Goal: Task Accomplishment & Management: Complete application form

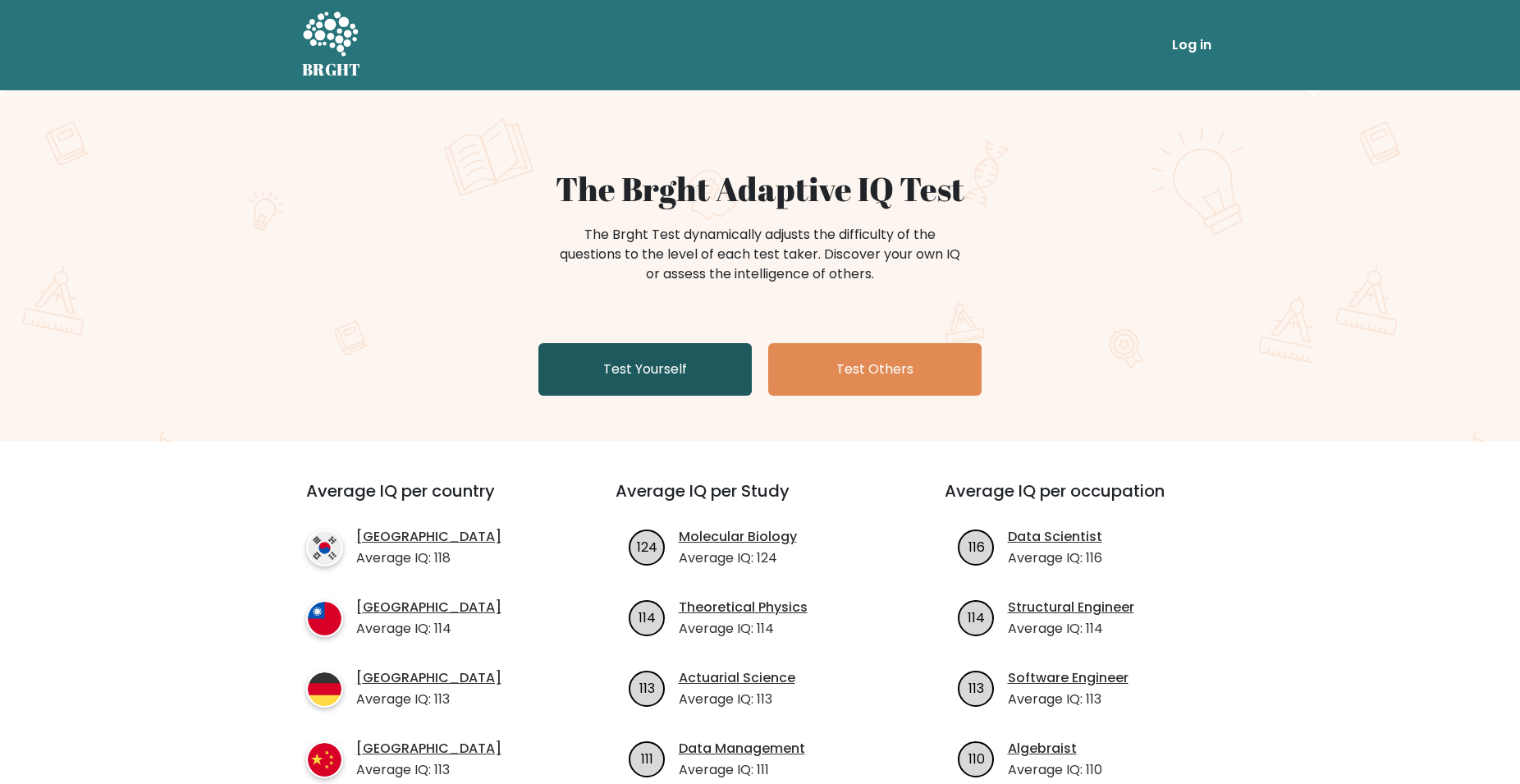
click at [687, 358] on link "Test Yourself" at bounding box center [645, 369] width 213 height 53
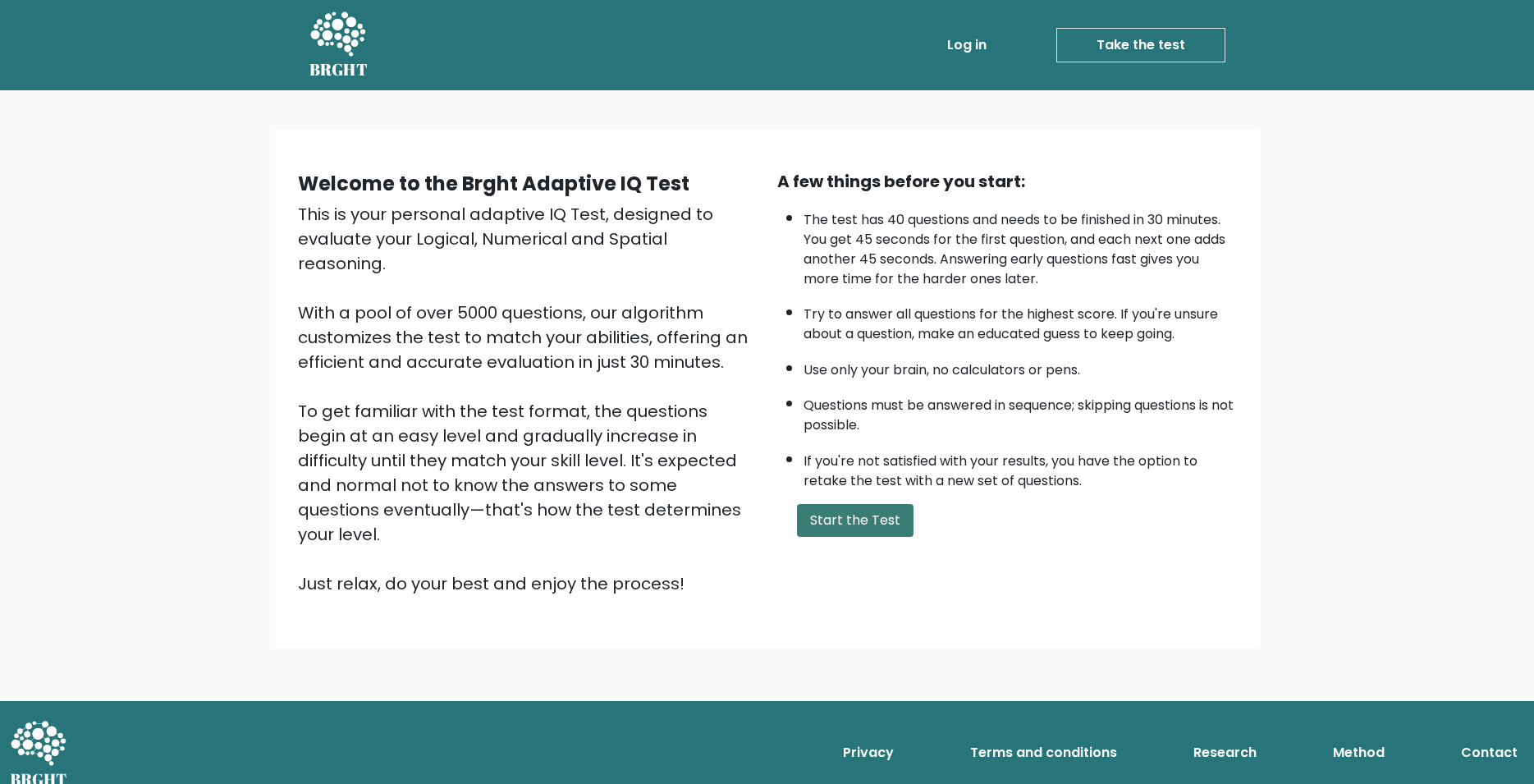
click at [869, 537] on button "Start the Test" at bounding box center [855, 520] width 116 height 33
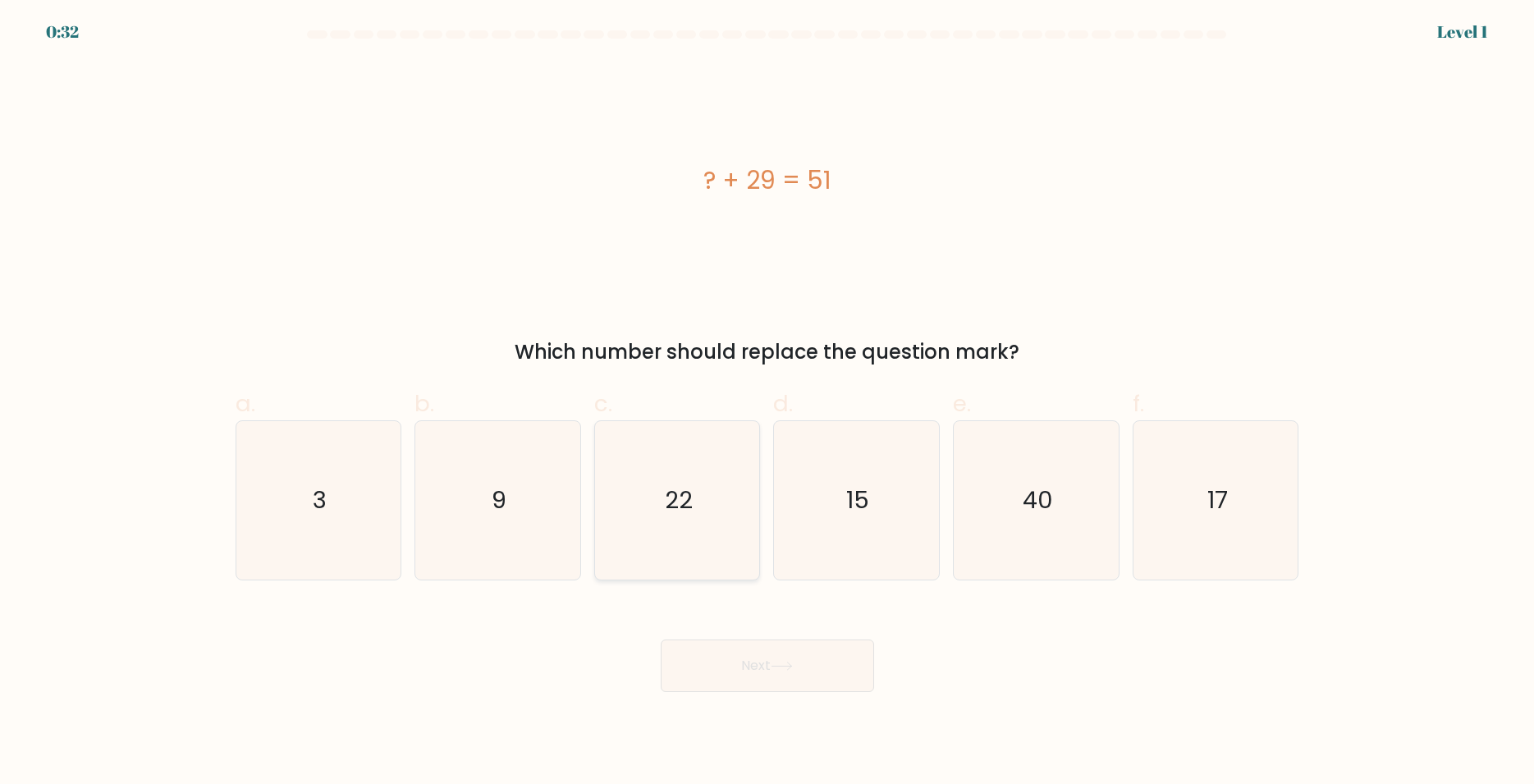
click at [686, 519] on icon "22" at bounding box center [678, 499] width 158 height 158
click at [767, 403] on input "c. 22" at bounding box center [767, 397] width 1 height 11
radio input "true"
click at [754, 679] on button "Next" at bounding box center [767, 665] width 213 height 53
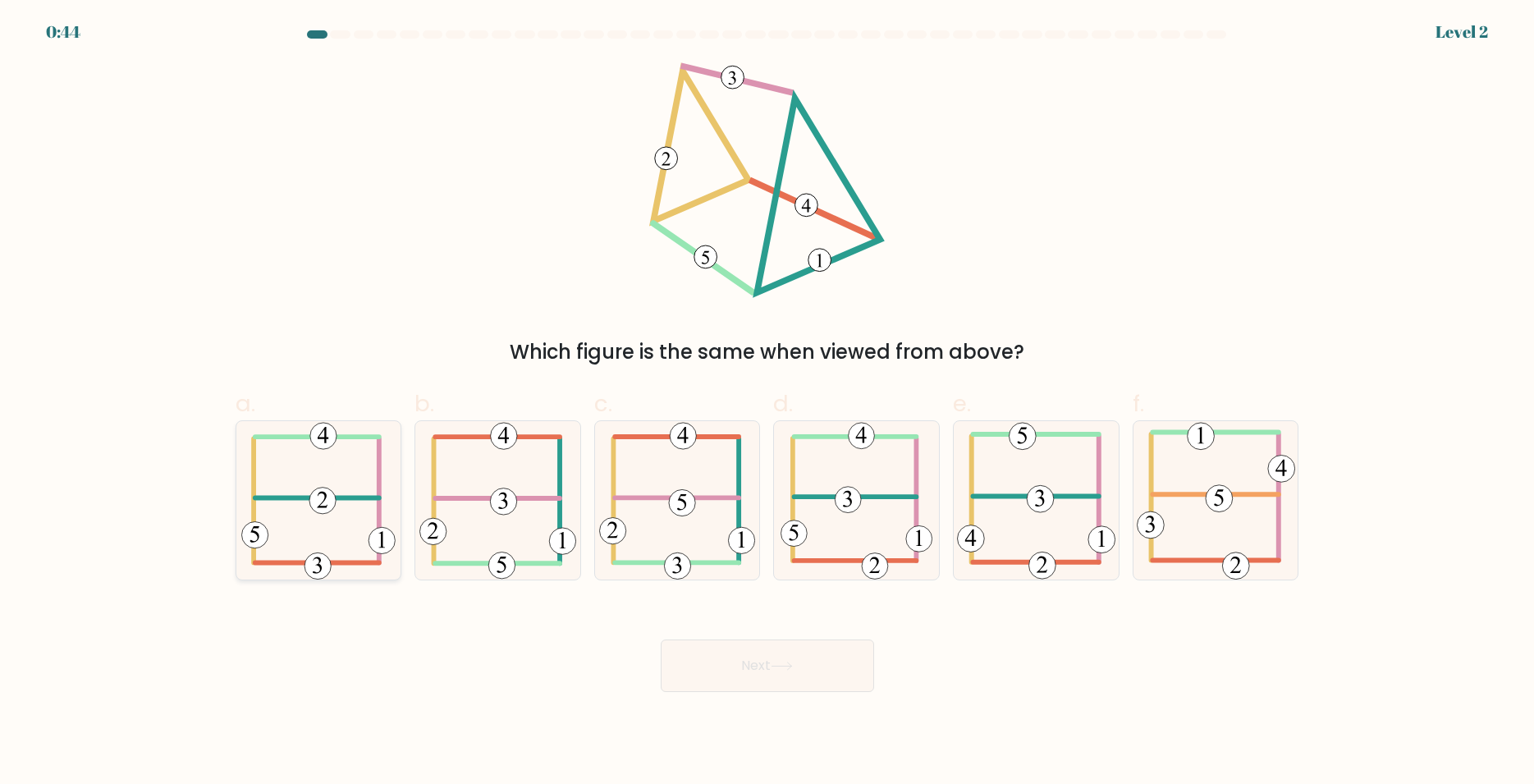
click at [322, 473] on icon at bounding box center [319, 499] width 154 height 158
click at [767, 403] on input "a." at bounding box center [767, 397] width 1 height 11
radio input "true"
click at [810, 667] on button "Next" at bounding box center [767, 665] width 213 height 53
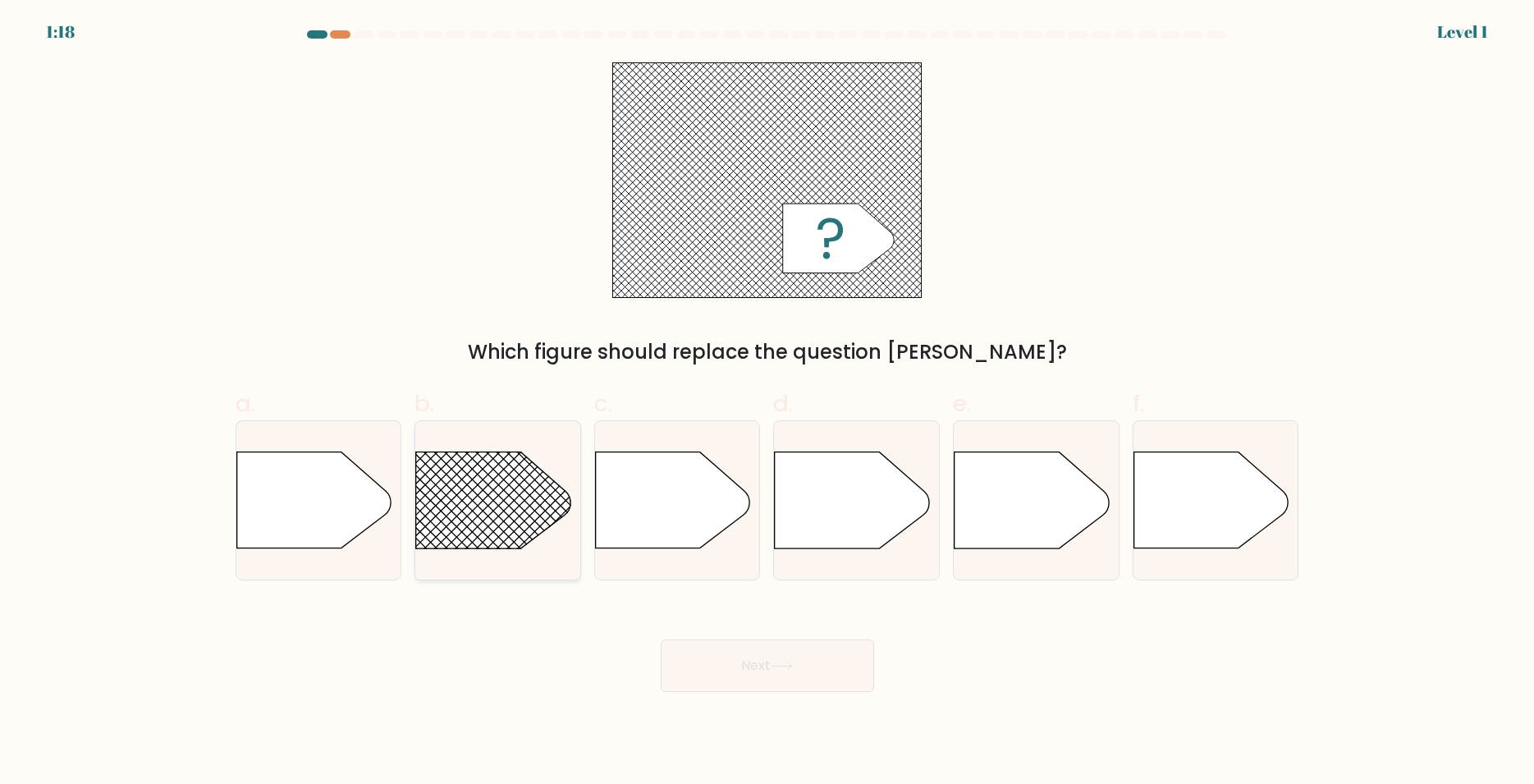
click at [472, 499] on g at bounding box center [478, 501] width 1436 height 1394
click at [767, 403] on input "b." at bounding box center [767, 397] width 1 height 11
radio input "true"
click at [720, 668] on button "Next" at bounding box center [767, 665] width 213 height 53
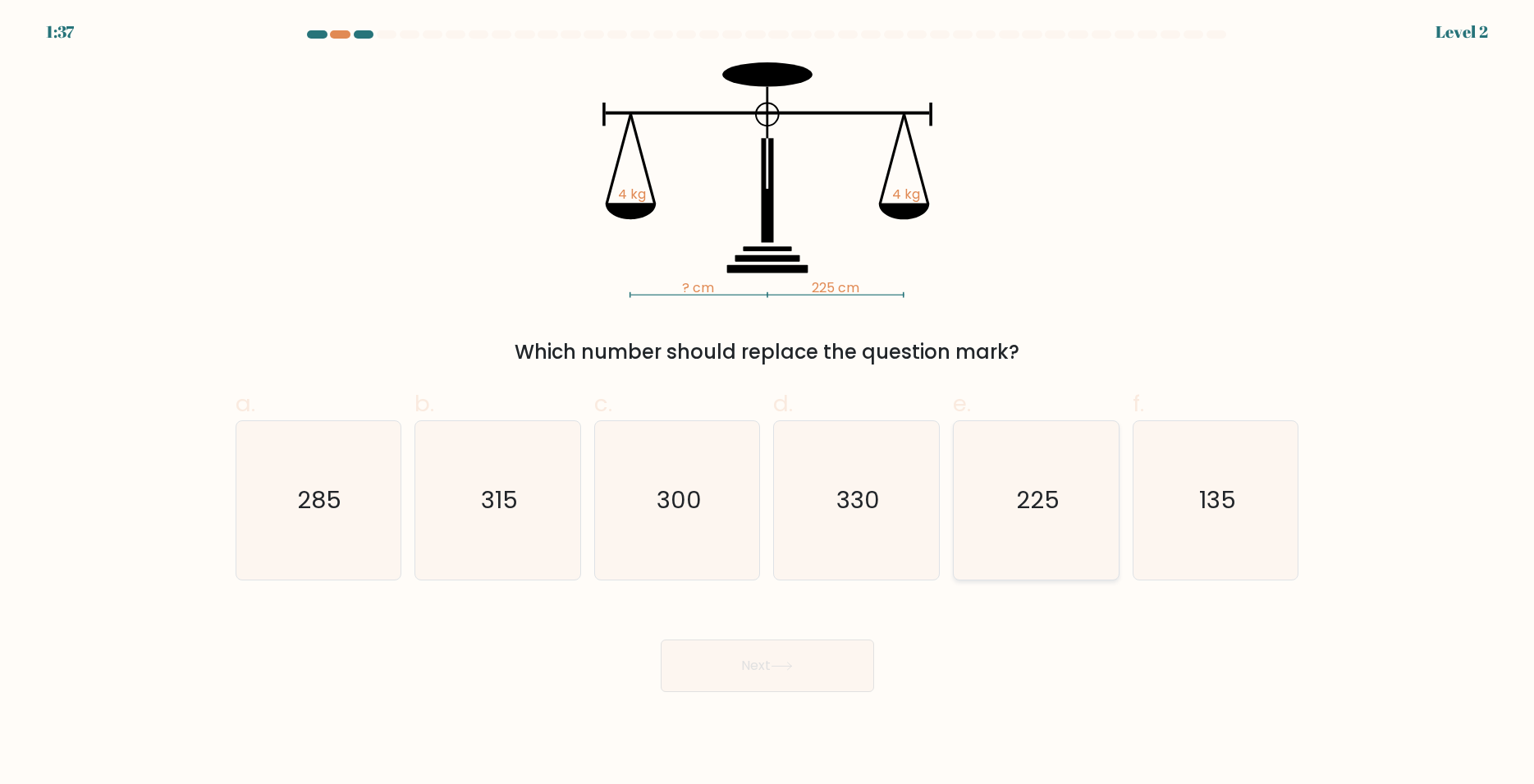
click at [1035, 506] on text "225" at bounding box center [1037, 499] width 44 height 33
click at [768, 403] on input "e. 225" at bounding box center [767, 397] width 1 height 11
radio input "true"
click at [790, 677] on button "Next" at bounding box center [767, 665] width 213 height 53
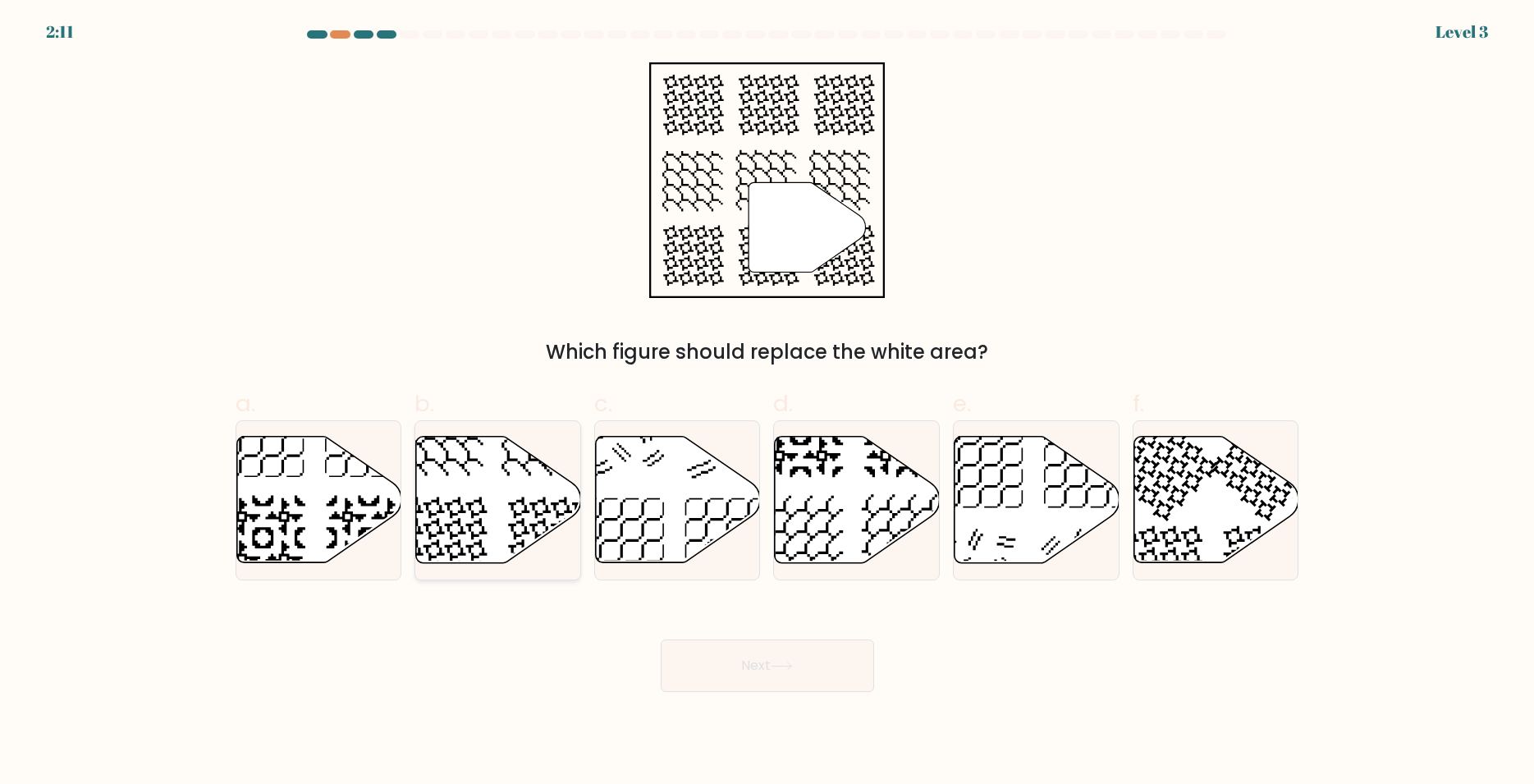
click at [466, 524] on icon at bounding box center [444, 539] width 85 height 85
click at [767, 403] on input "b." at bounding box center [767, 397] width 1 height 11
radio input "true"
click at [742, 671] on button "Next" at bounding box center [767, 665] width 213 height 53
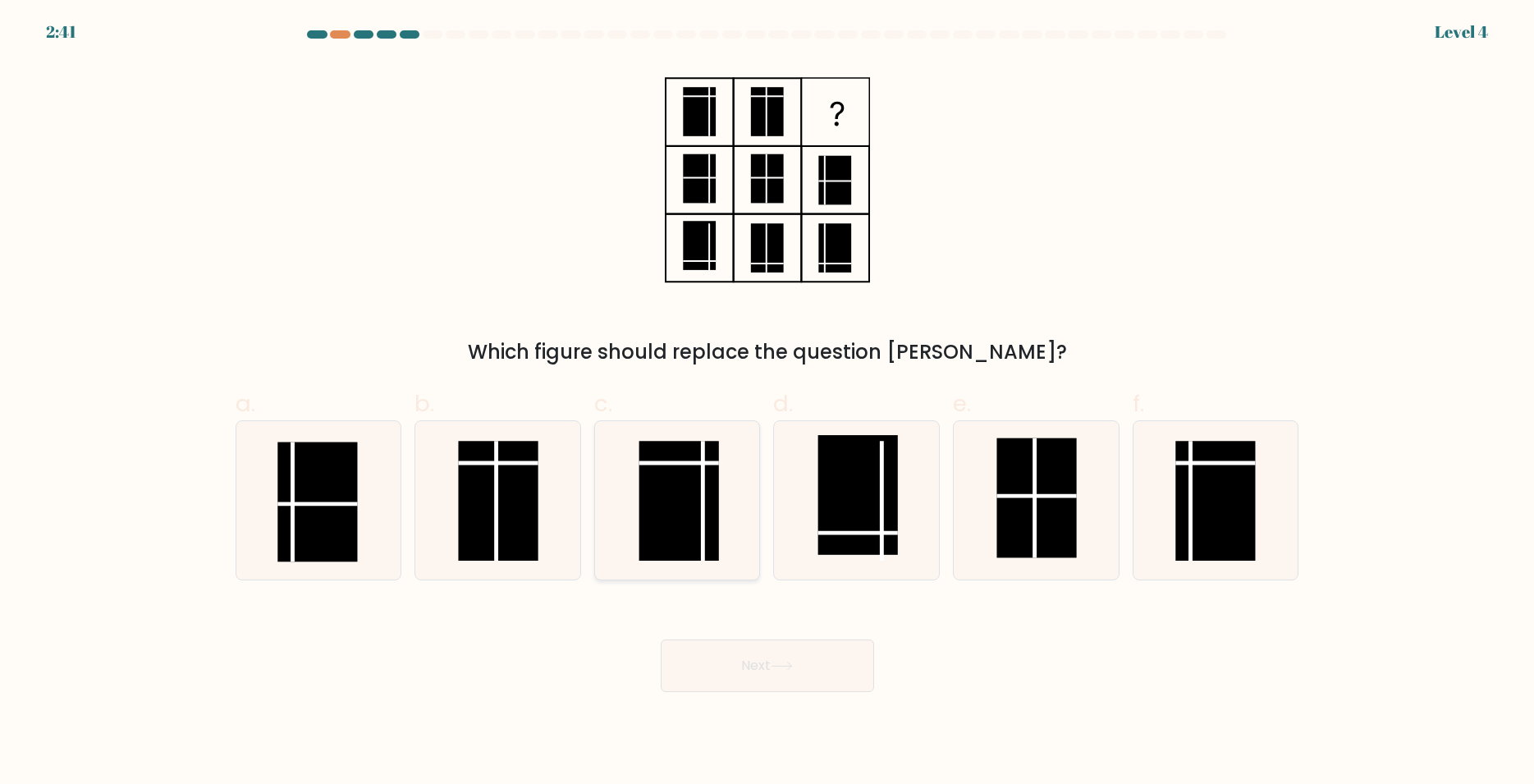
click at [697, 510] on rect at bounding box center [678, 500] width 80 height 120
click at [767, 403] on input "c." at bounding box center [767, 397] width 1 height 11
radio input "true"
click at [818, 682] on button "Next" at bounding box center [767, 665] width 213 height 53
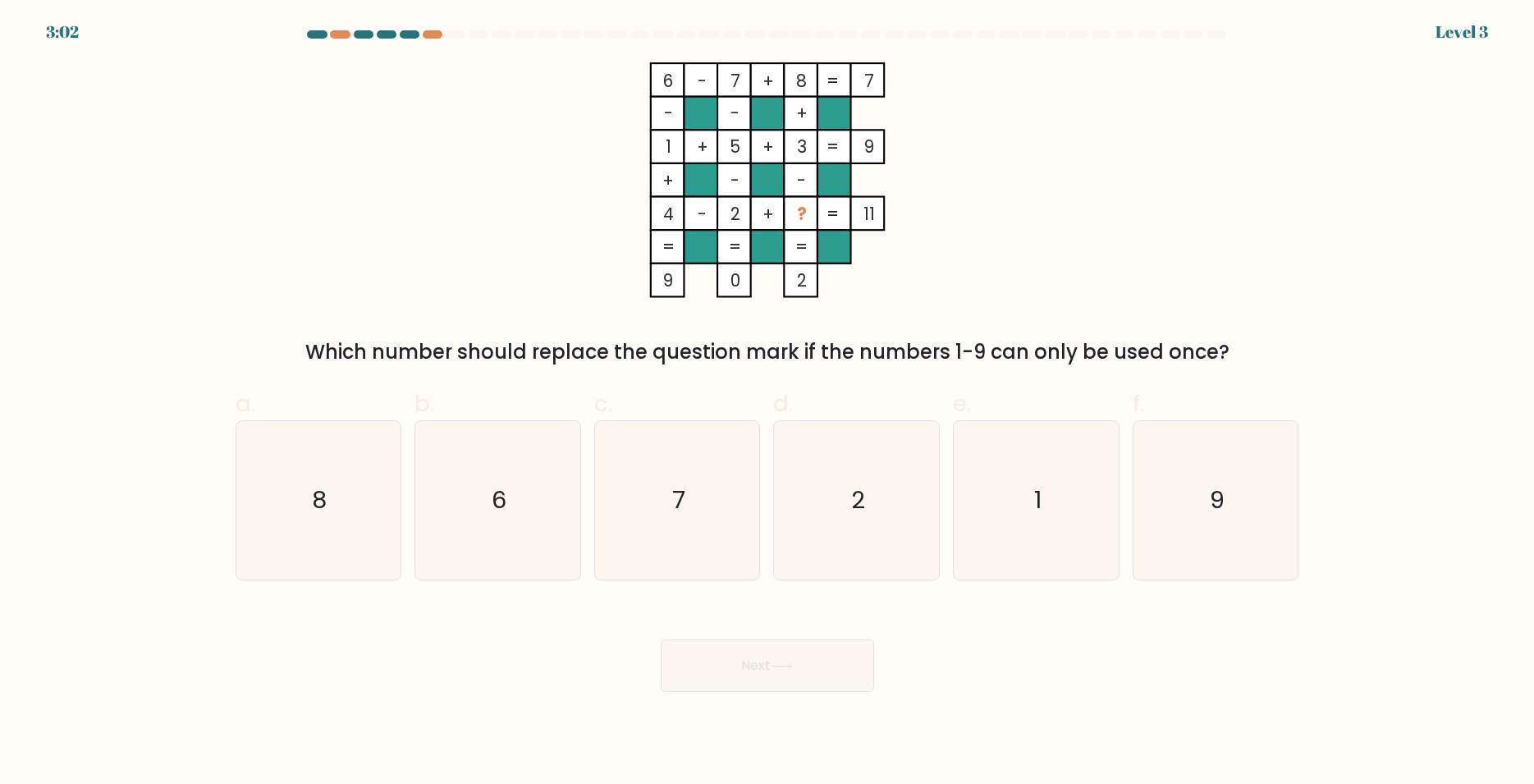
click at [504, 14] on div "3:02 Level 3" at bounding box center [767, 10] width 1534 height 20
click at [1064, 518] on icon "1" at bounding box center [1035, 499] width 158 height 158
click at [768, 403] on input "e. 1" at bounding box center [767, 397] width 1 height 11
radio input "true"
click at [1240, 509] on icon "9" at bounding box center [1215, 499] width 158 height 158
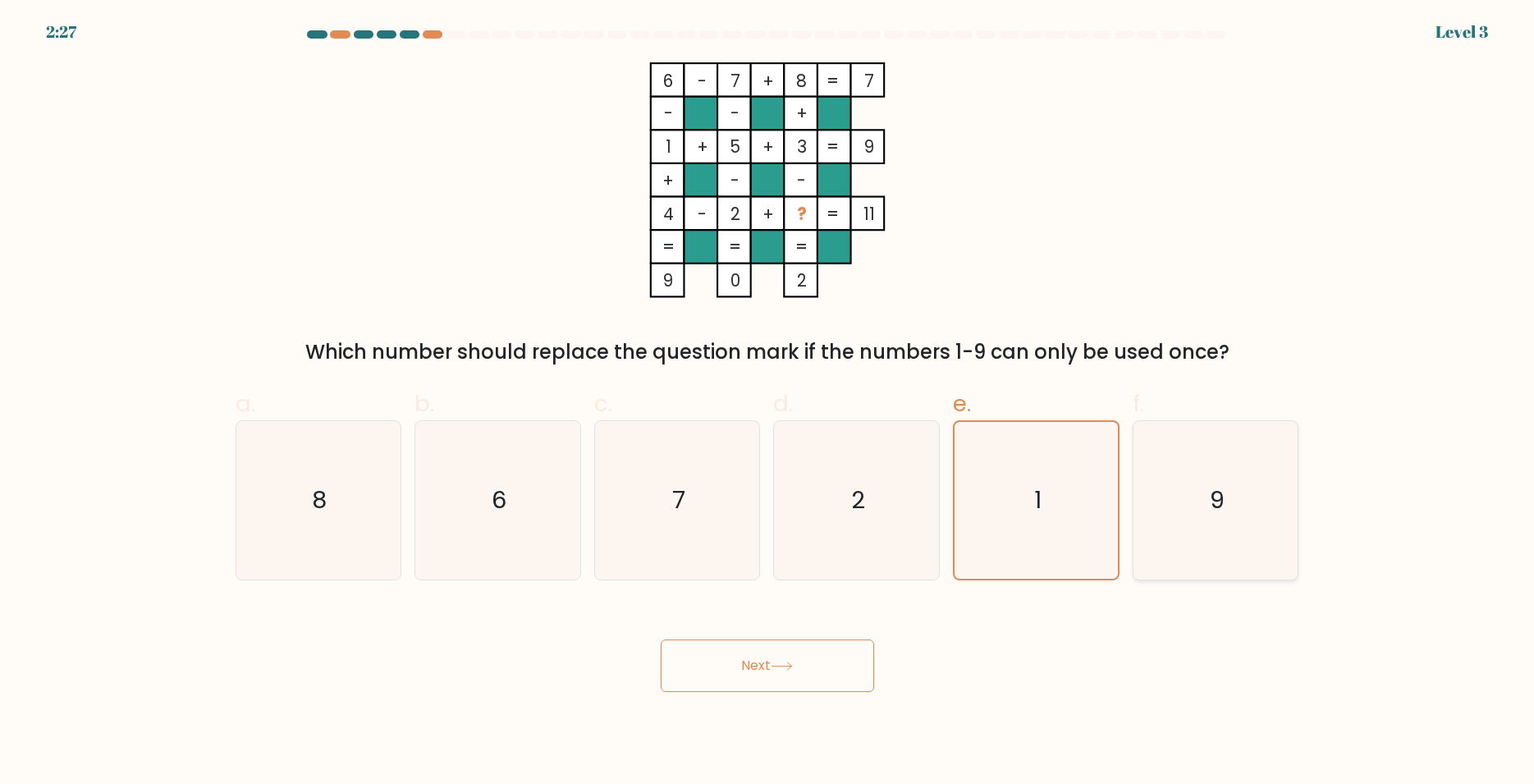
click at [768, 403] on input "f. 9" at bounding box center [767, 397] width 1 height 11
radio input "true"
click at [793, 673] on button "Next" at bounding box center [767, 665] width 213 height 53
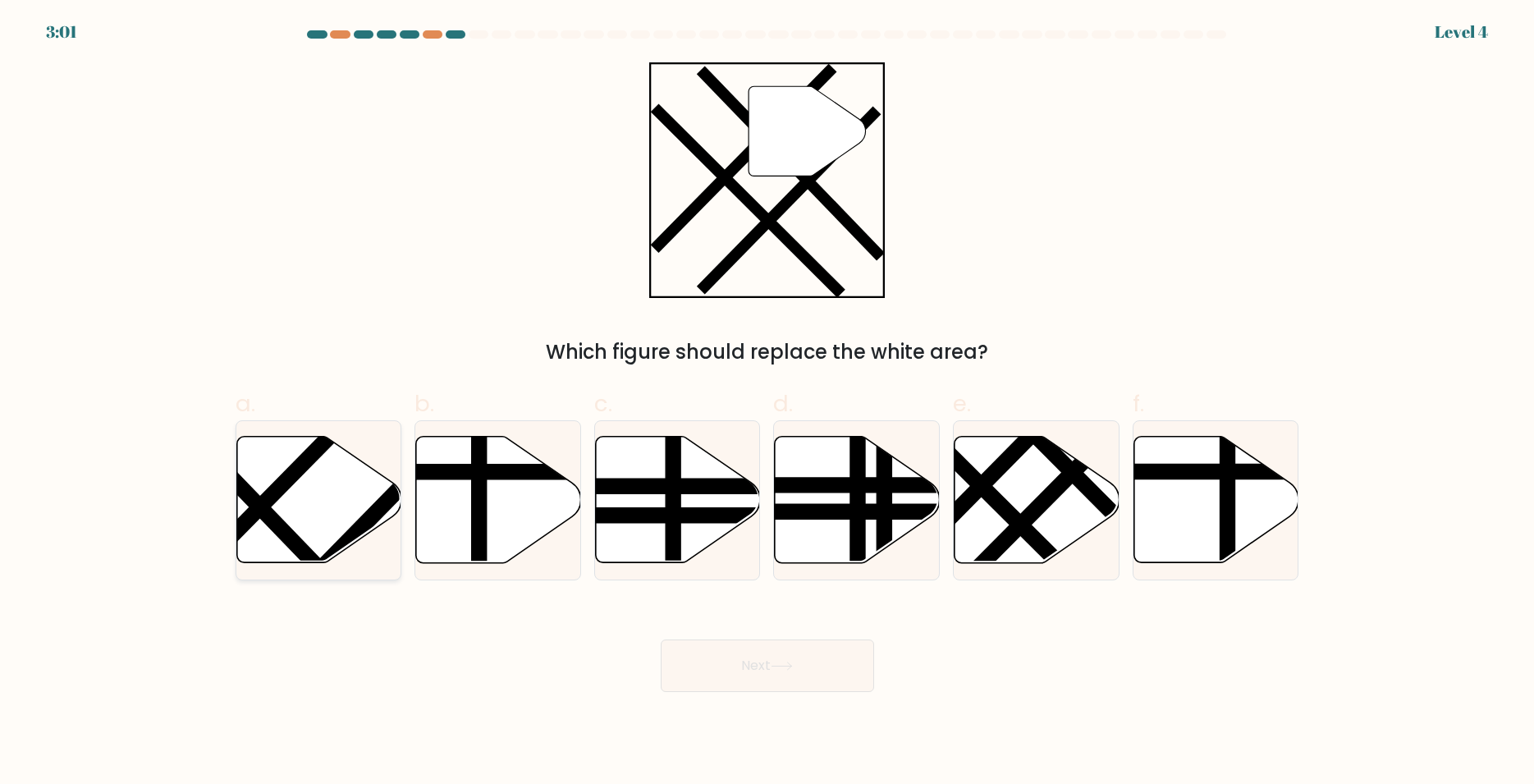
click at [275, 510] on icon at bounding box center [319, 500] width 165 height 129
click at [767, 403] on input "a." at bounding box center [767, 397] width 1 height 11
radio input "true"
click at [773, 673] on button "Next" at bounding box center [767, 665] width 213 height 53
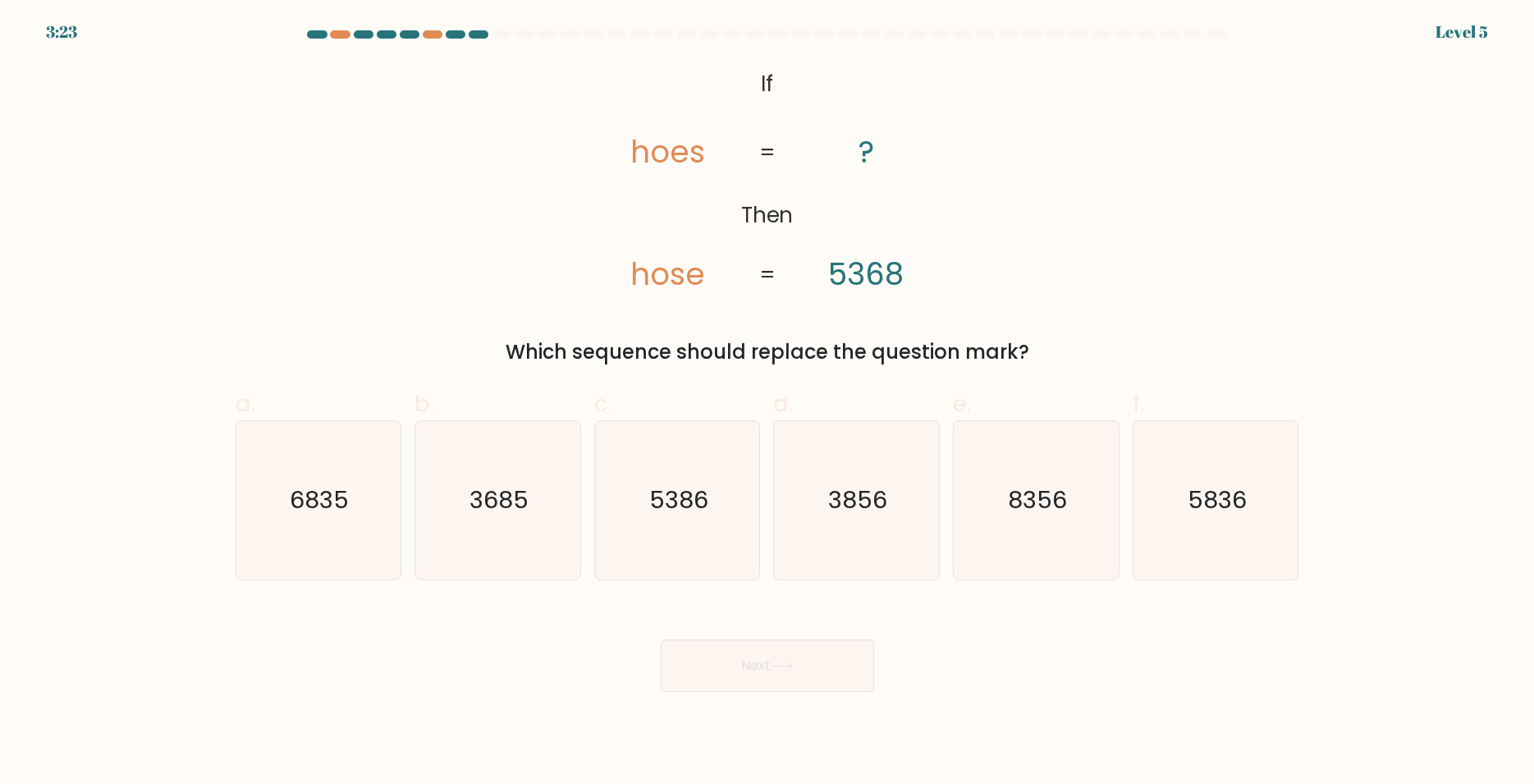
click at [682, 355] on div "Which sequence should replace the question mark?" at bounding box center [767, 352] width 1044 height 30
click at [687, 499] on text "5386" at bounding box center [678, 499] width 59 height 33
click at [767, 403] on input "c. 5386" at bounding box center [767, 397] width 1 height 11
radio input "true"
click at [774, 661] on button "Next" at bounding box center [767, 665] width 213 height 53
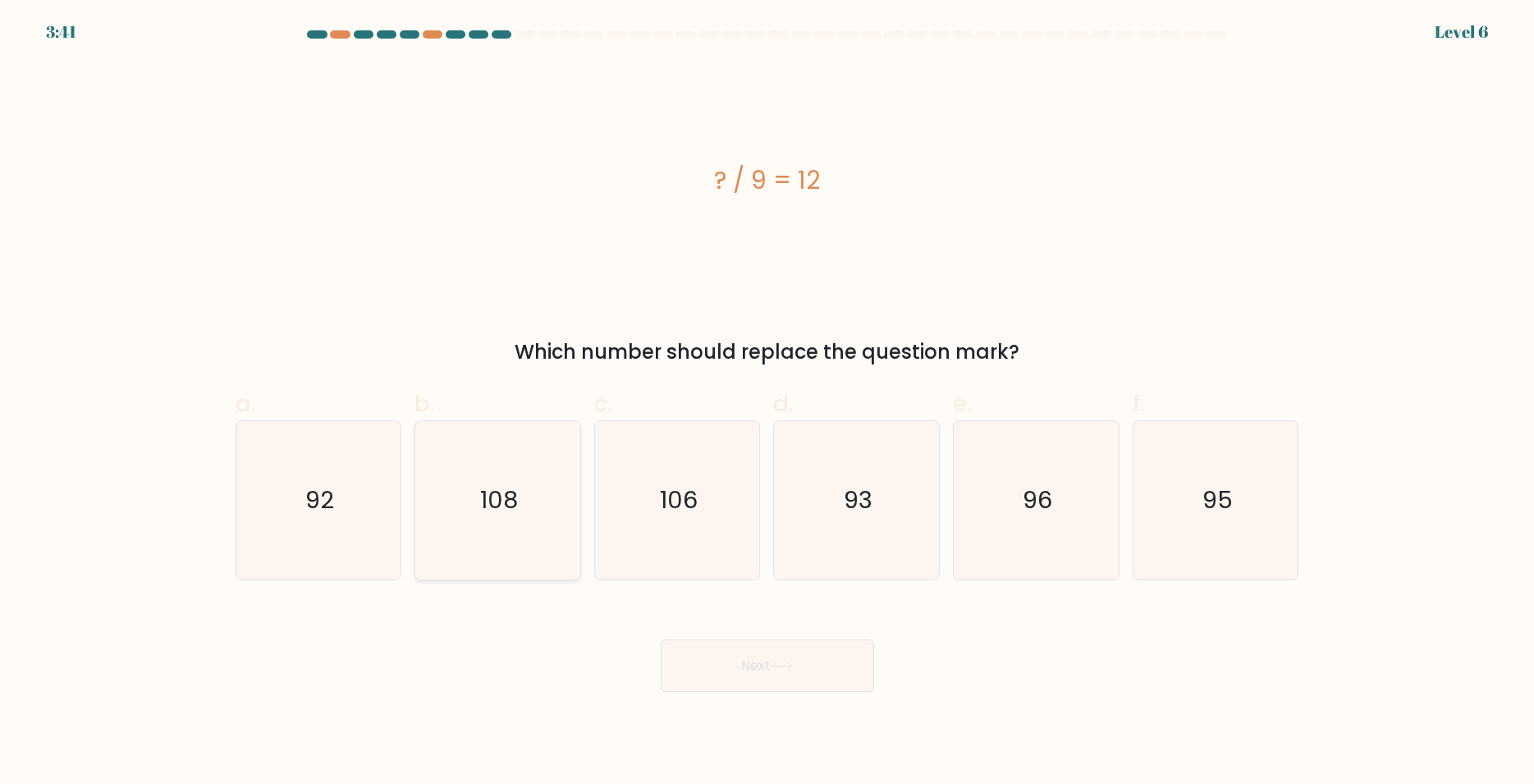
click at [509, 461] on icon "108" at bounding box center [498, 499] width 158 height 158
click at [767, 403] on input "b. 108" at bounding box center [767, 397] width 1 height 11
radio input "true"
click at [734, 669] on button "Next" at bounding box center [767, 665] width 213 height 53
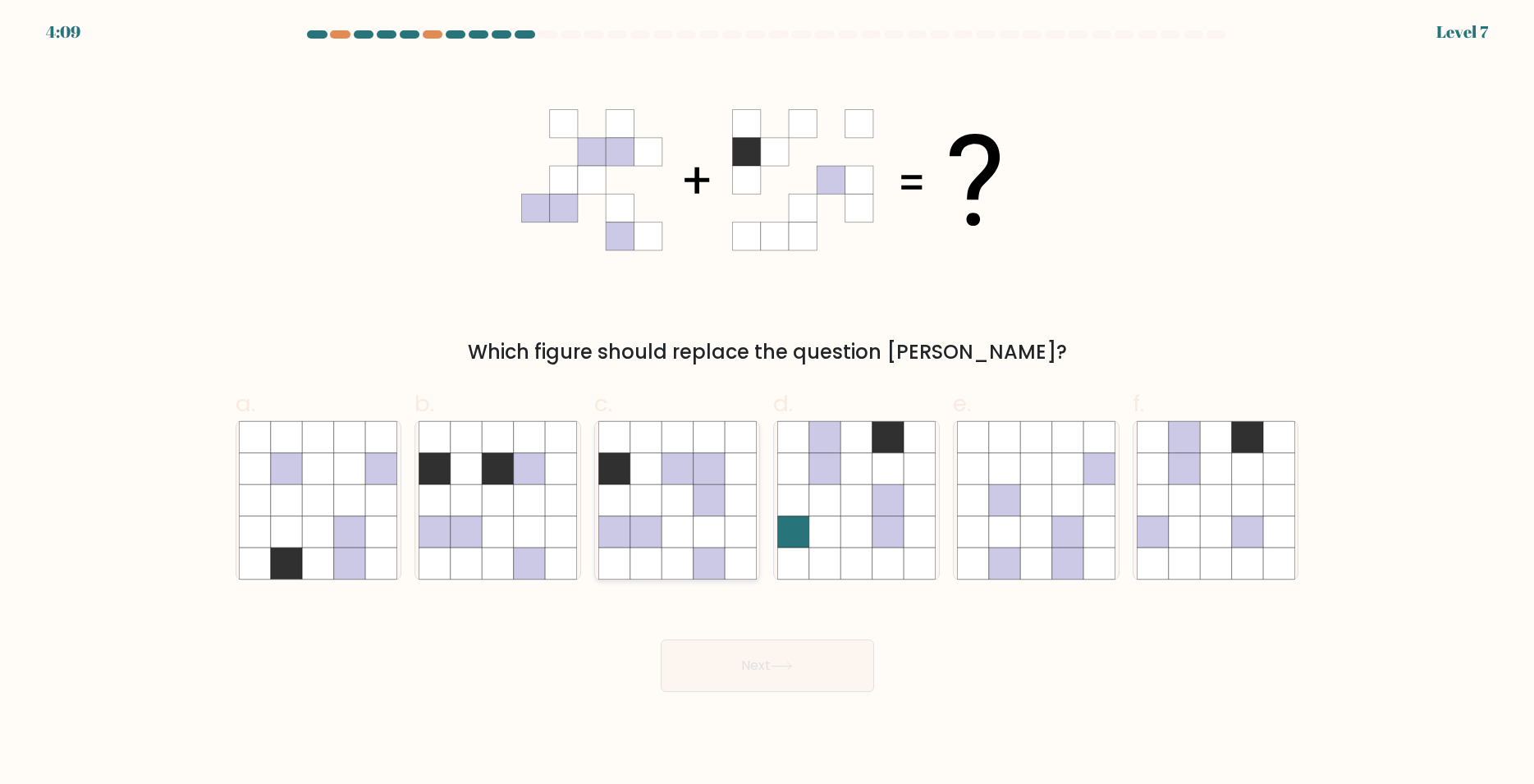
click at [679, 542] on icon at bounding box center [677, 532] width 31 height 31
click at [767, 403] on input "c." at bounding box center [767, 397] width 1 height 11
radio input "true"
click at [732, 671] on button "Next" at bounding box center [767, 665] width 213 height 53
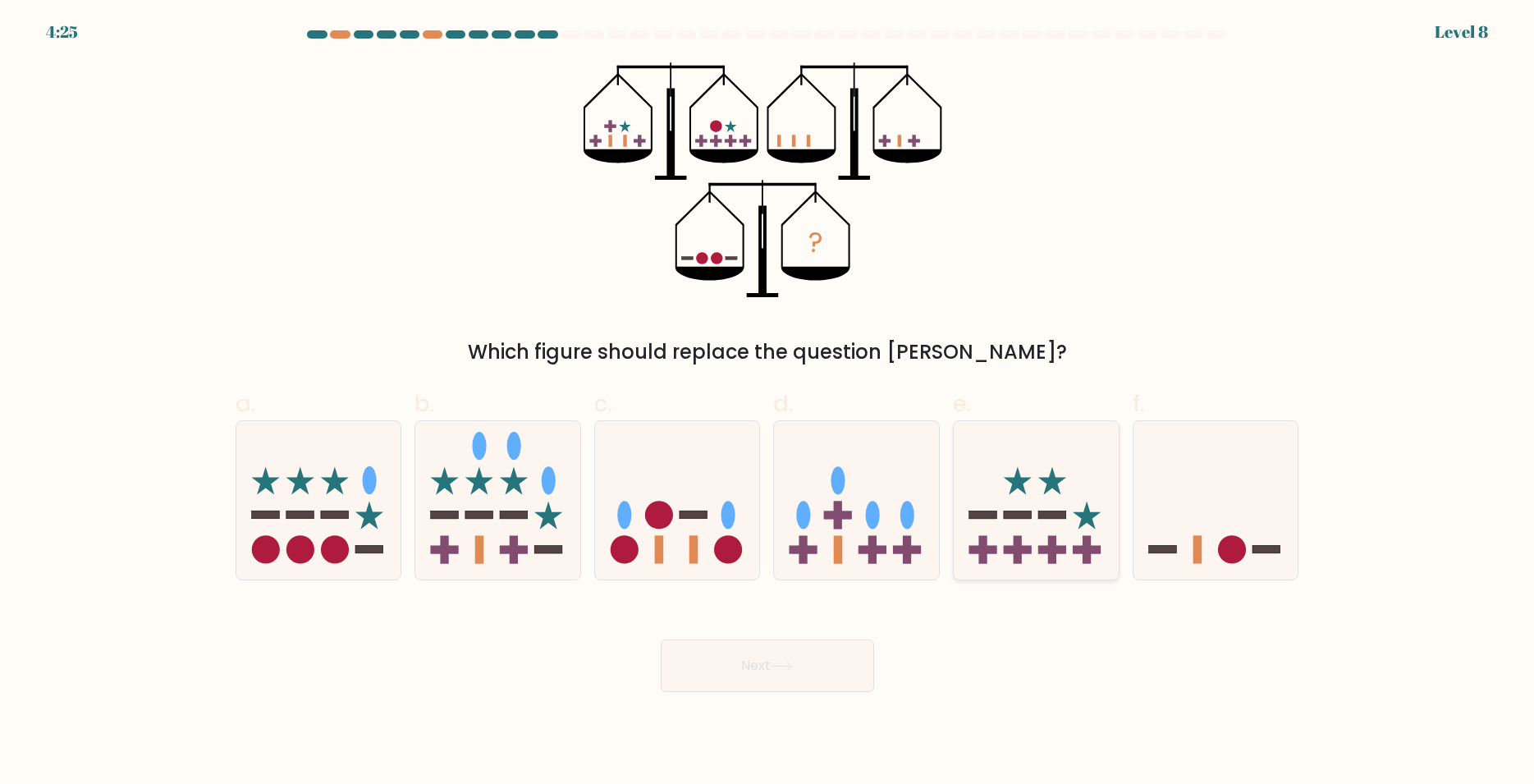
click at [1044, 550] on rect at bounding box center [1052, 550] width 28 height 8
click at [768, 403] on input "e." at bounding box center [767, 397] width 1 height 11
radio input "true"
click at [696, 540] on rect at bounding box center [694, 550] width 9 height 28
click at [767, 403] on input "c." at bounding box center [767, 397] width 1 height 11
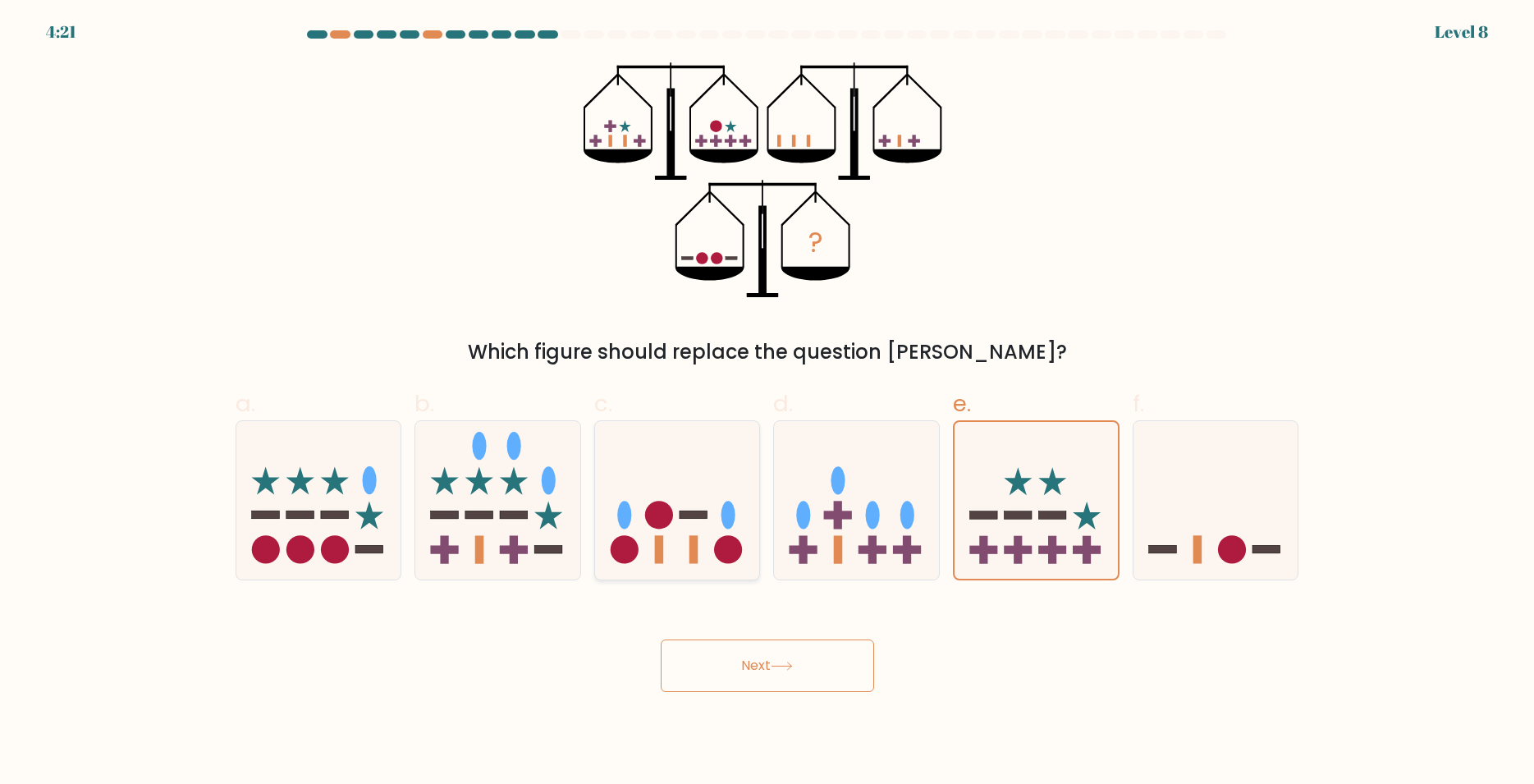
radio input "true"
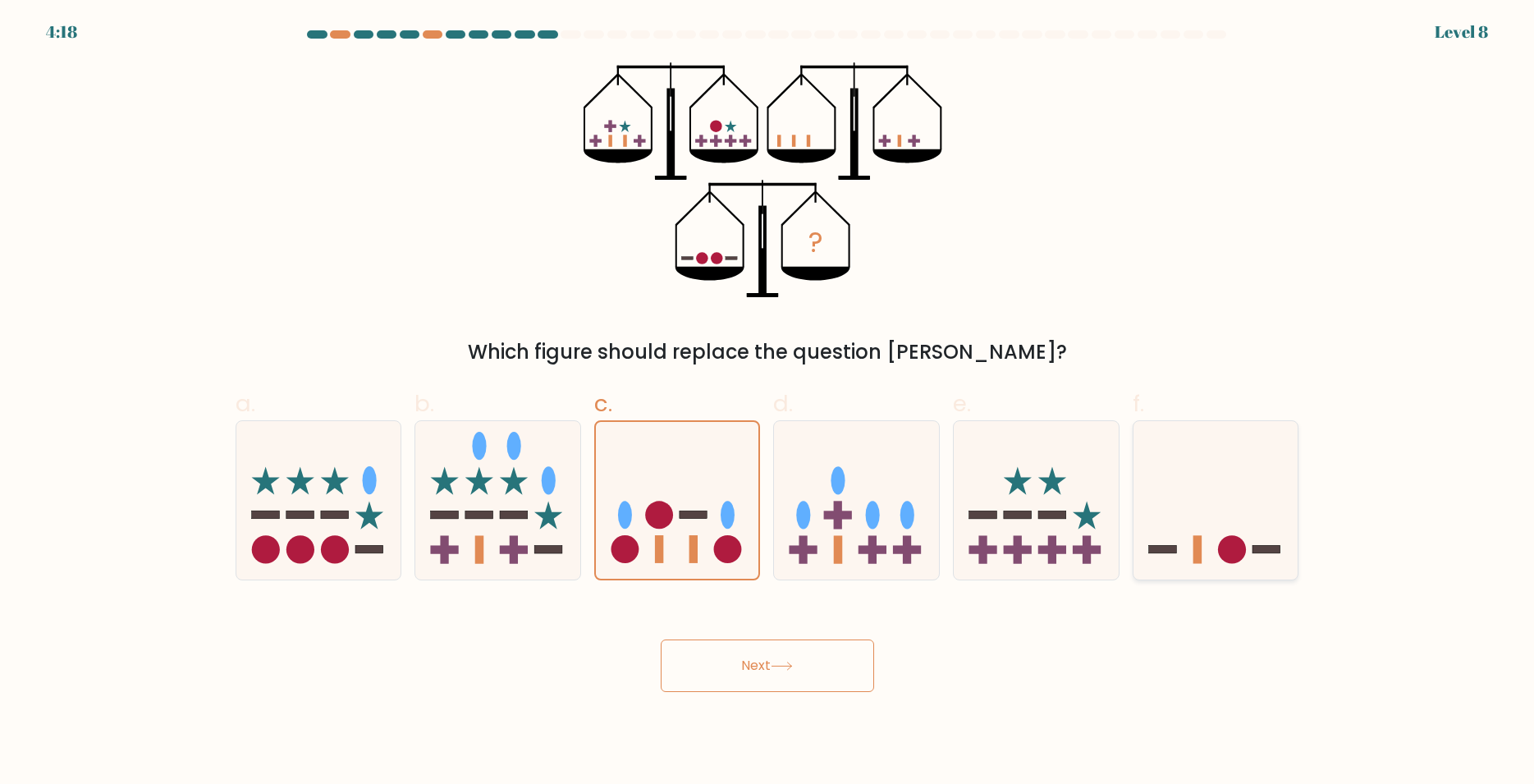
click at [1237, 529] on icon at bounding box center [1215, 499] width 165 height 136
click at [768, 403] on input "f." at bounding box center [767, 397] width 1 height 11
radio input "true"
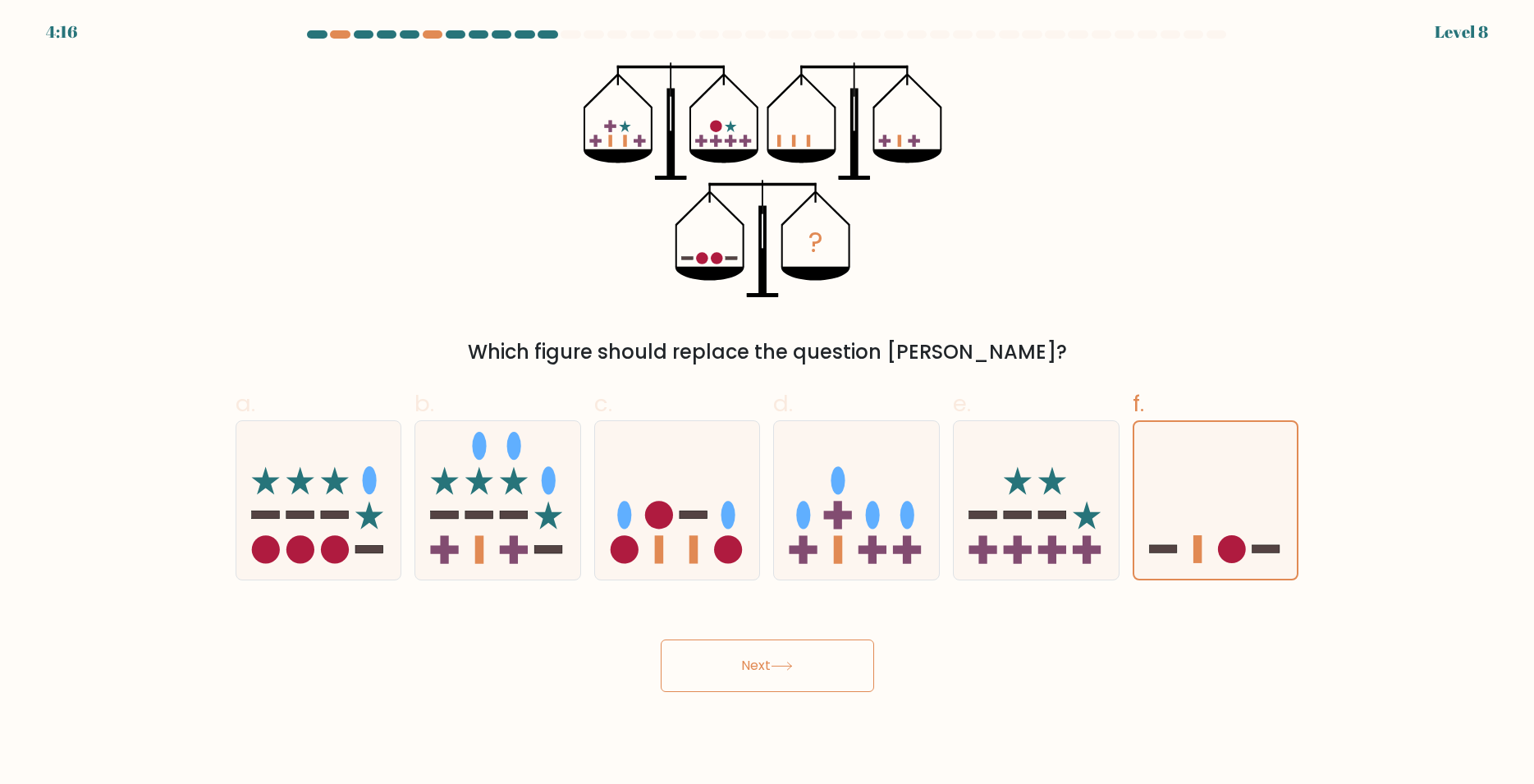
click at [781, 673] on button "Next" at bounding box center [767, 665] width 213 height 53
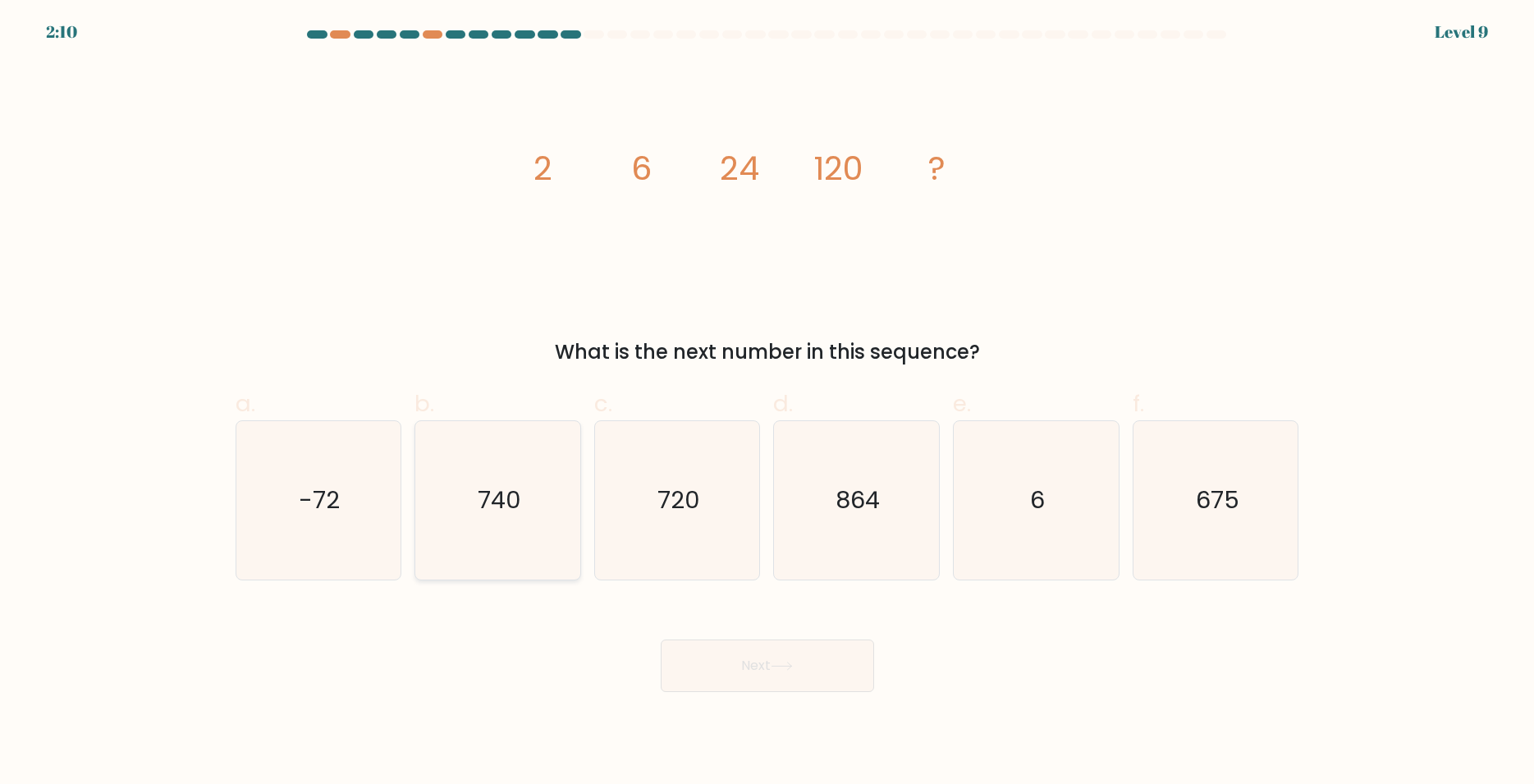
click at [542, 508] on icon "740" at bounding box center [498, 499] width 158 height 158
click at [767, 403] on input "b. 740" at bounding box center [767, 397] width 1 height 11
radio input "true"
click at [774, 682] on button "Next" at bounding box center [767, 665] width 213 height 53
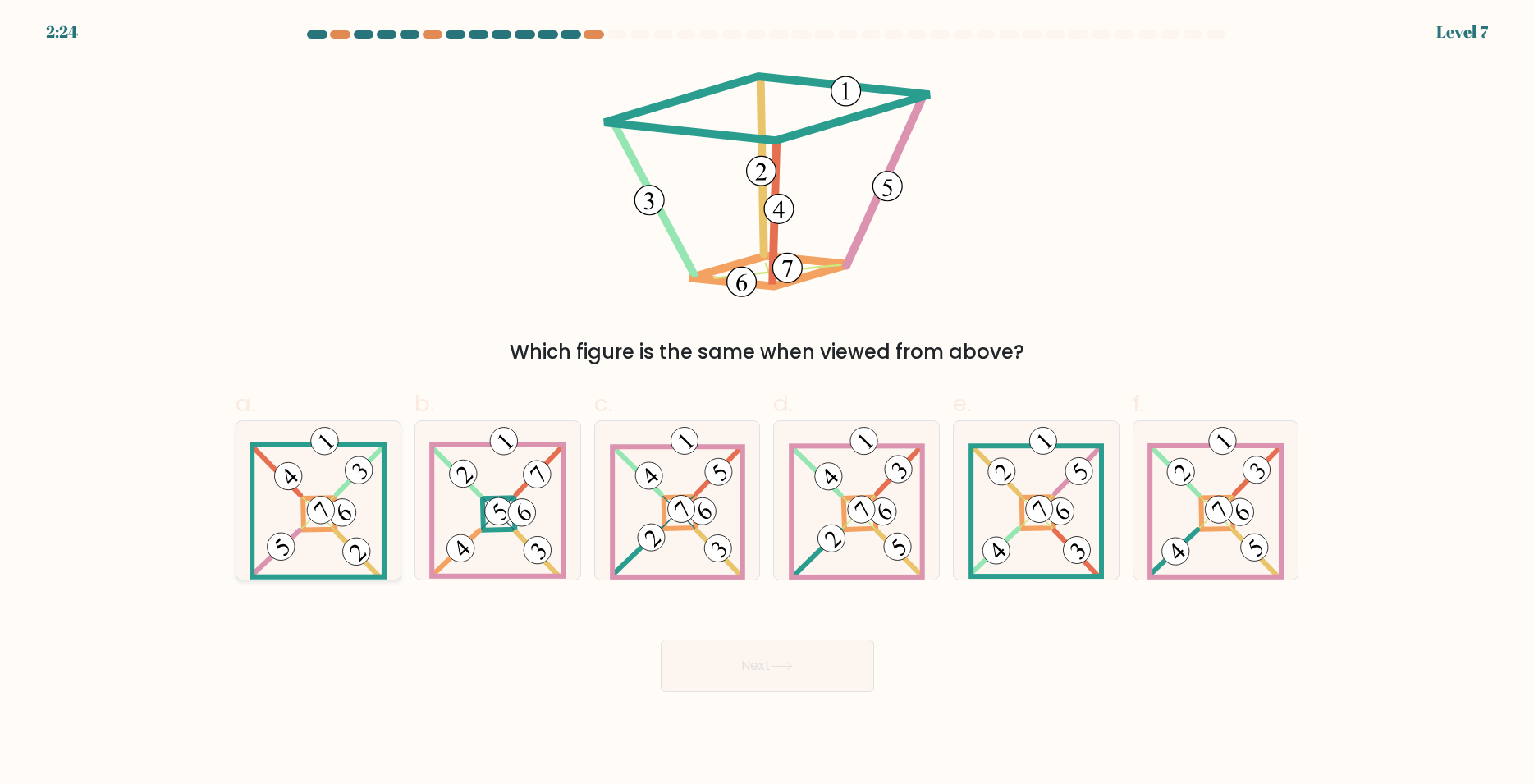
click at [345, 553] on 876 at bounding box center [356, 550] width 38 height 38
click at [767, 403] on input "a." at bounding box center [767, 397] width 1 height 11
radio input "true"
click at [729, 659] on button "Next" at bounding box center [767, 665] width 213 height 53
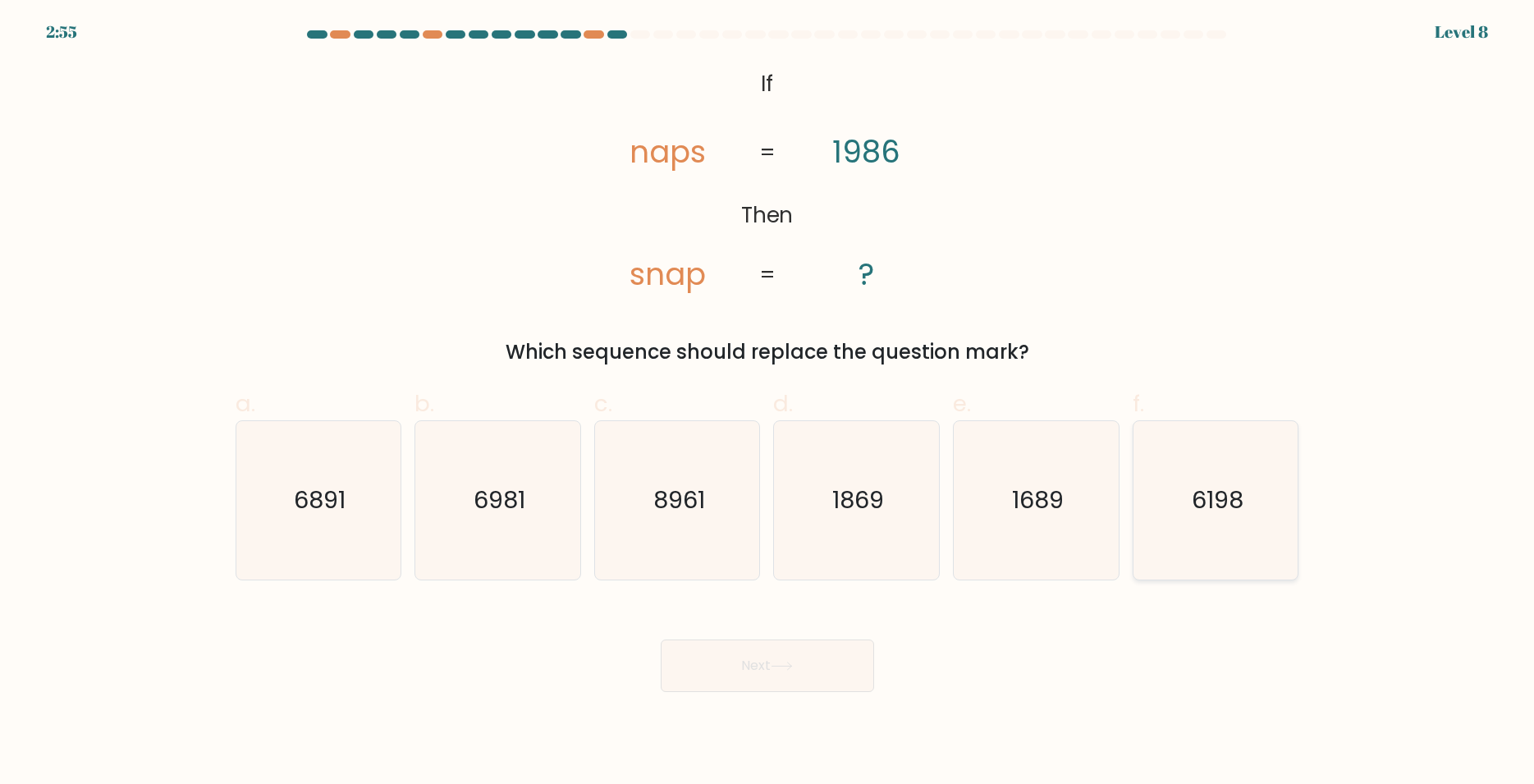
click at [1248, 528] on icon "6198" at bounding box center [1215, 499] width 158 height 158
click at [768, 403] on input "f. 6198" at bounding box center [767, 397] width 1 height 11
radio input "true"
click at [784, 671] on button "Next" at bounding box center [767, 665] width 213 height 53
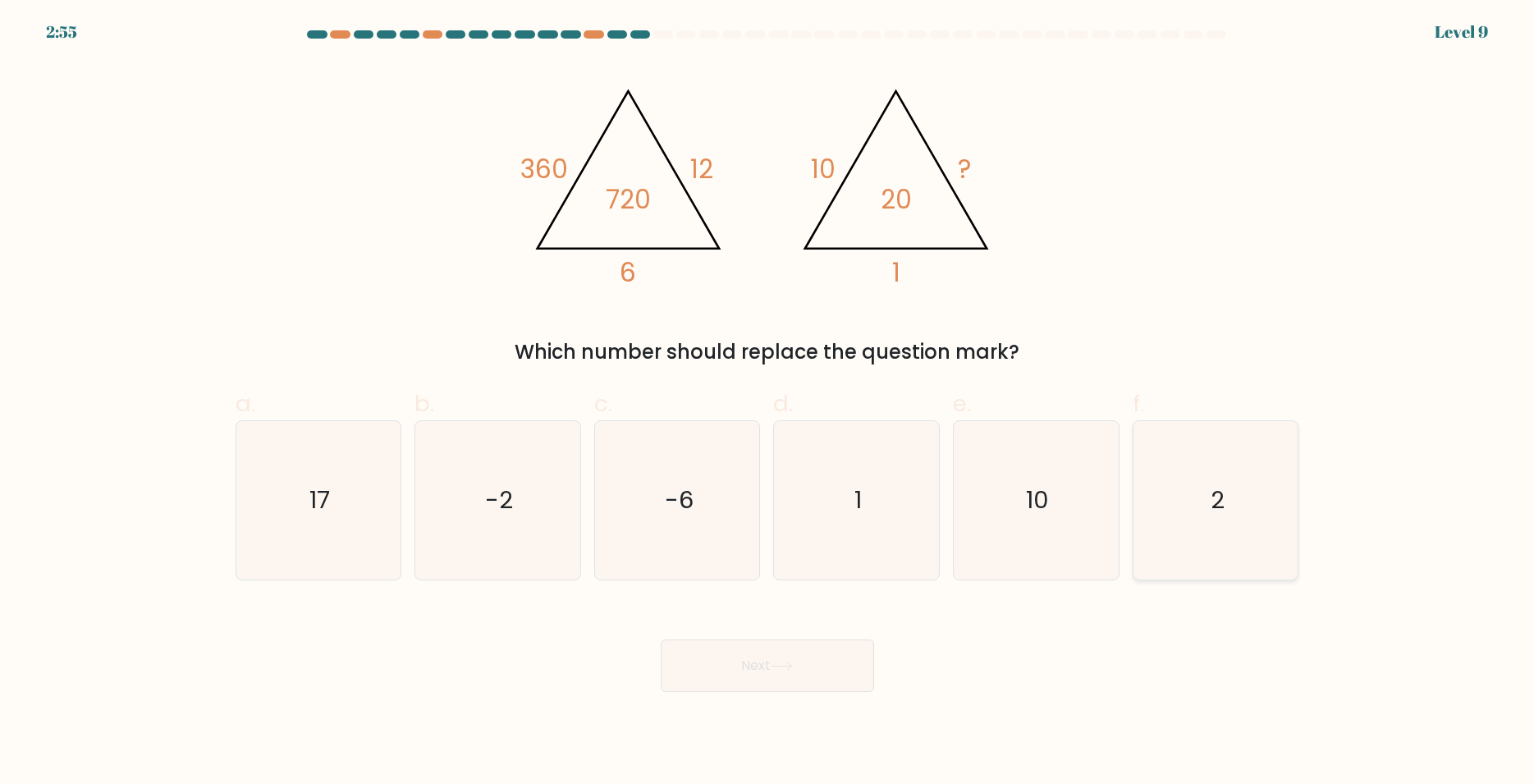
click at [1241, 509] on icon "2" at bounding box center [1215, 499] width 158 height 158
click at [768, 403] on input "f. 2" at bounding box center [767, 397] width 1 height 11
radio input "true"
click at [773, 675] on button "Next" at bounding box center [767, 665] width 213 height 53
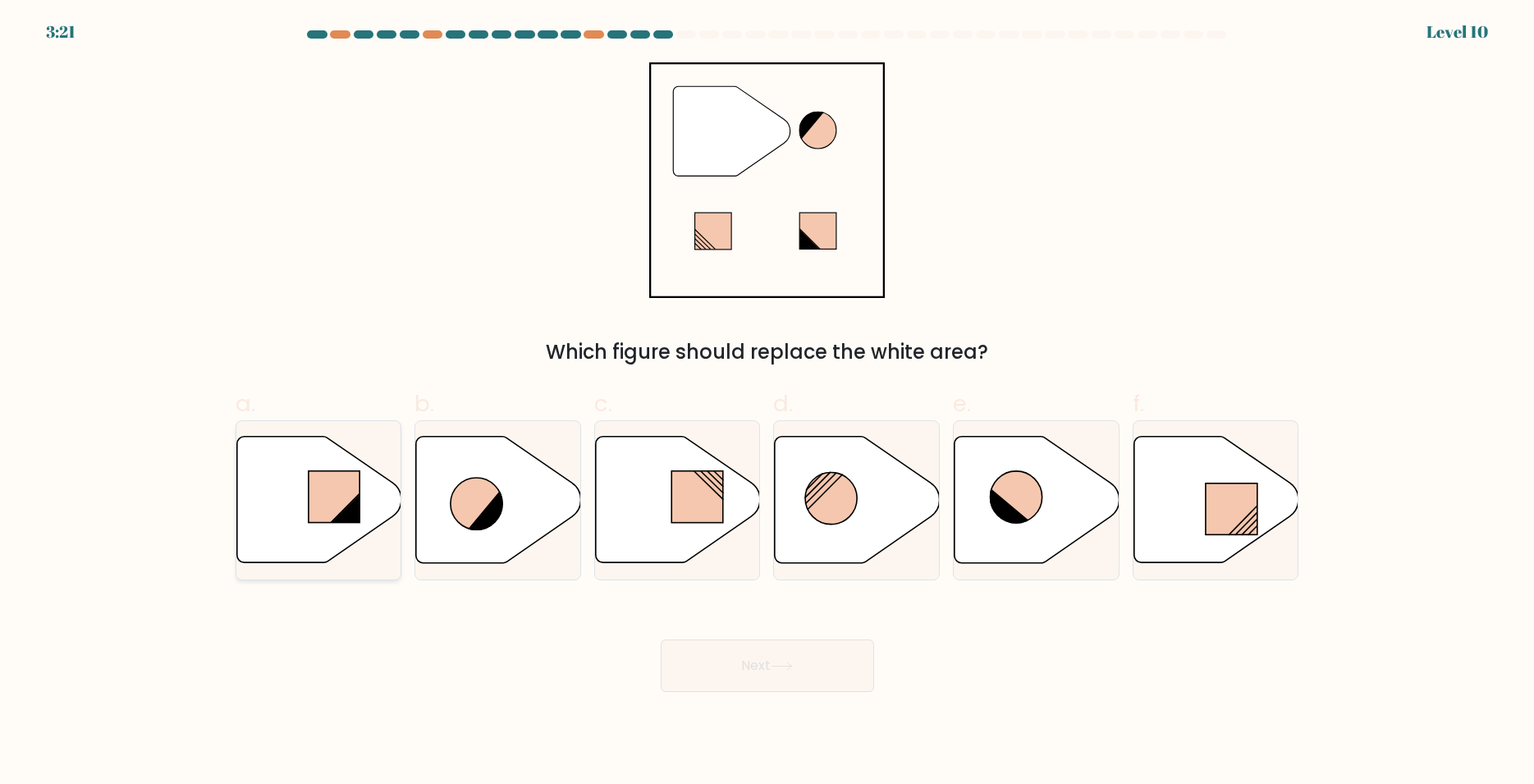
drag, startPoint x: 337, startPoint y: 528, endPoint x: 400, endPoint y: 535, distance: 63.4
click at [337, 527] on icon at bounding box center [319, 499] width 165 height 126
click at [767, 403] on input "a." at bounding box center [767, 397] width 1 height 11
radio input "true"
click at [818, 664] on button "Next" at bounding box center [767, 665] width 213 height 53
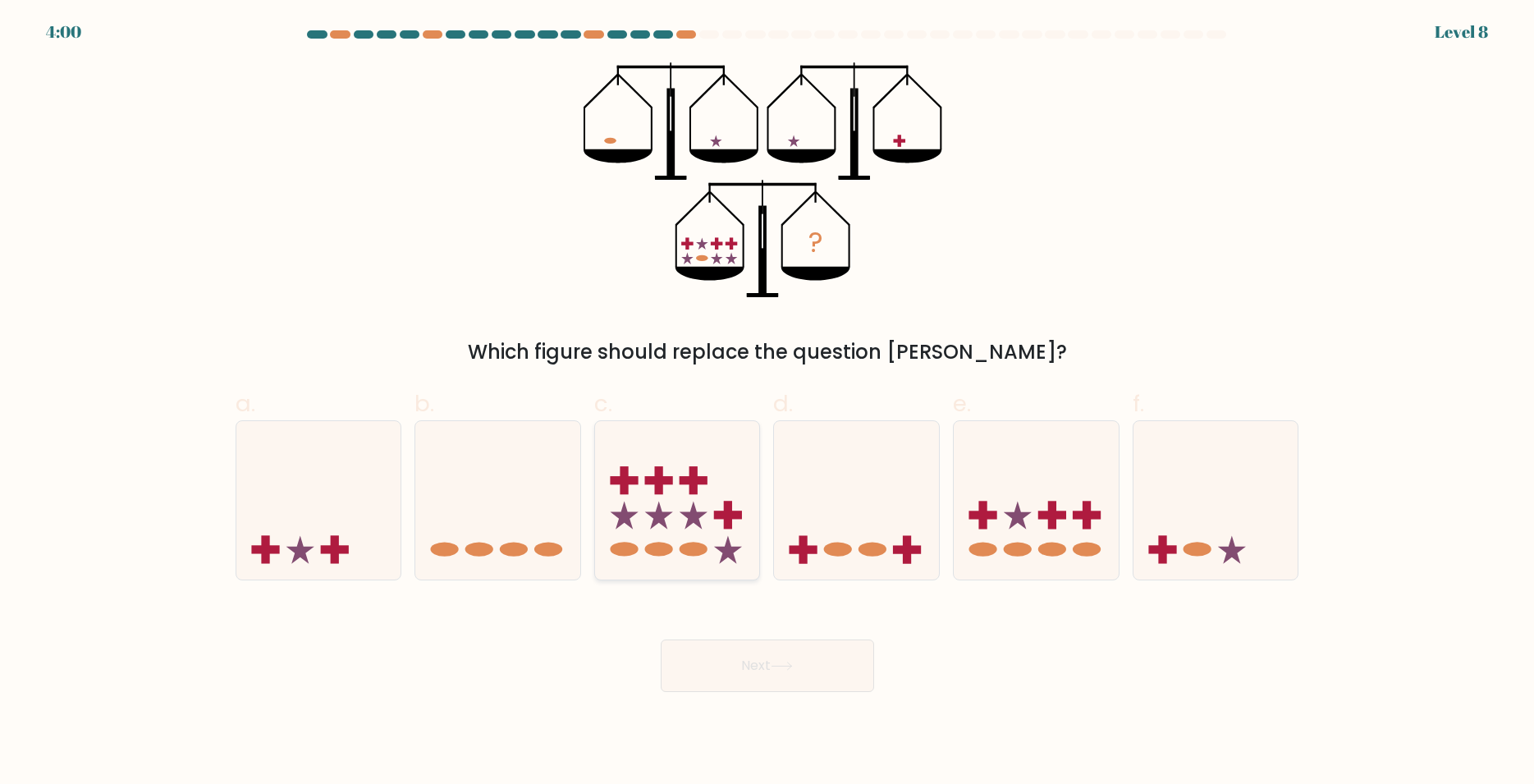
click at [669, 489] on icon at bounding box center [678, 499] width 165 height 136
click at [767, 403] on input "c." at bounding box center [767, 397] width 1 height 11
radio input "true"
click at [760, 658] on button "Next" at bounding box center [767, 665] width 213 height 53
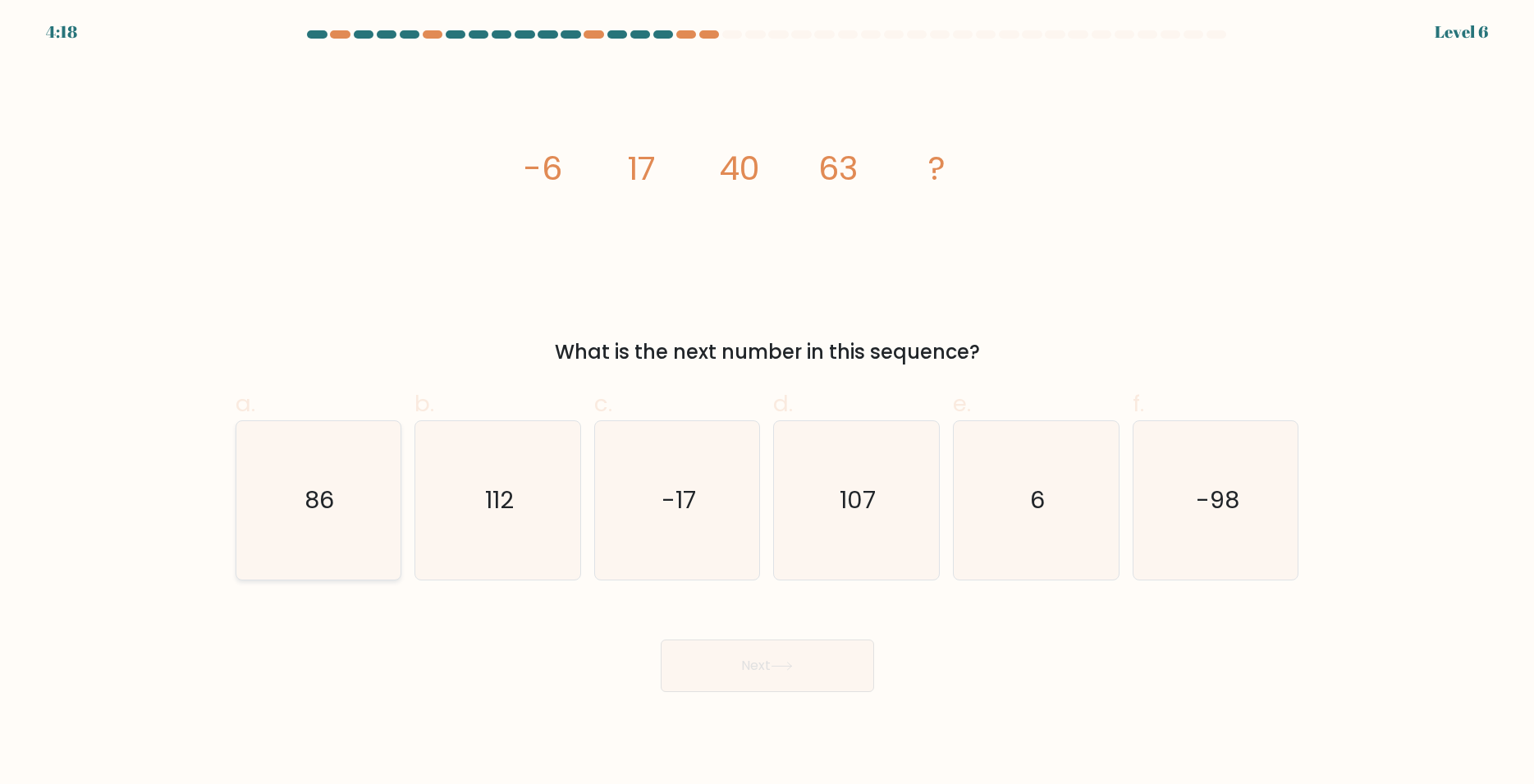
click at [344, 505] on icon "86" at bounding box center [318, 499] width 158 height 158
click at [767, 403] on input "a. 86" at bounding box center [767, 397] width 1 height 11
radio input "true"
click at [772, 673] on button "Next" at bounding box center [767, 665] width 213 height 53
click at [761, 653] on button "Next" at bounding box center [767, 665] width 213 height 53
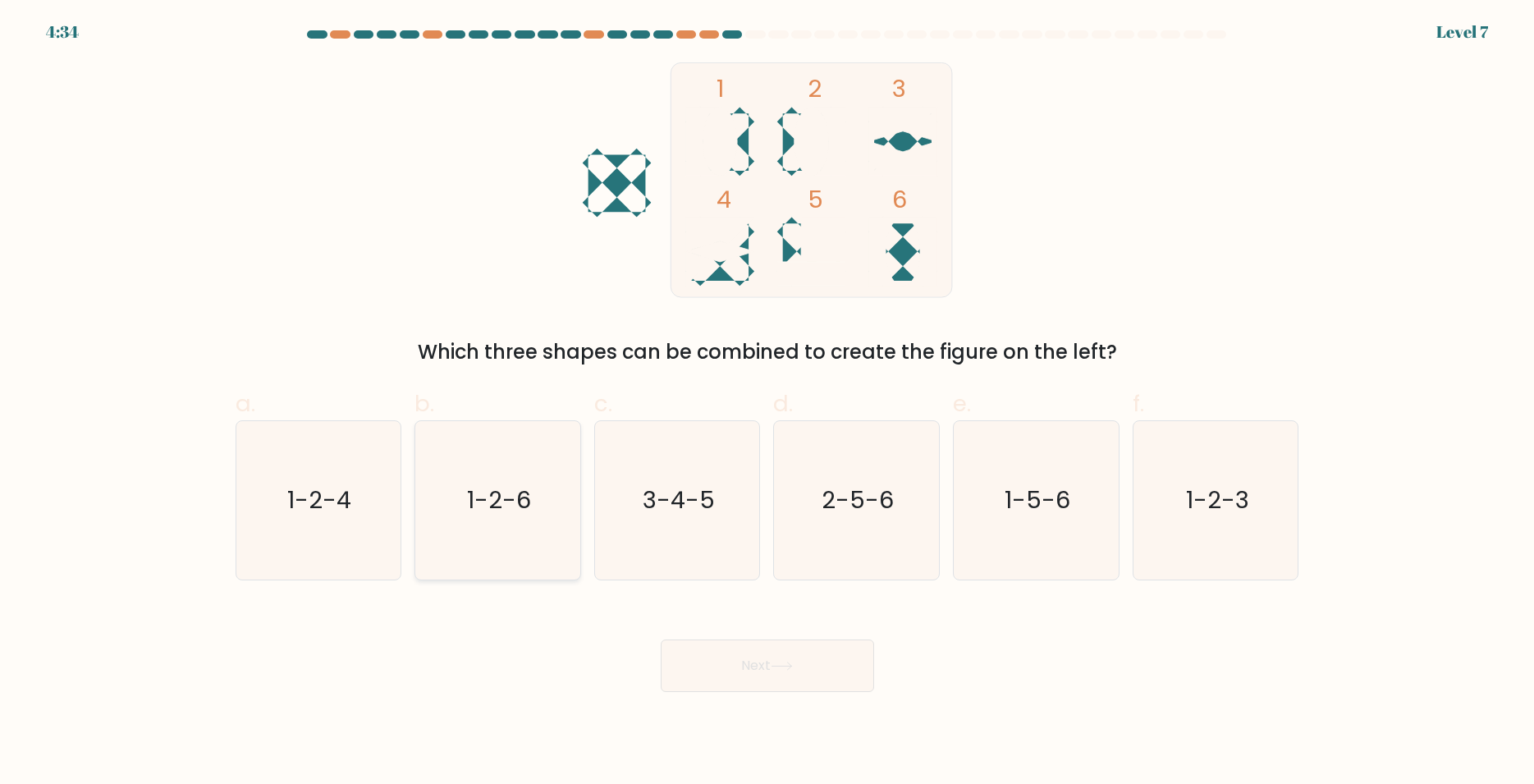
click at [541, 519] on icon "1-2-6" at bounding box center [498, 499] width 158 height 158
click at [767, 403] on input "b. 1-2-6" at bounding box center [767, 397] width 1 height 11
radio input "true"
click at [754, 671] on button "Next" at bounding box center [767, 665] width 213 height 53
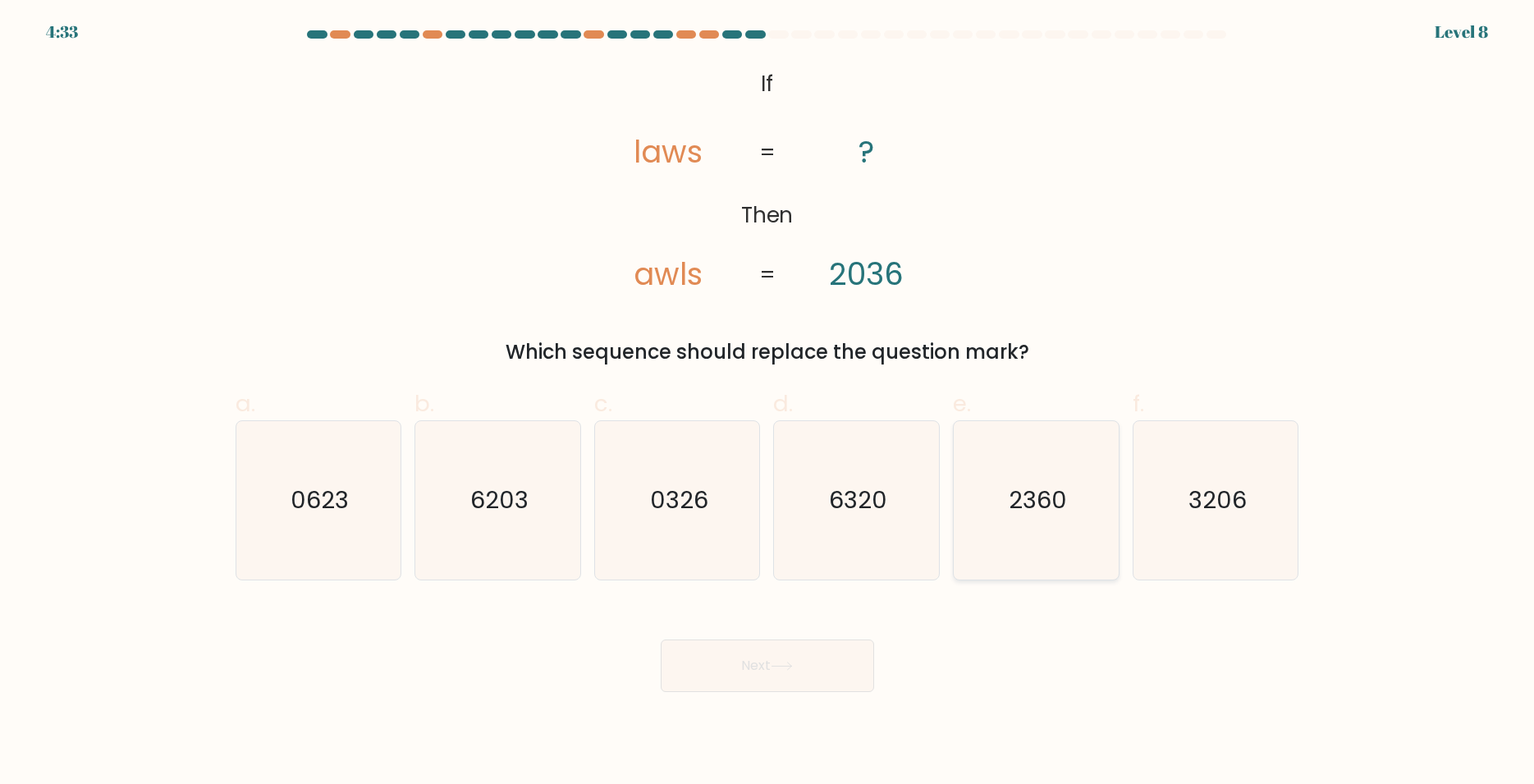
drag, startPoint x: 1240, startPoint y: 507, endPoint x: 1052, endPoint y: 538, distance: 190.5
click at [1240, 507] on text "3206" at bounding box center [1217, 499] width 58 height 33
click at [768, 403] on input "f. 3206" at bounding box center [767, 397] width 1 height 11
radio input "true"
click at [747, 667] on button "Next" at bounding box center [767, 665] width 213 height 53
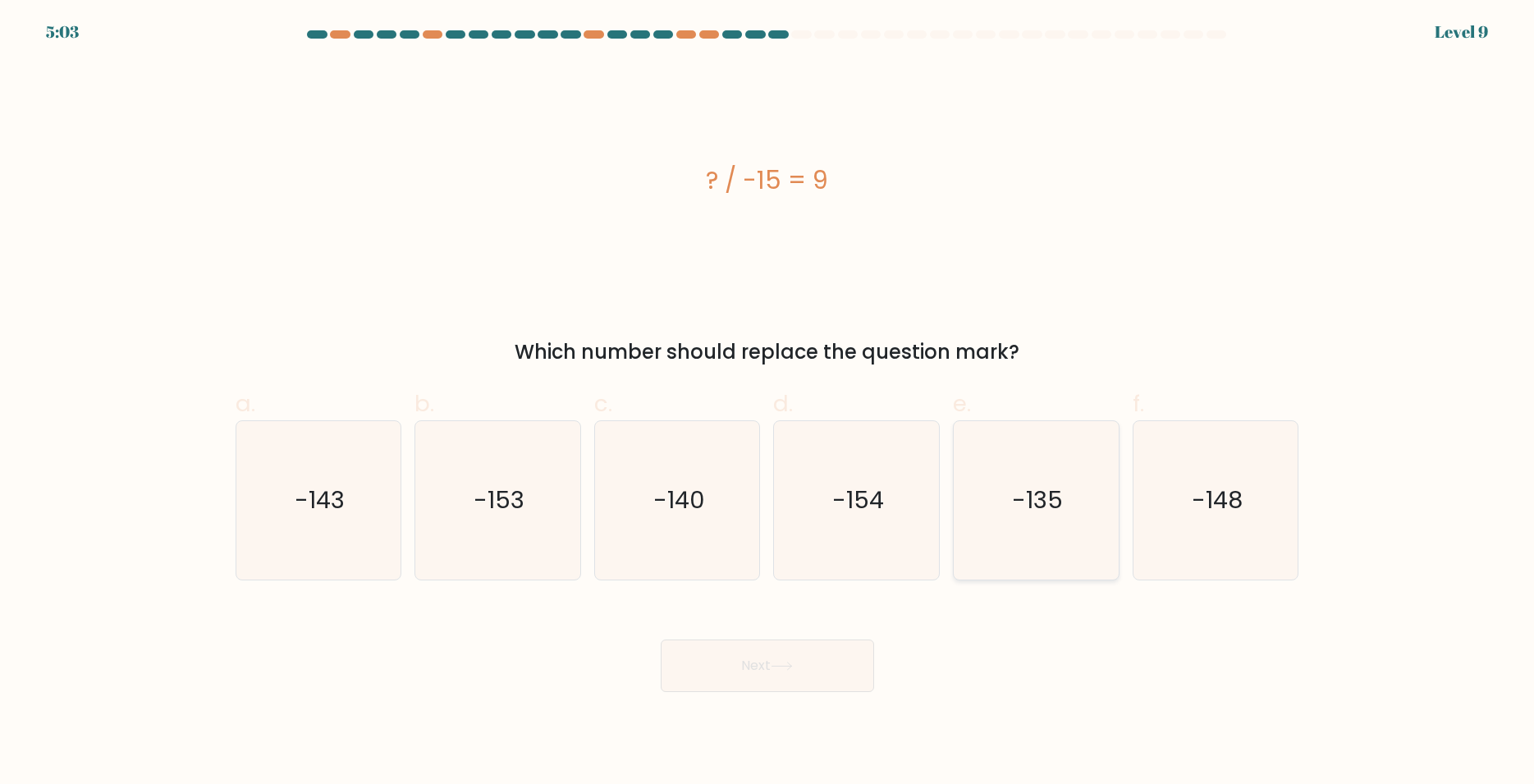
click at [1032, 530] on icon "-135" at bounding box center [1035, 499] width 158 height 158
click at [768, 403] on input "e. -135" at bounding box center [767, 397] width 1 height 11
radio input "true"
click at [764, 677] on button "Next" at bounding box center [767, 665] width 213 height 53
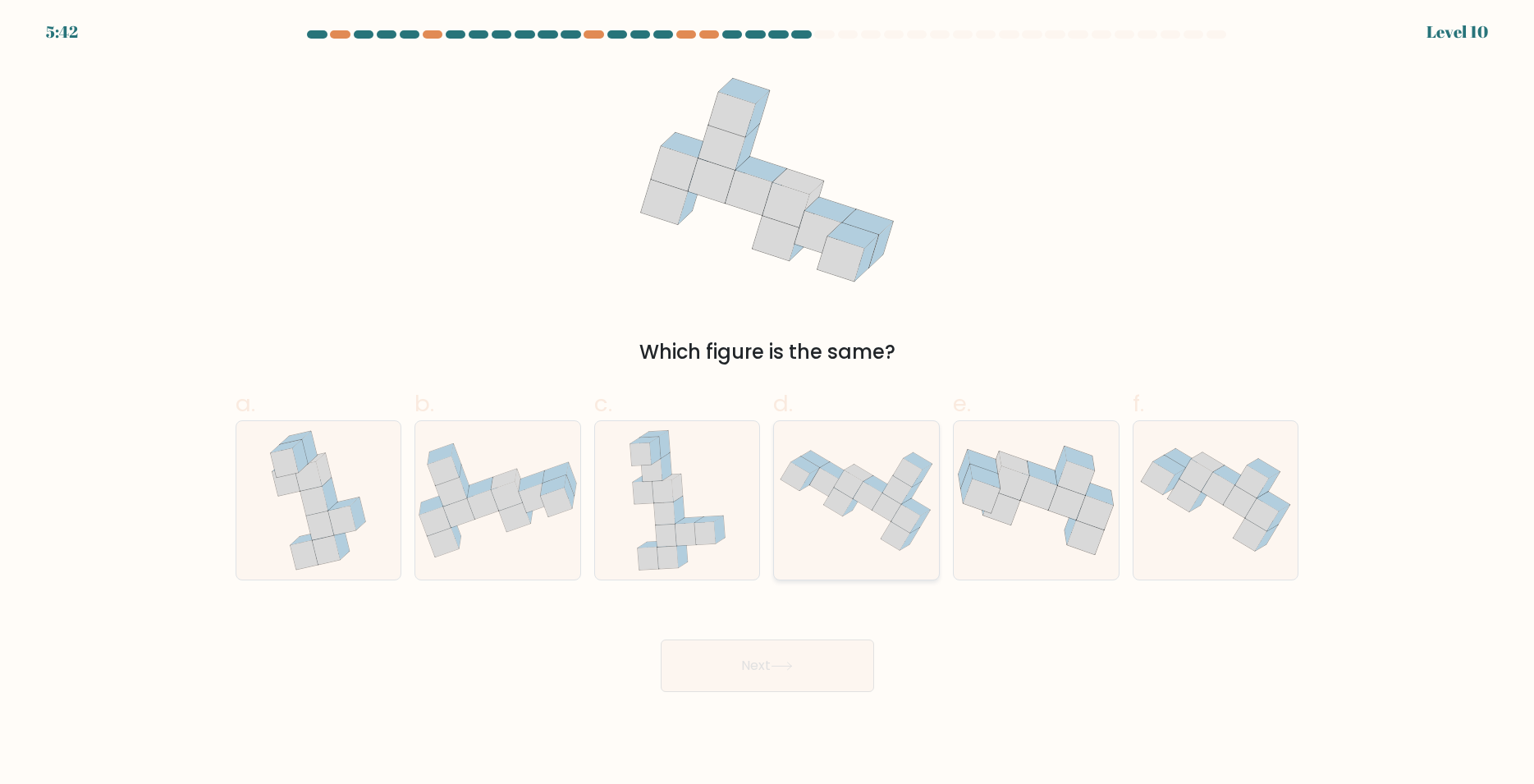
click at [831, 509] on icon at bounding box center [856, 499] width 165 height 117
click at [768, 403] on input "d." at bounding box center [767, 397] width 1 height 11
radio input "true"
click at [1024, 539] on icon at bounding box center [1036, 500] width 165 height 109
click at [768, 403] on input "e." at bounding box center [767, 397] width 1 height 11
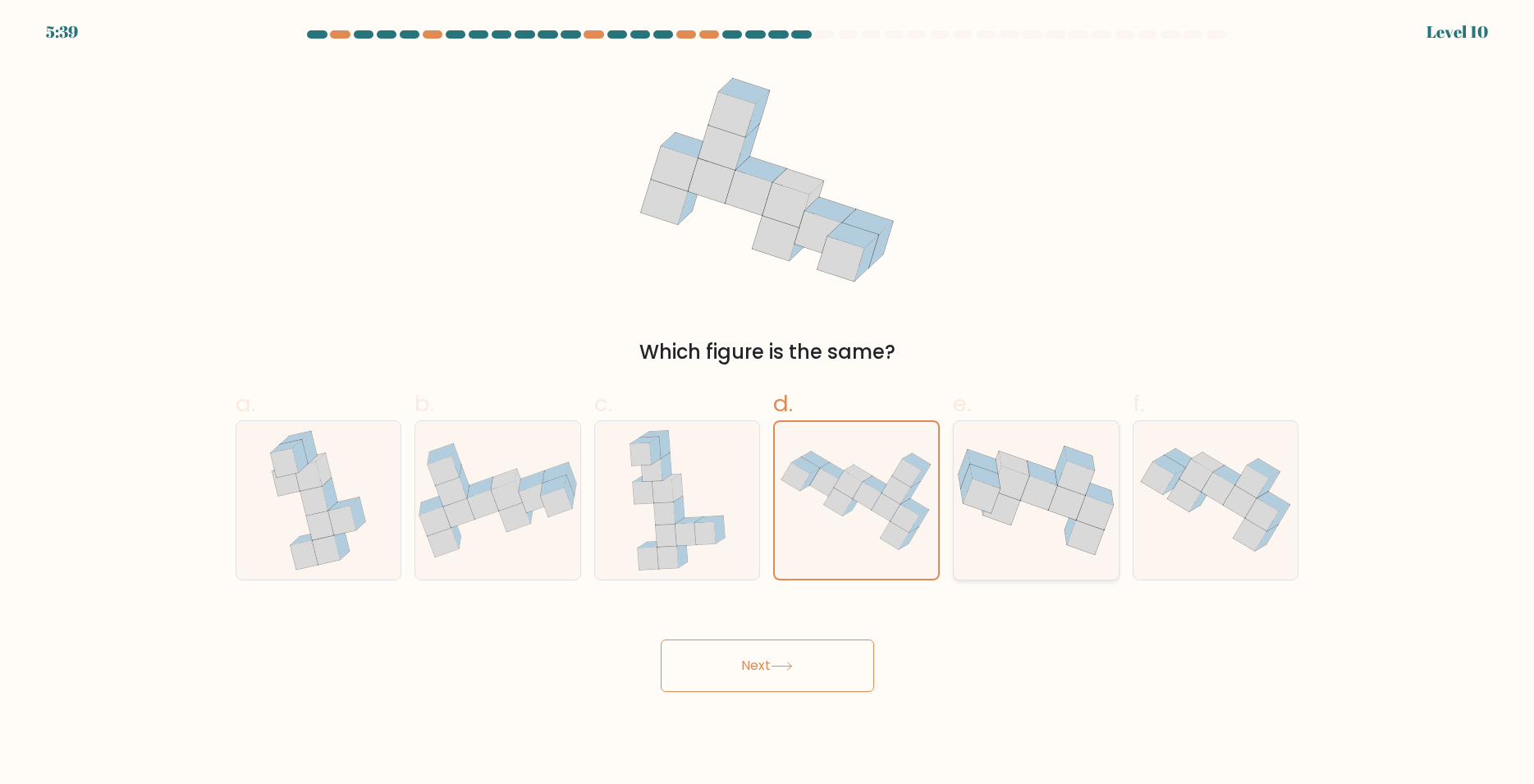
radio input "true"
click at [507, 538] on icon at bounding box center [498, 499] width 165 height 114
click at [767, 403] on input "b." at bounding box center [767, 397] width 1 height 11
radio input "true"
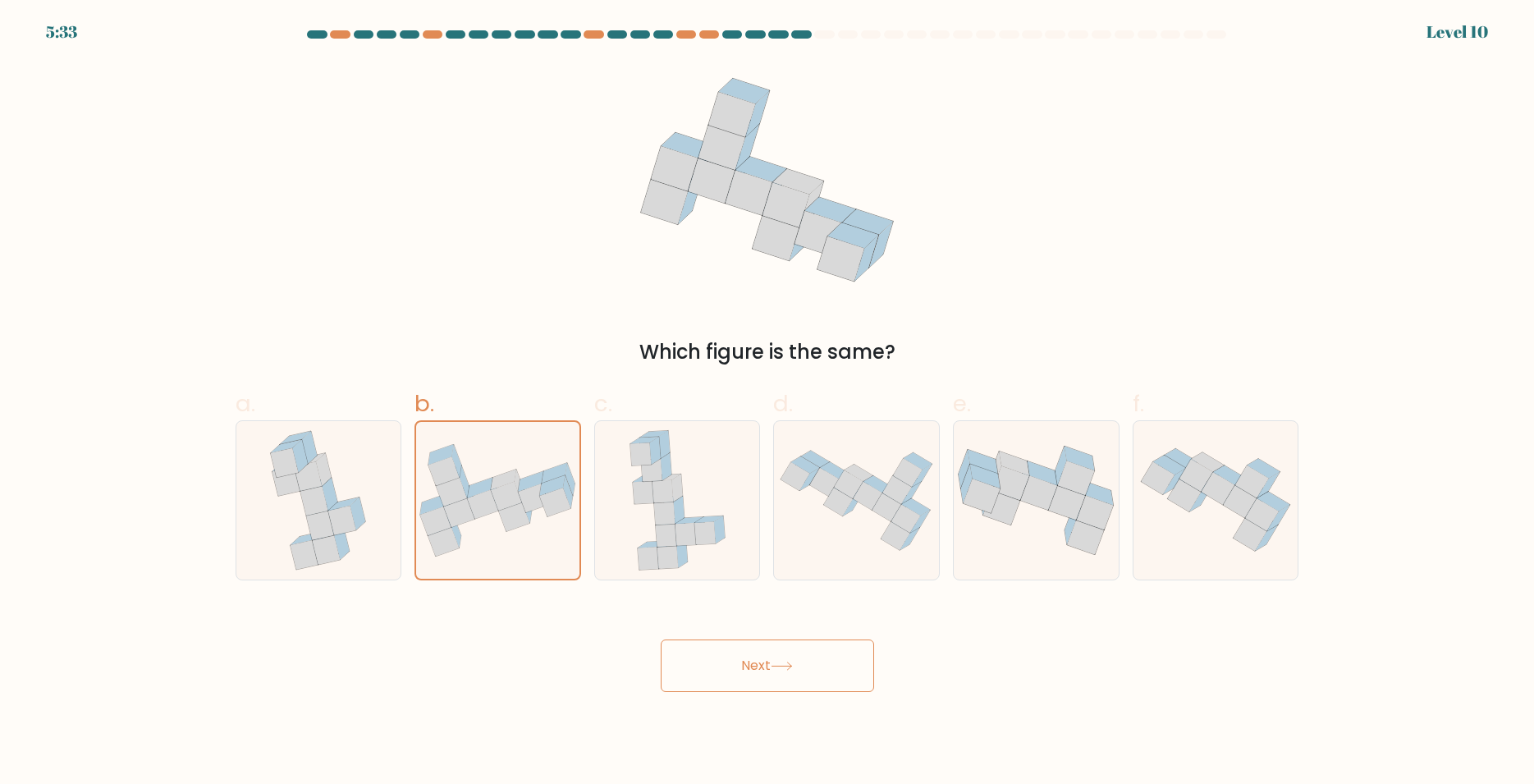
click at [720, 664] on button "Next" at bounding box center [767, 665] width 213 height 53
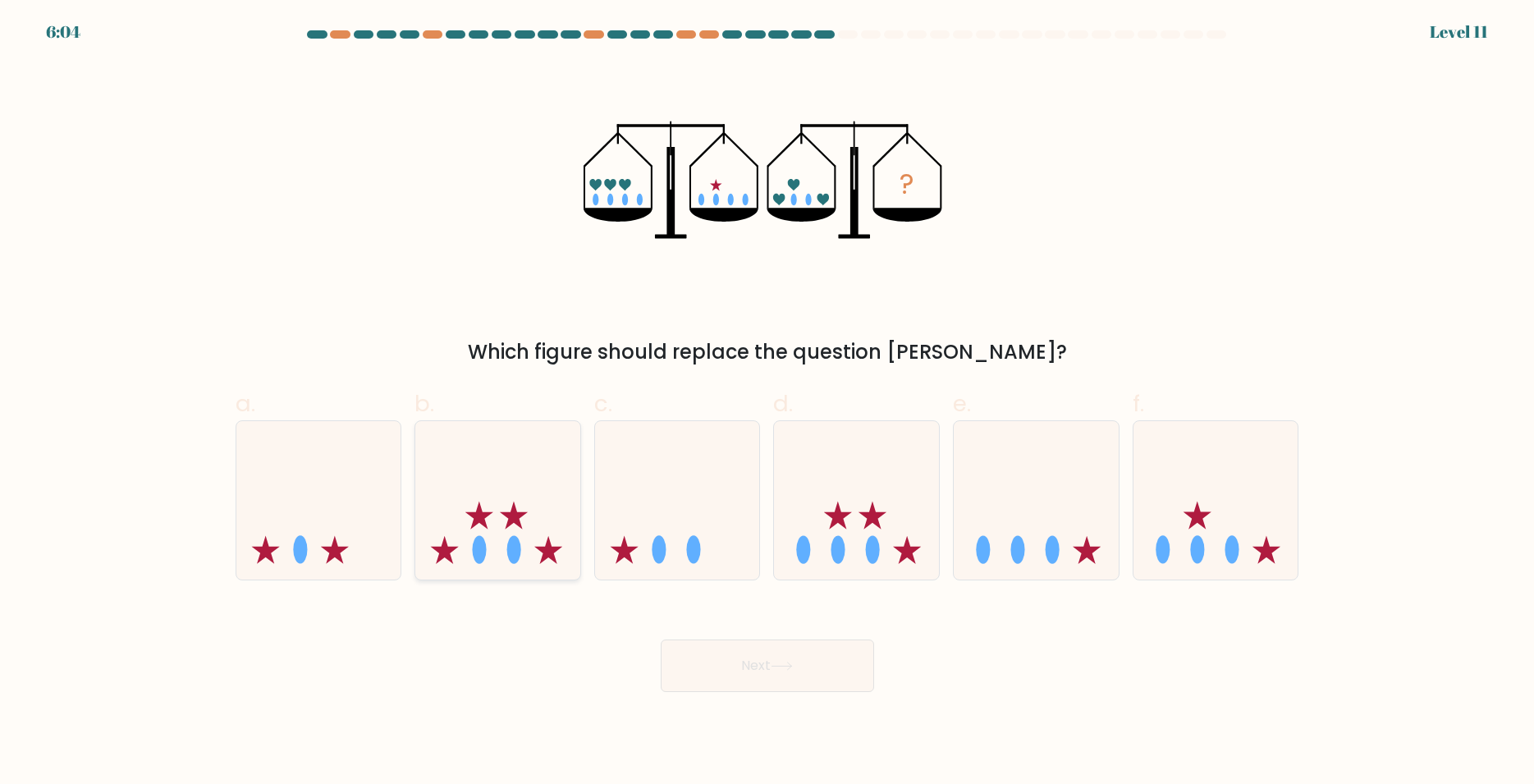
click at [466, 511] on icon at bounding box center [498, 499] width 165 height 136
click at [767, 403] on input "b." at bounding box center [767, 397] width 1 height 11
radio input "true"
click at [843, 664] on button "Next" at bounding box center [767, 665] width 213 height 53
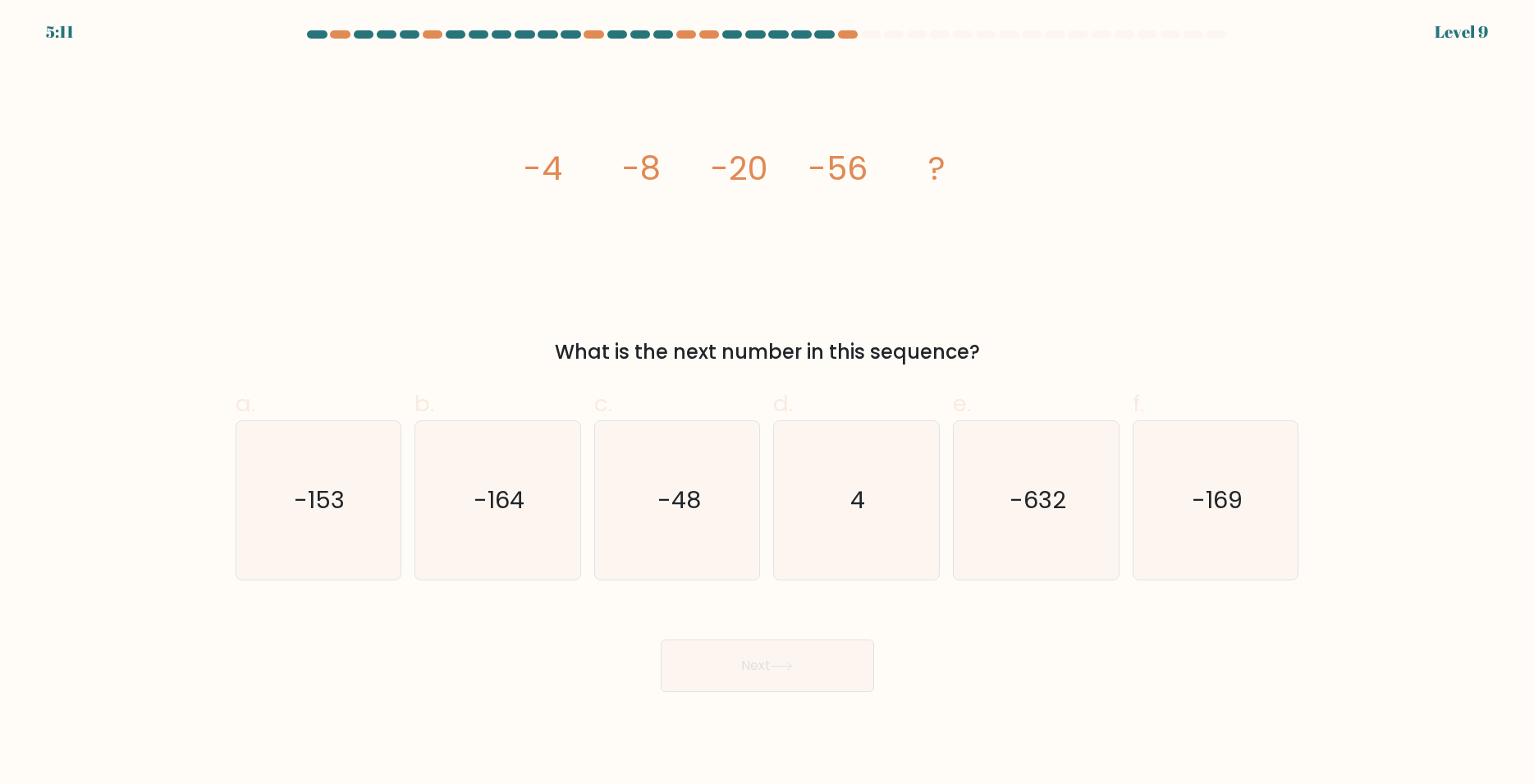
click at [618, 219] on icon "image/svg+xml -4 -8 -20 -56 ?" at bounding box center [767, 180] width 492 height 235
click at [878, 511] on icon "4" at bounding box center [856, 499] width 158 height 158
click at [768, 403] on input "d. 4" at bounding box center [767, 397] width 1 height 11
radio input "true"
click at [669, 500] on text "-48" at bounding box center [679, 499] width 44 height 33
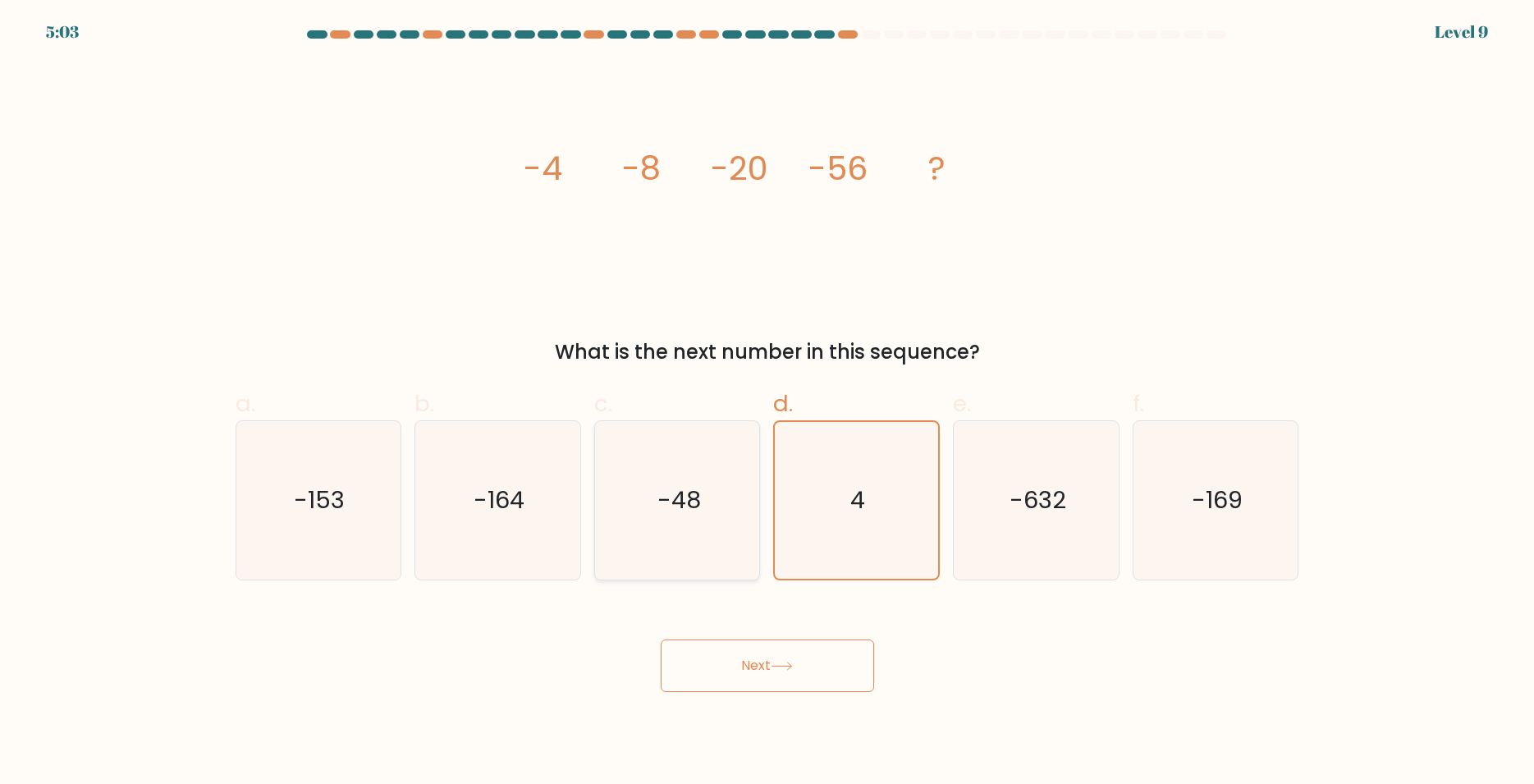
click at [767, 403] on input "c. -48" at bounding box center [767, 397] width 1 height 11
radio input "true"
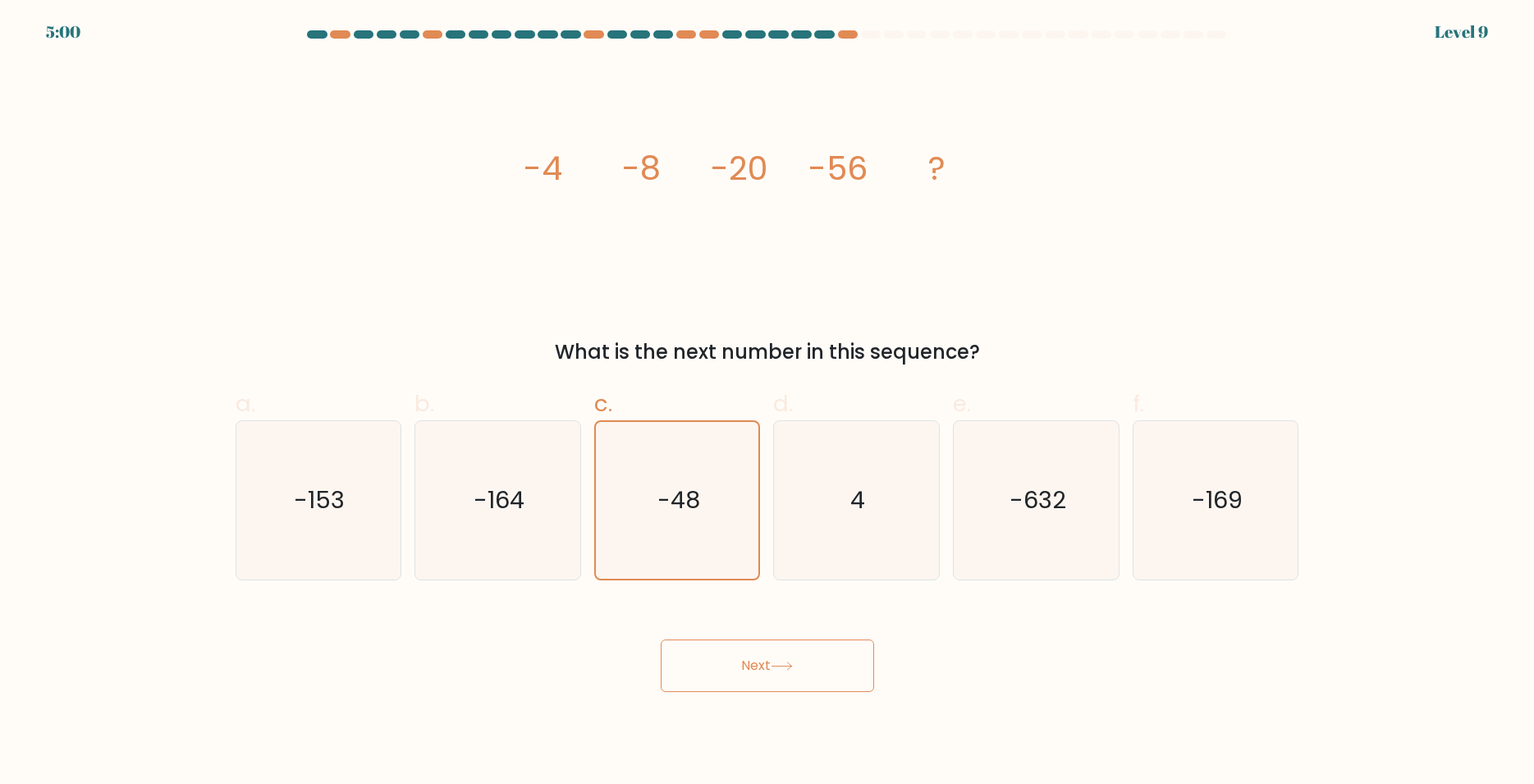
click at [834, 668] on button "Next" at bounding box center [767, 665] width 213 height 53
click at [801, 664] on button "Next" at bounding box center [767, 665] width 213 height 53
click at [759, 670] on button "Next" at bounding box center [767, 665] width 213 height 53
click at [762, 667] on button "Next" at bounding box center [767, 665] width 213 height 53
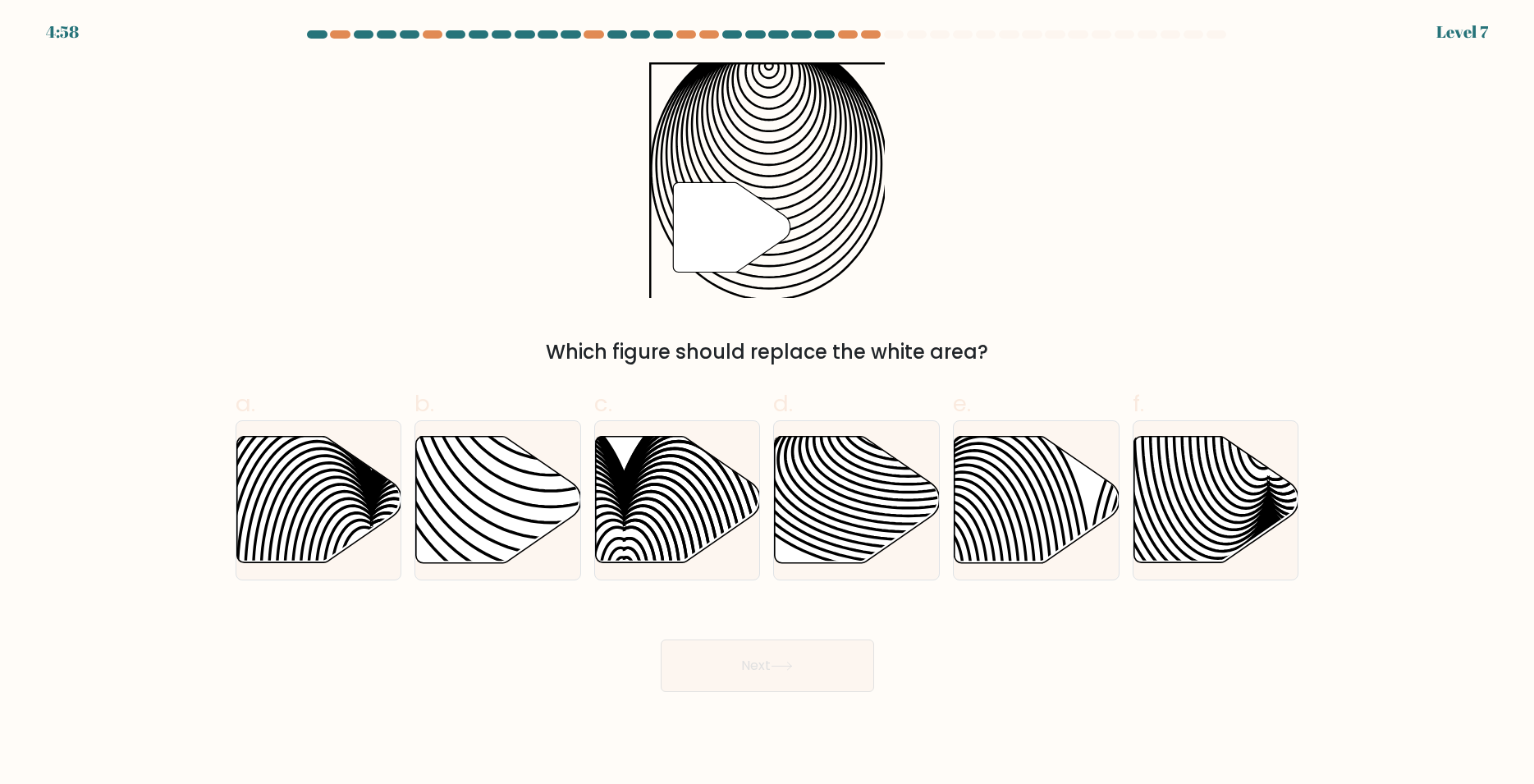
click at [780, 664] on icon at bounding box center [781, 666] width 22 height 9
click at [845, 525] on icon at bounding box center [857, 499] width 165 height 126
click at [768, 403] on input "d." at bounding box center [767, 397] width 1 height 11
radio input "true"
click at [495, 533] on icon at bounding box center [499, 499] width 165 height 126
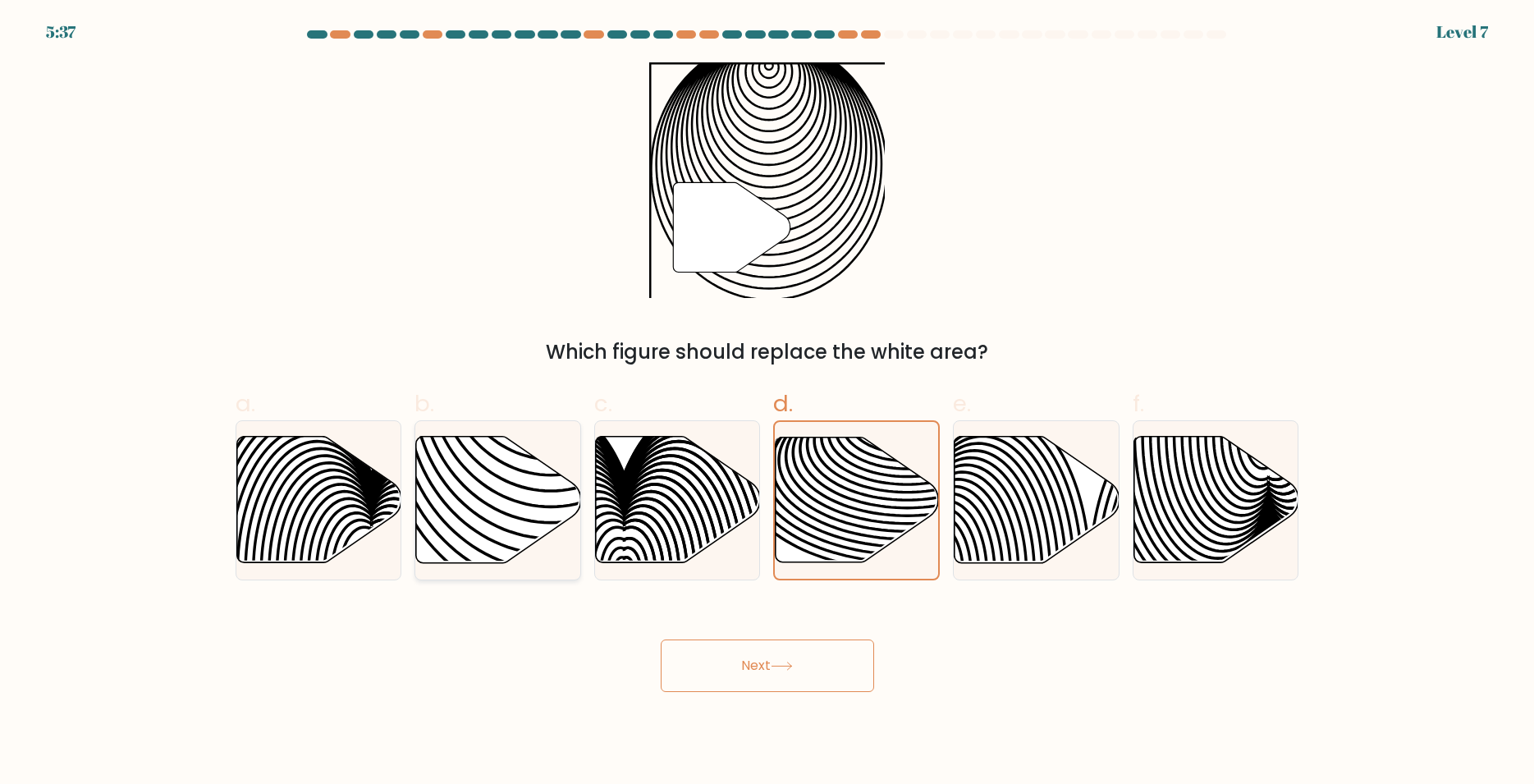
click at [767, 403] on input "b." at bounding box center [767, 397] width 1 height 11
radio input "true"
click at [838, 658] on button "Next" at bounding box center [767, 665] width 213 height 53
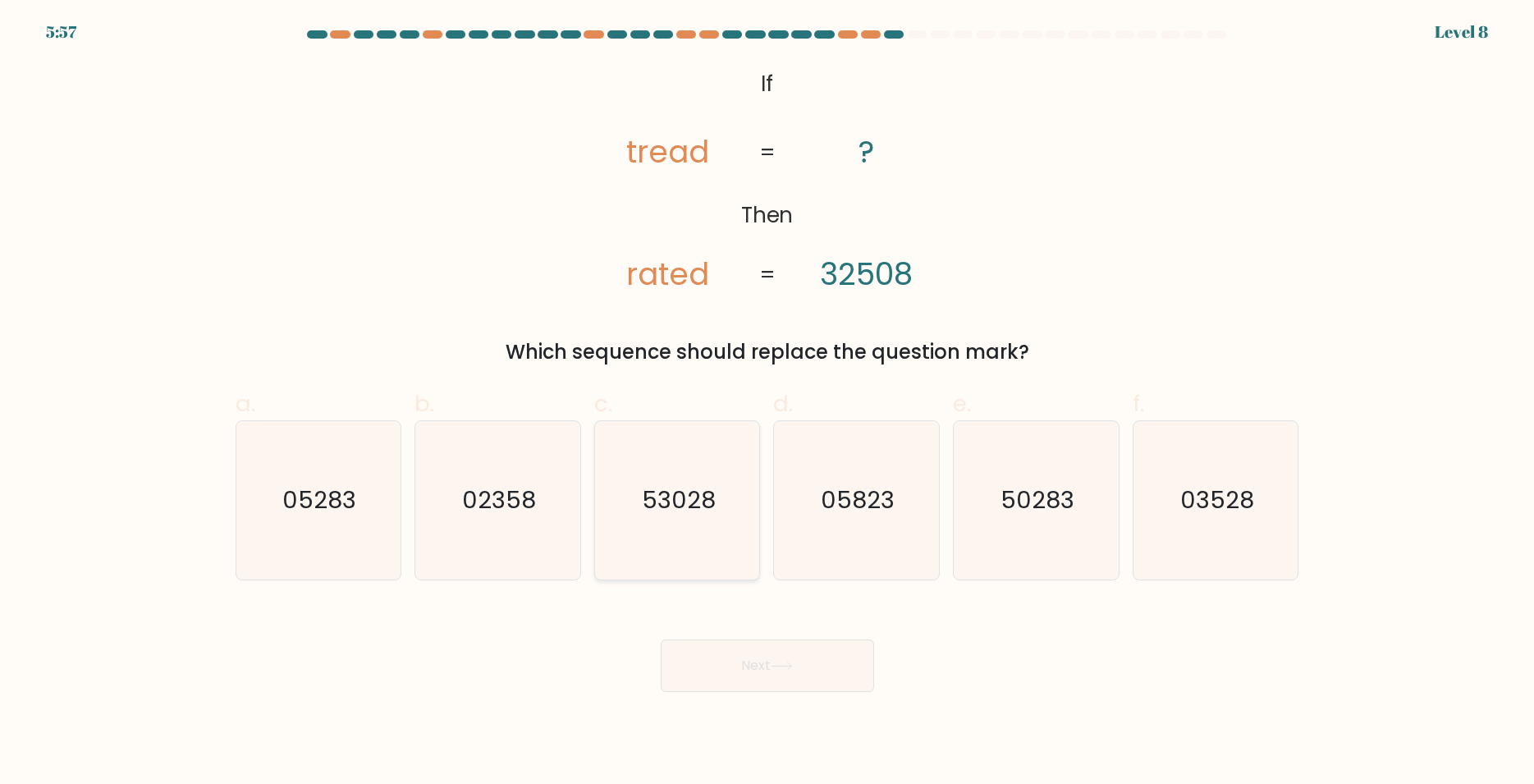
click at [660, 514] on icon "53028" at bounding box center [678, 499] width 158 height 158
click at [767, 403] on input "c. 53028" at bounding box center [767, 397] width 1 height 11
radio input "true"
click at [806, 669] on button "Next" at bounding box center [767, 665] width 213 height 53
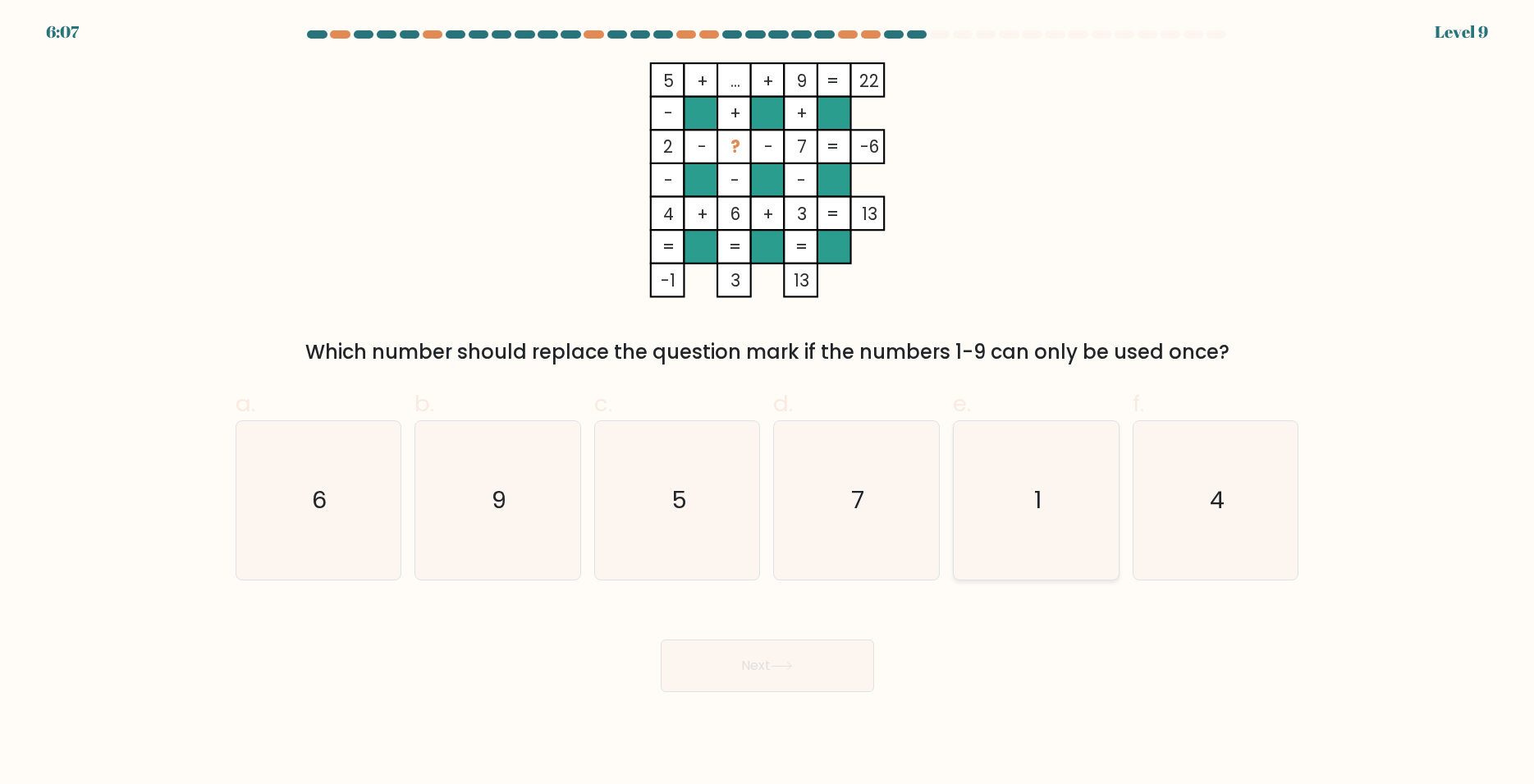
click at [999, 471] on icon "1" at bounding box center [1035, 499] width 158 height 158
click at [768, 403] on input "e. 1" at bounding box center [767, 397] width 1 height 11
radio input "true"
click at [813, 689] on button "Next" at bounding box center [767, 665] width 213 height 53
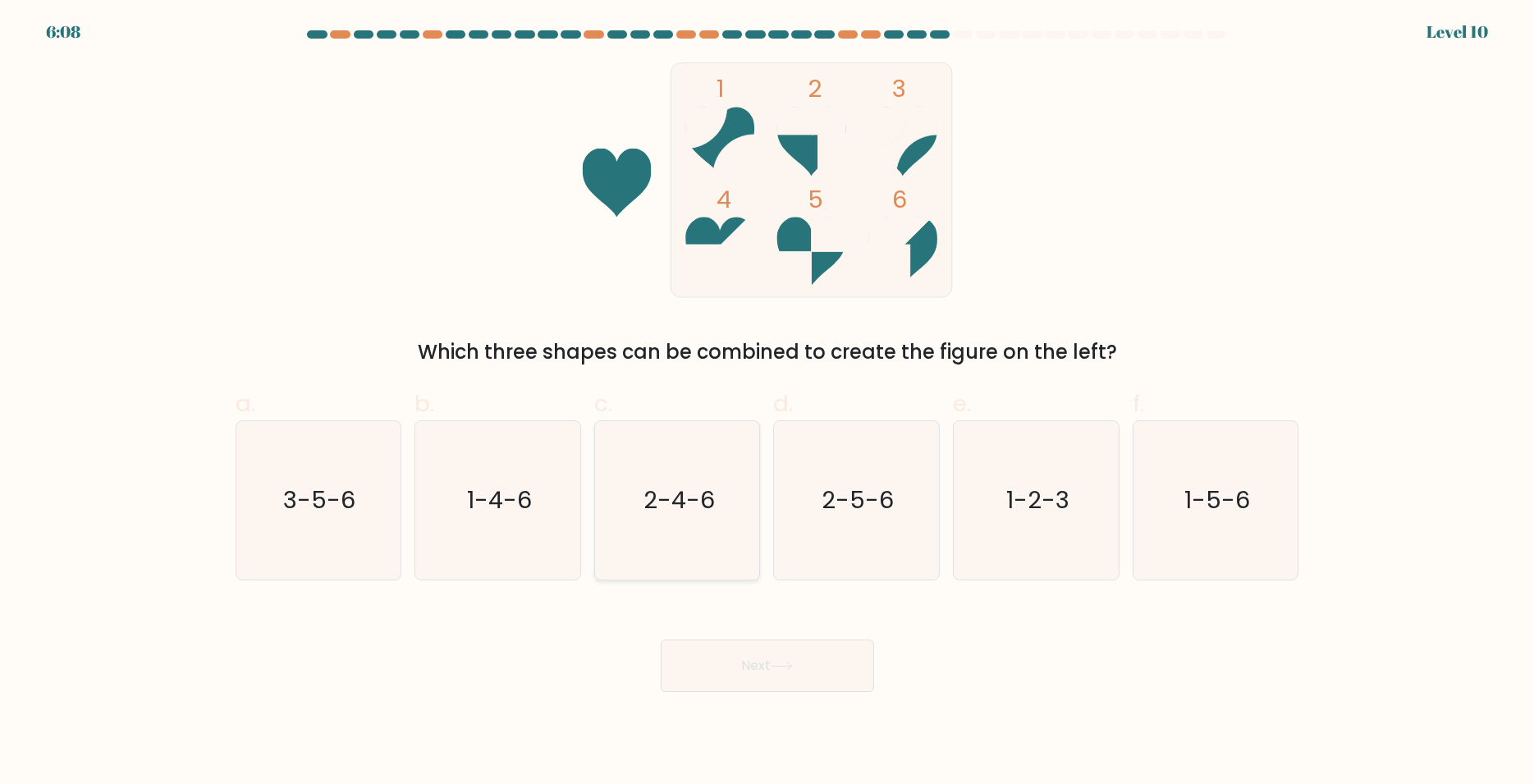
click at [704, 522] on icon "2-4-6" at bounding box center [678, 499] width 158 height 158
click at [767, 403] on input "c. 2-4-6" at bounding box center [767, 397] width 1 height 11
radio input "true"
click at [822, 677] on button "Next" at bounding box center [767, 665] width 213 height 53
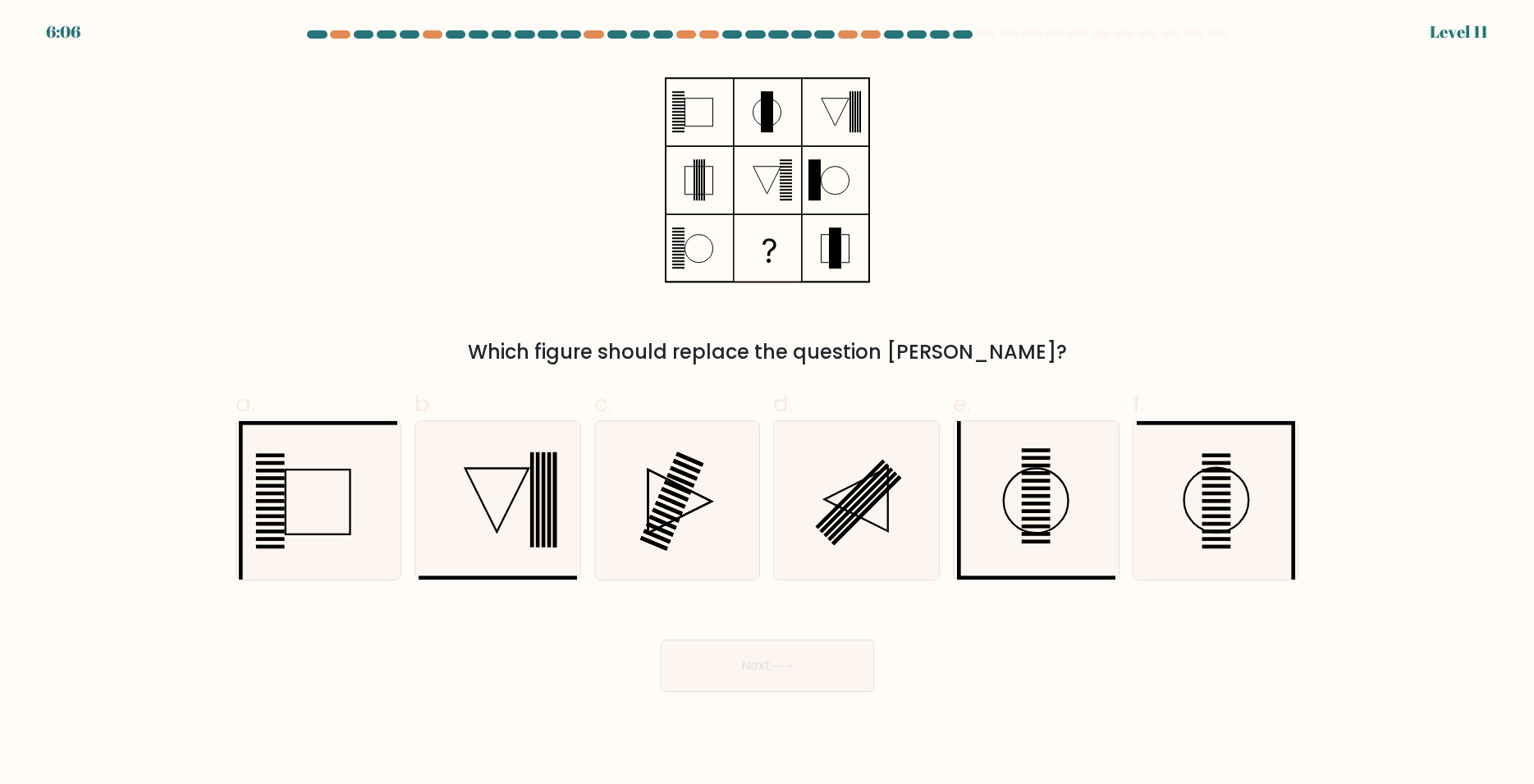
click at [816, 662] on button "Next" at bounding box center [767, 665] width 213 height 53
click at [534, 506] on icon at bounding box center [498, 499] width 158 height 158
click at [767, 403] on input "b." at bounding box center [767, 397] width 1 height 11
radio input "true"
click at [760, 652] on button "Next" at bounding box center [767, 665] width 213 height 53
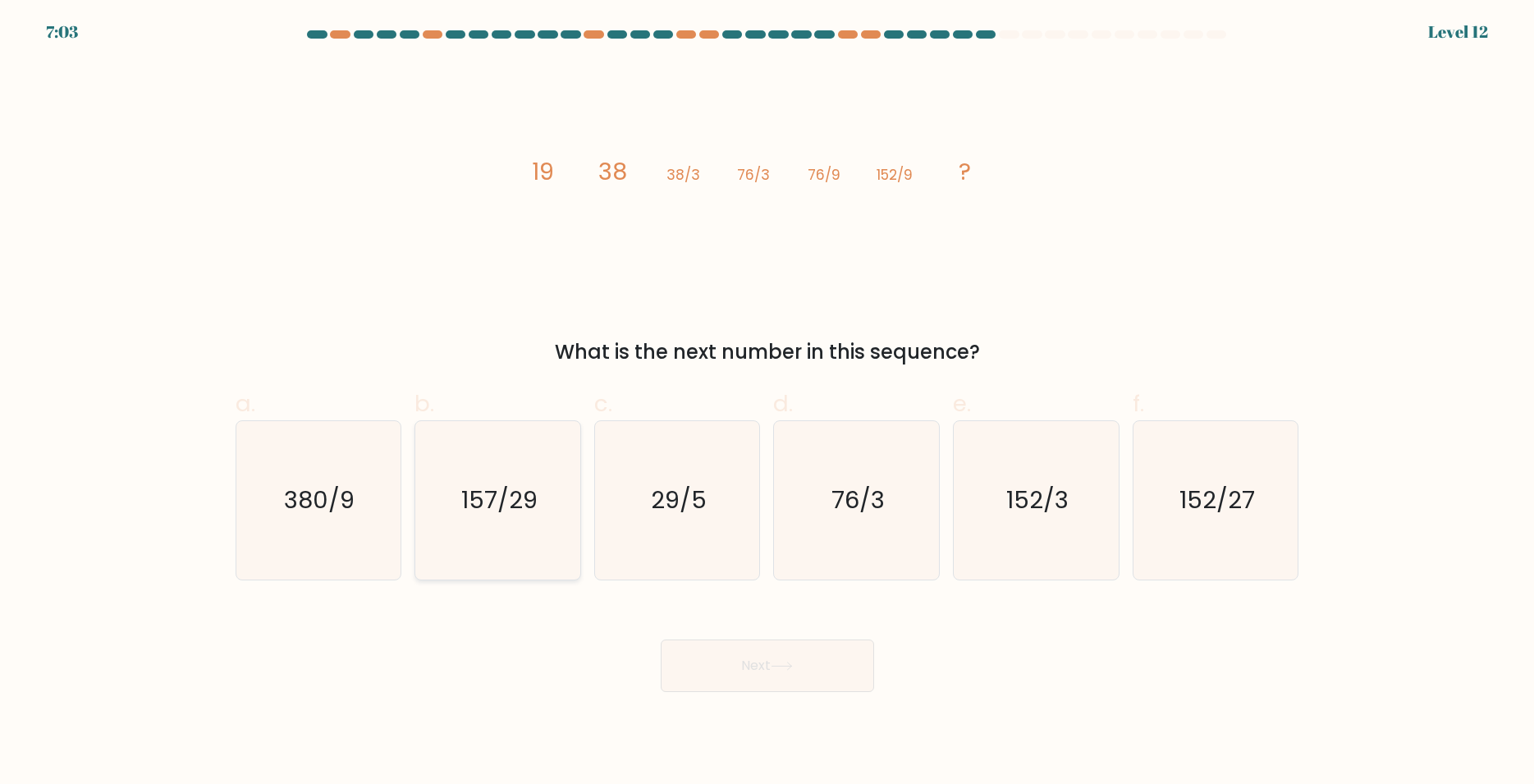
click at [497, 494] on text "157/29" at bounding box center [499, 499] width 76 height 33
click at [767, 403] on input "b. 157/29" at bounding box center [767, 397] width 1 height 11
radio input "true"
click at [811, 656] on button "Next" at bounding box center [767, 665] width 213 height 53
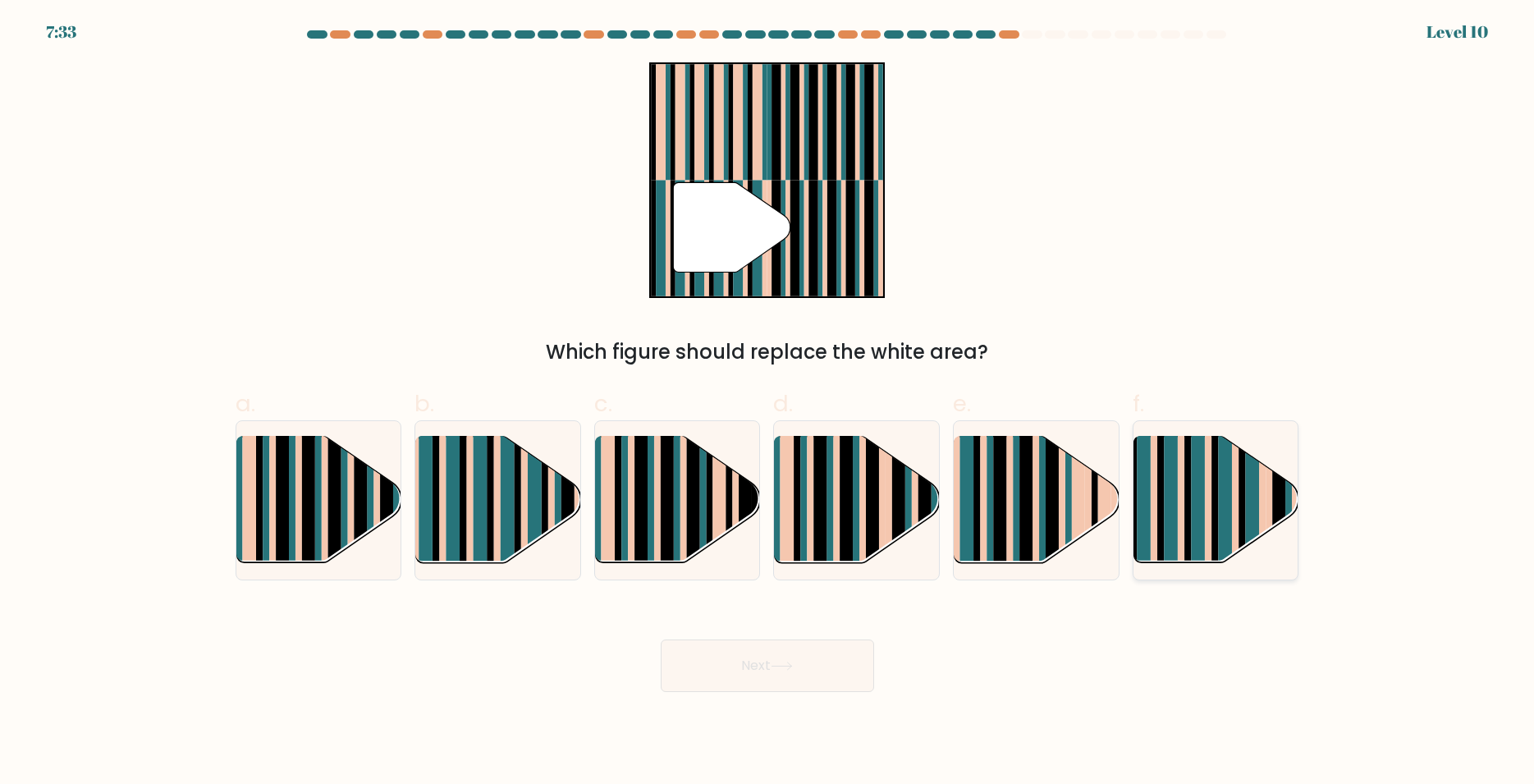
click at [1262, 573] on div at bounding box center [1216, 500] width 166 height 160
click at [768, 403] on input "f." at bounding box center [767, 397] width 1 height 11
radio input "true"
click at [819, 683] on button "Next" at bounding box center [767, 665] width 213 height 53
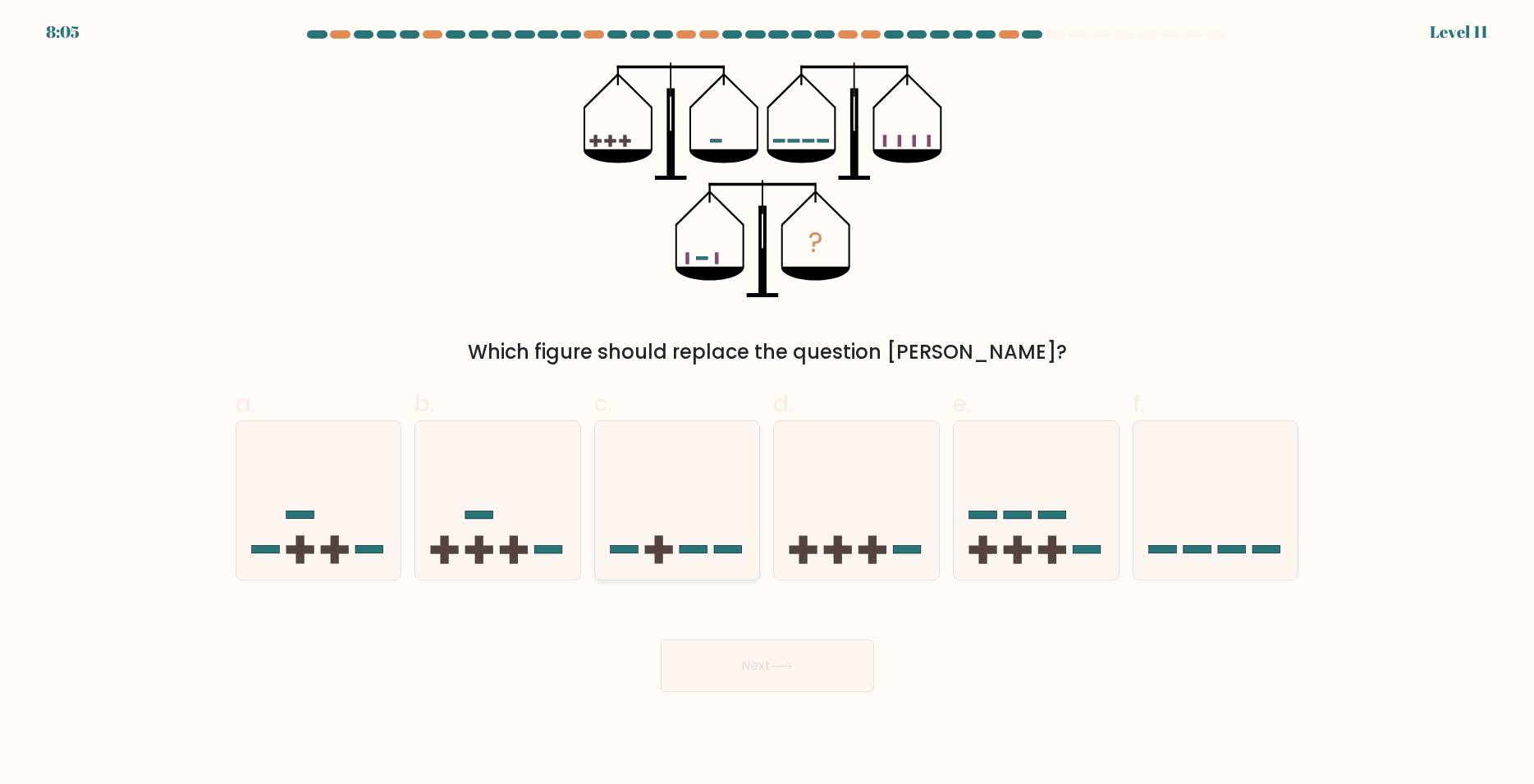
click at [685, 506] on icon at bounding box center [678, 499] width 165 height 136
click at [767, 403] on input "c." at bounding box center [767, 397] width 1 height 11
radio input "true"
click at [848, 669] on button "Next" at bounding box center [767, 665] width 213 height 53
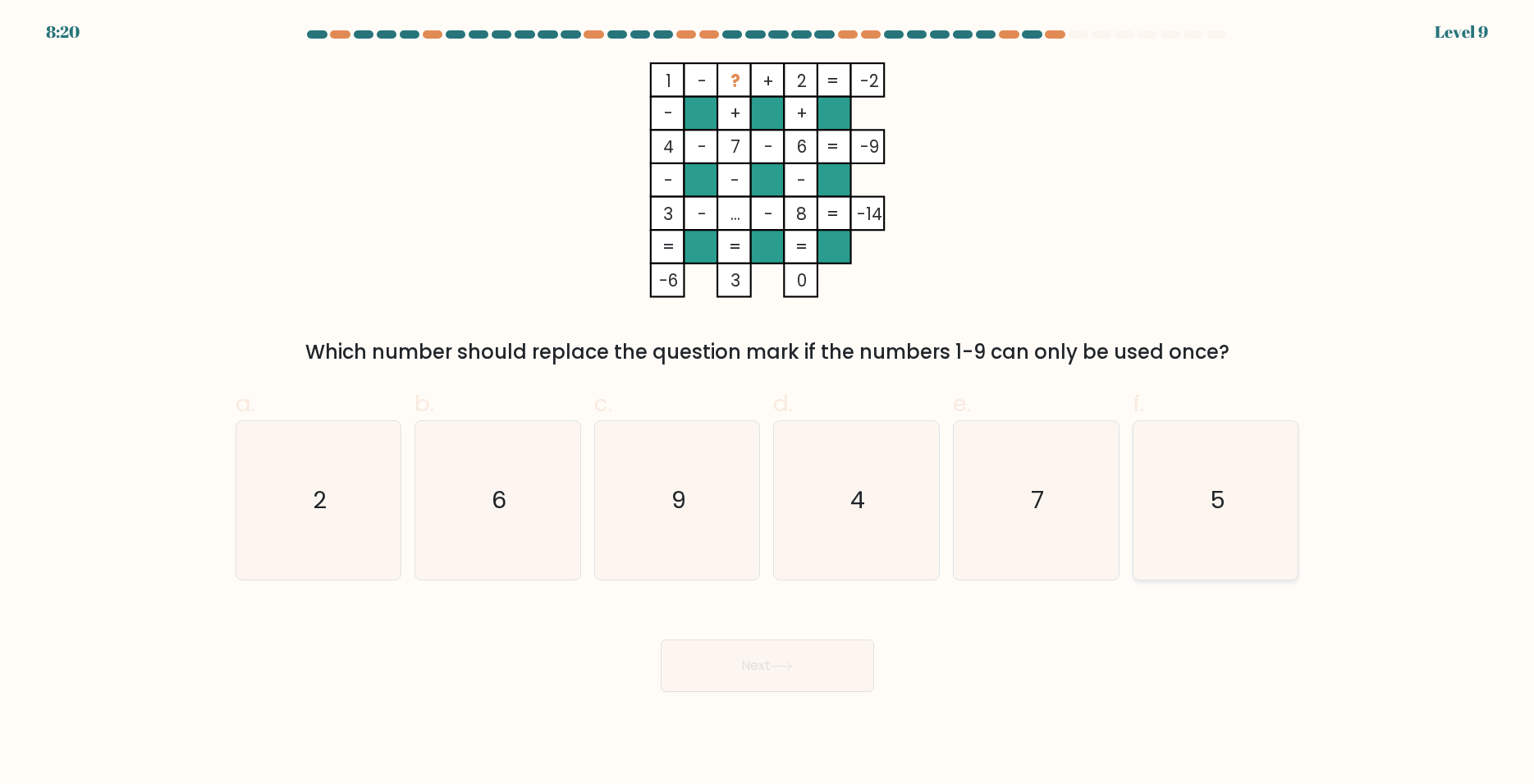
click at [1203, 528] on icon "5" at bounding box center [1215, 499] width 158 height 158
click at [768, 403] on input "f. 5" at bounding box center [767, 397] width 1 height 11
radio input "true"
click at [724, 659] on button "Next" at bounding box center [767, 665] width 213 height 53
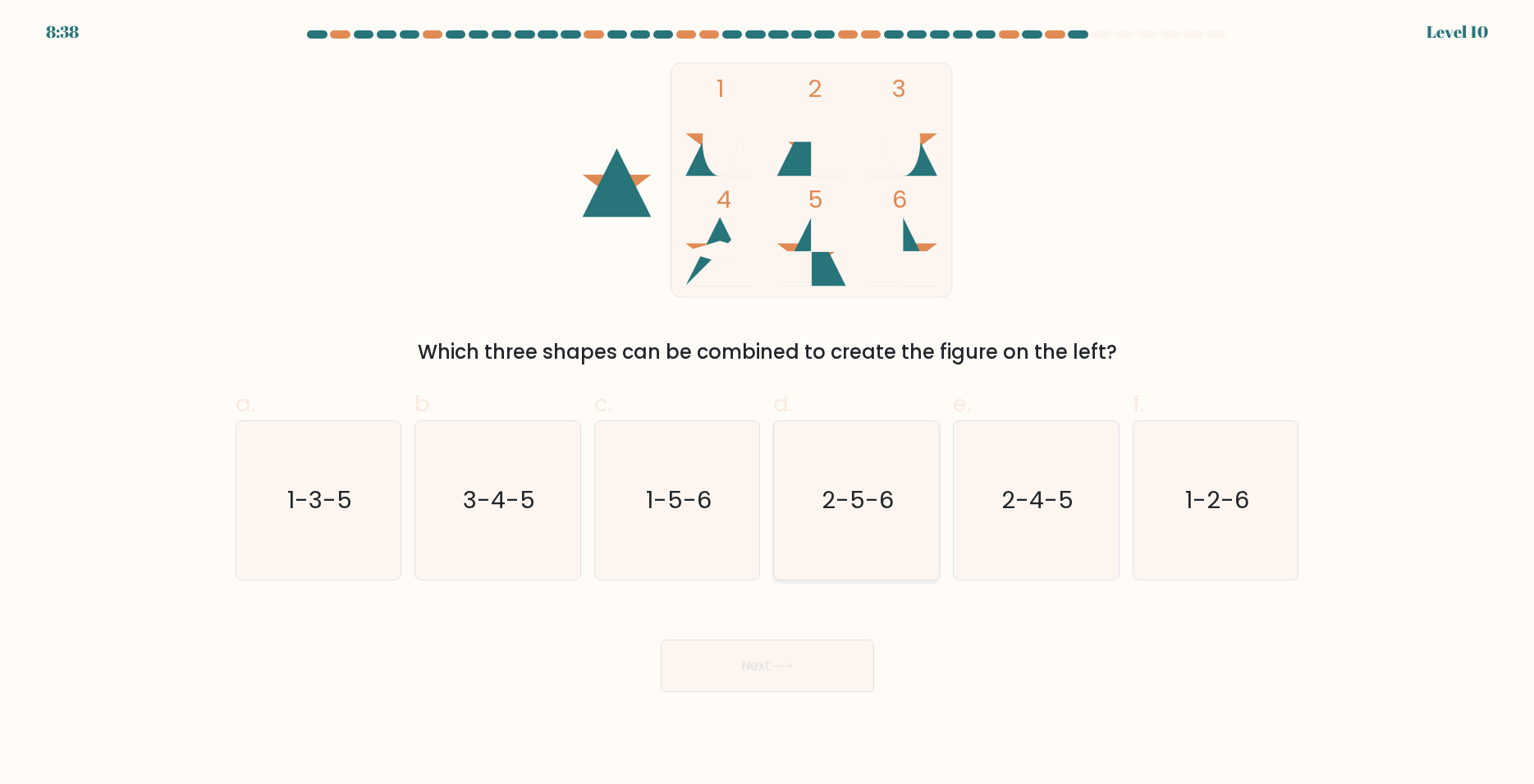
click at [848, 496] on text "2-5-6" at bounding box center [858, 499] width 72 height 33
click at [768, 403] on input "d. 2-5-6" at bounding box center [767, 397] width 1 height 11
radio input "true"
click at [881, 540] on icon "2-5-6" at bounding box center [856, 499] width 157 height 157
click at [768, 403] on input "d. 2-5-6" at bounding box center [767, 397] width 1 height 11
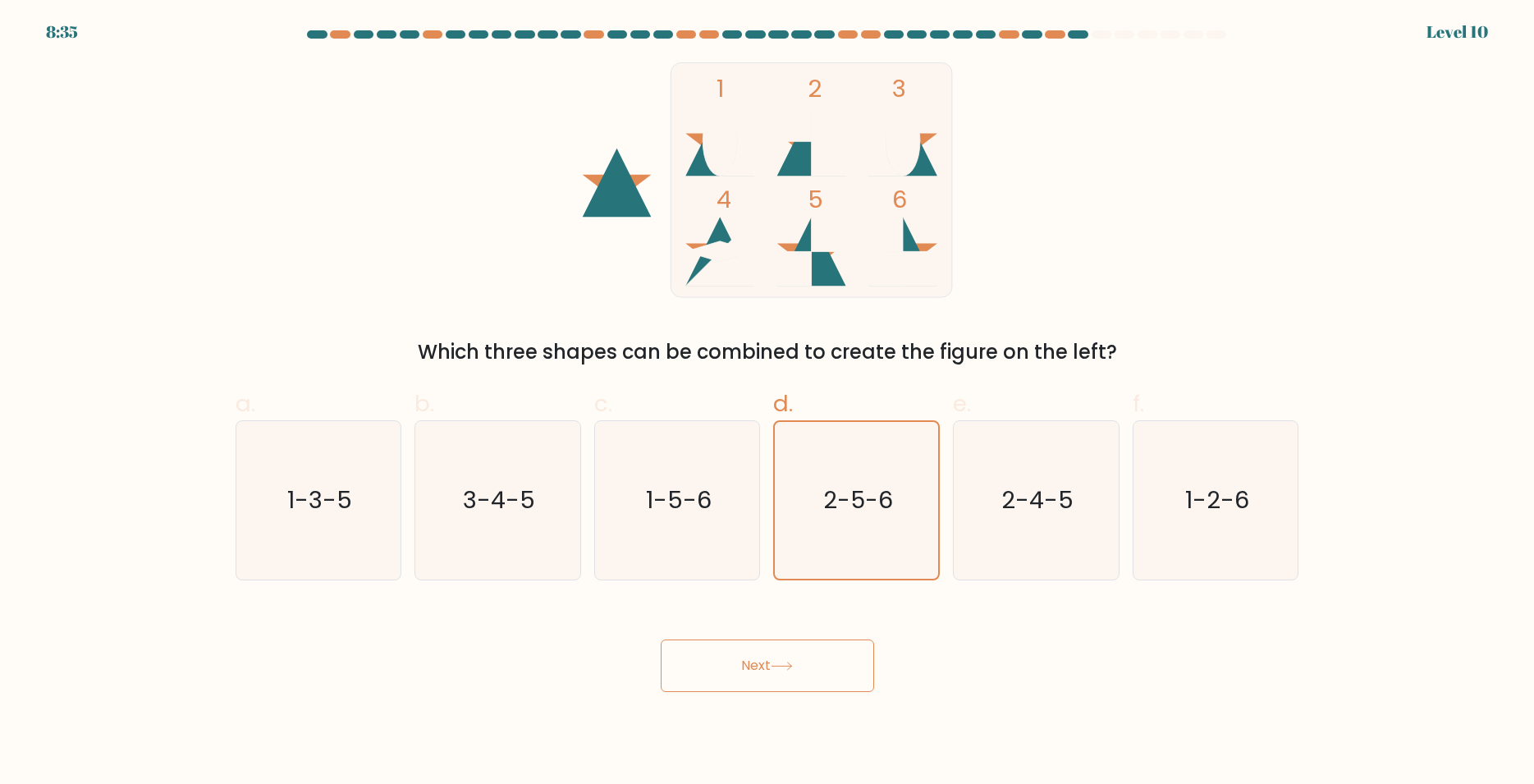
click at [810, 649] on button "Next" at bounding box center [767, 665] width 213 height 53
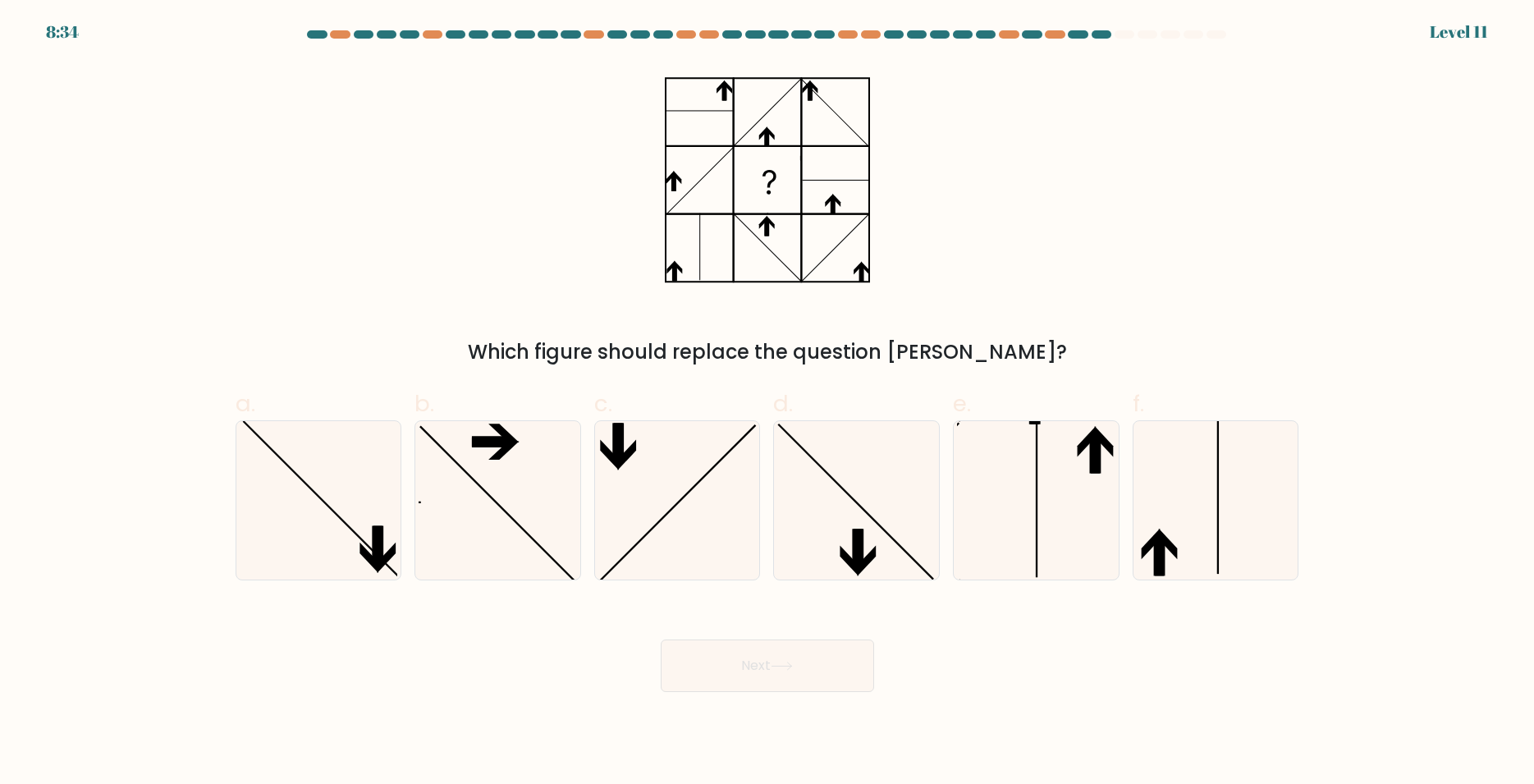
click at [807, 670] on button "Next" at bounding box center [767, 665] width 213 height 53
click at [918, 589] on form at bounding box center [767, 361] width 1534 height 661
click at [963, 613] on div "Next" at bounding box center [767, 645] width 1083 height 92
click at [856, 489] on icon at bounding box center [856, 499] width 158 height 158
click at [768, 403] on input "d." at bounding box center [767, 397] width 1 height 11
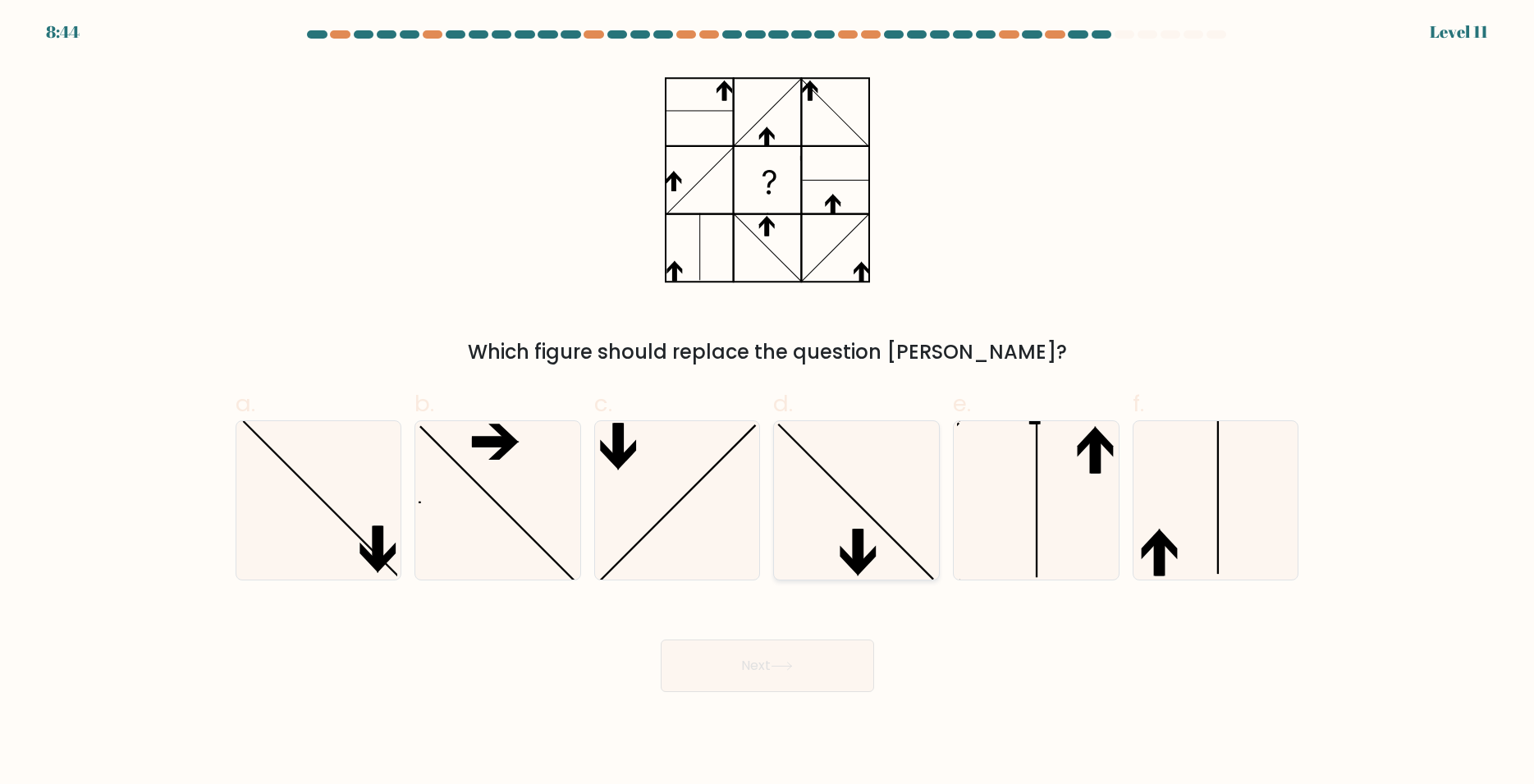
radio input "true"
click at [661, 491] on icon at bounding box center [678, 499] width 158 height 158
click at [767, 403] on input "c." at bounding box center [767, 397] width 1 height 11
radio input "true"
click at [499, 510] on icon at bounding box center [498, 499] width 158 height 158
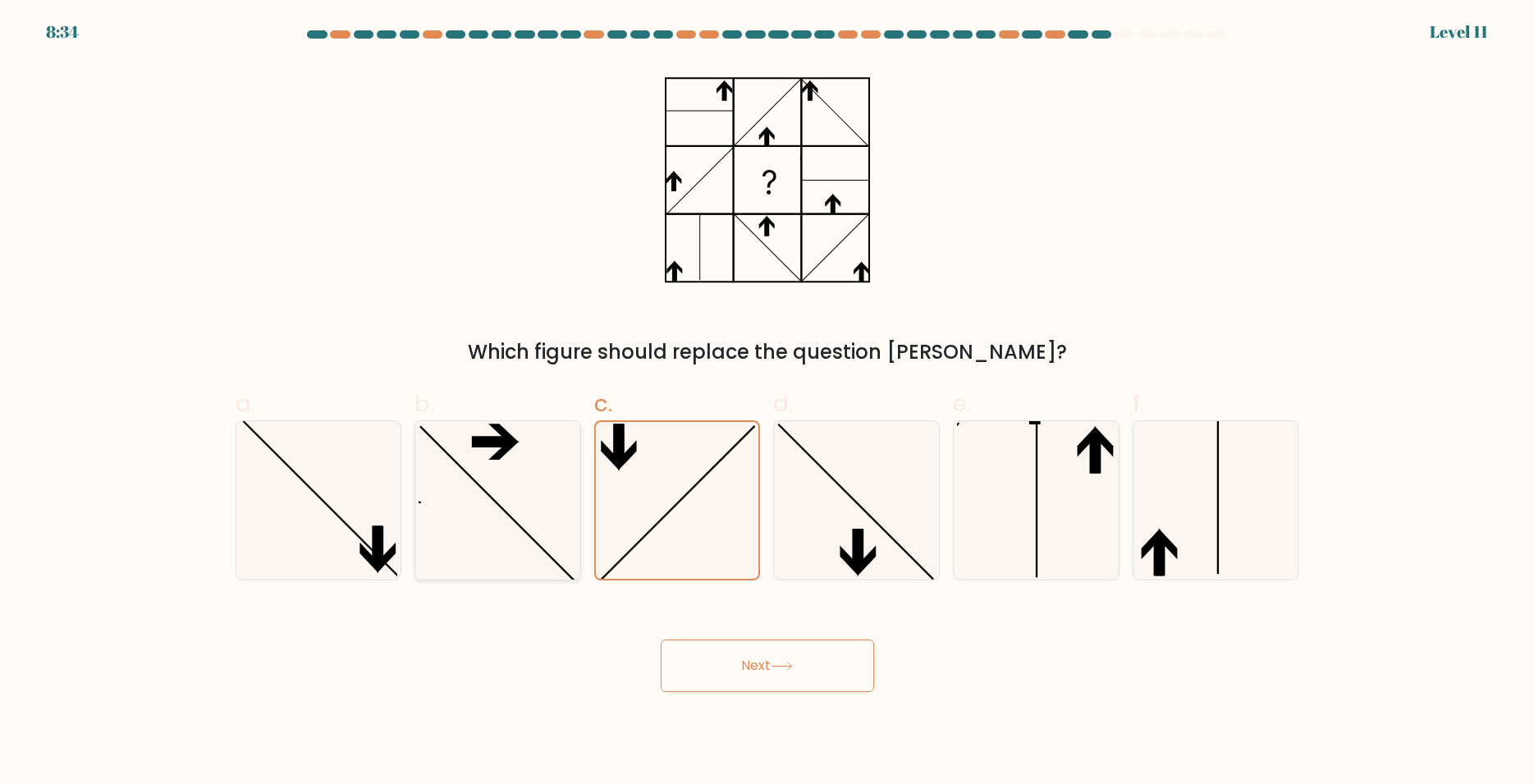
click at [767, 403] on input "b." at bounding box center [767, 397] width 1 height 11
radio input "true"
click at [1063, 531] on icon at bounding box center [1035, 499] width 158 height 158
click at [768, 403] on input "e." at bounding box center [767, 397] width 1 height 11
radio input "true"
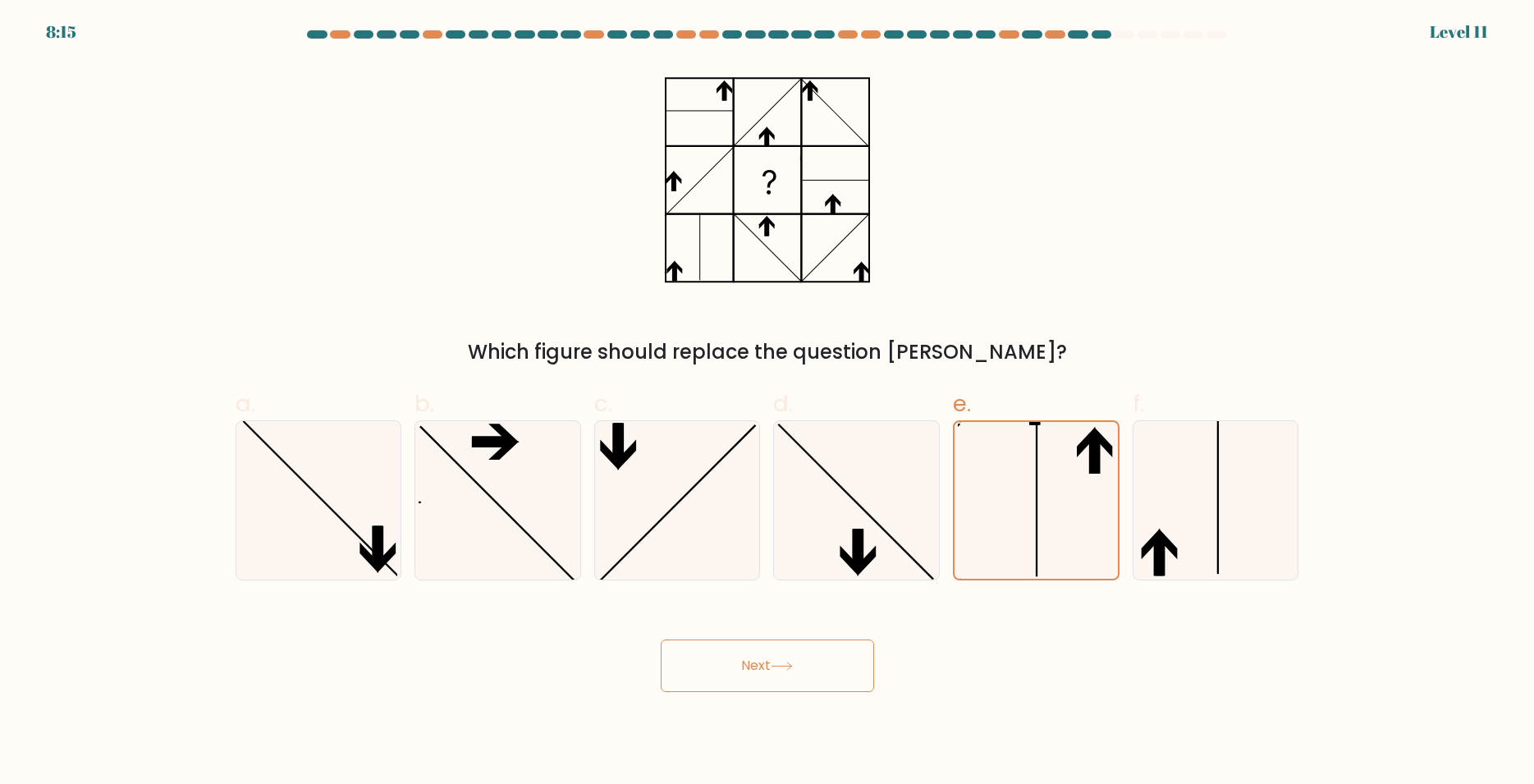
click at [805, 682] on button "Next" at bounding box center [767, 665] width 213 height 53
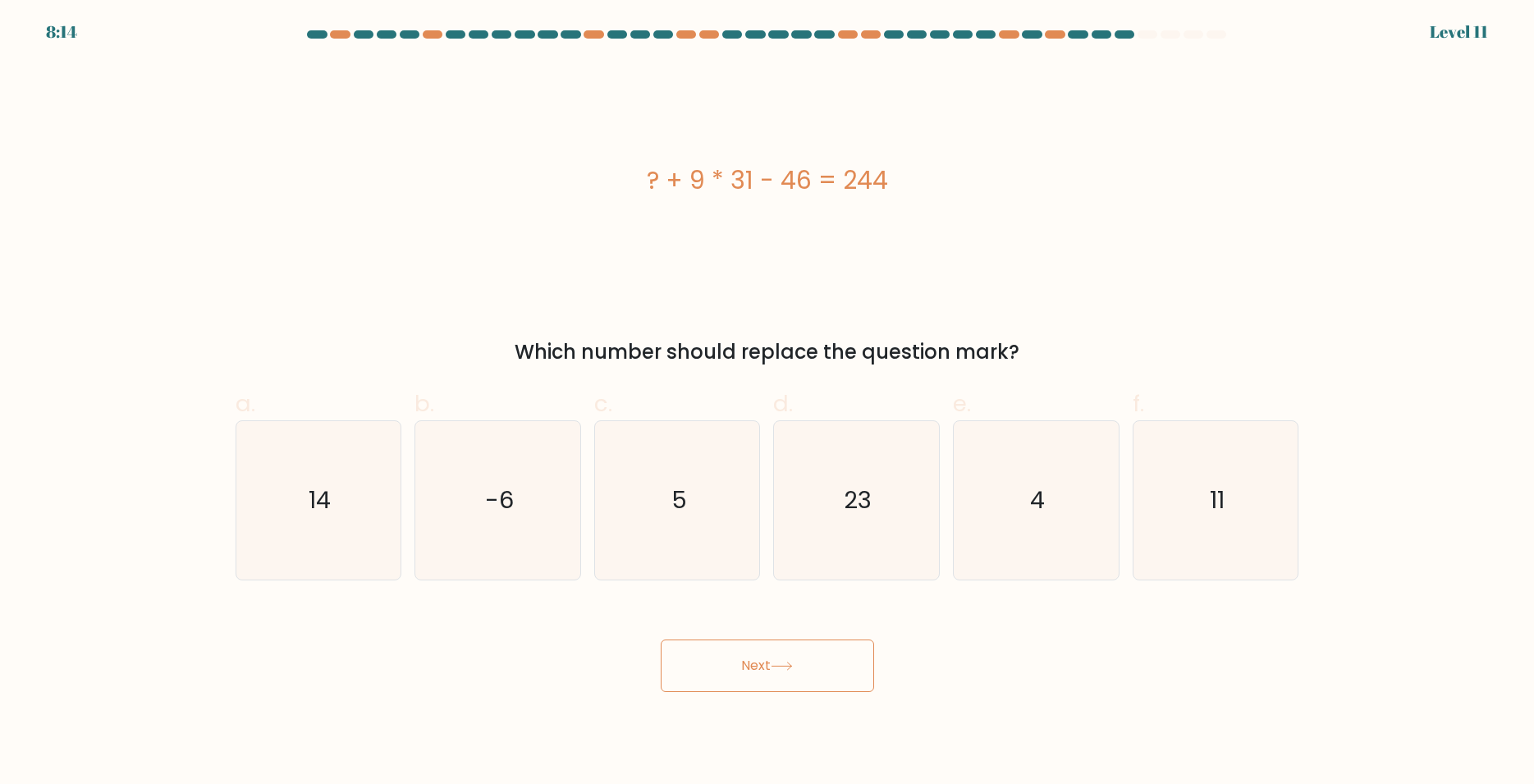
click at [805, 675] on button "Next" at bounding box center [767, 665] width 213 height 53
click at [1199, 521] on icon "11" at bounding box center [1215, 499] width 158 height 158
click at [768, 403] on input "f. 11" at bounding box center [767, 397] width 1 height 11
radio input "true"
click at [698, 672] on button "Next" at bounding box center [767, 665] width 213 height 53
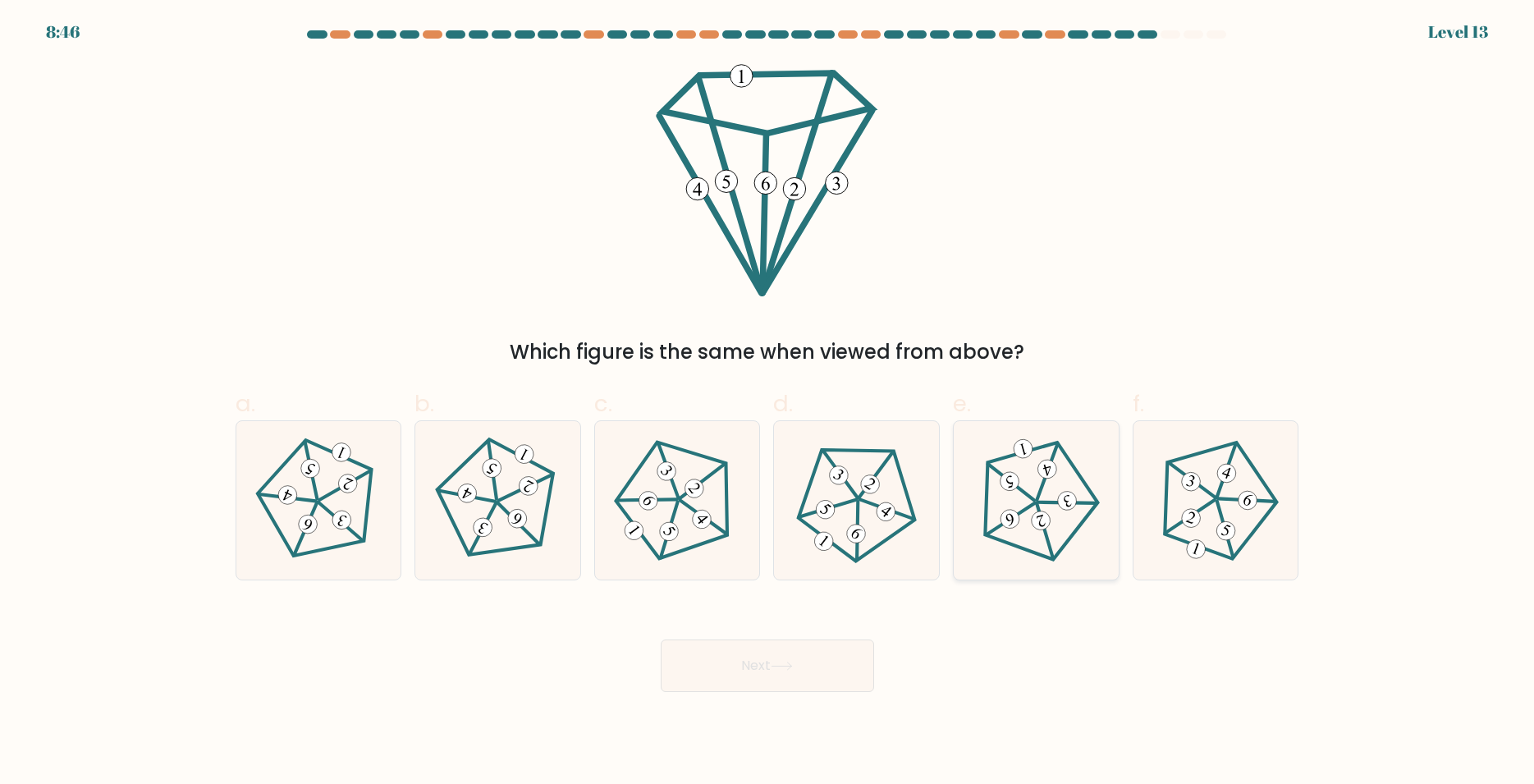
click at [1058, 543] on icon at bounding box center [1035, 499] width 126 height 126
click at [768, 403] on input "e." at bounding box center [767, 397] width 1 height 11
radio input "true"
click at [810, 669] on button "Next" at bounding box center [767, 665] width 213 height 53
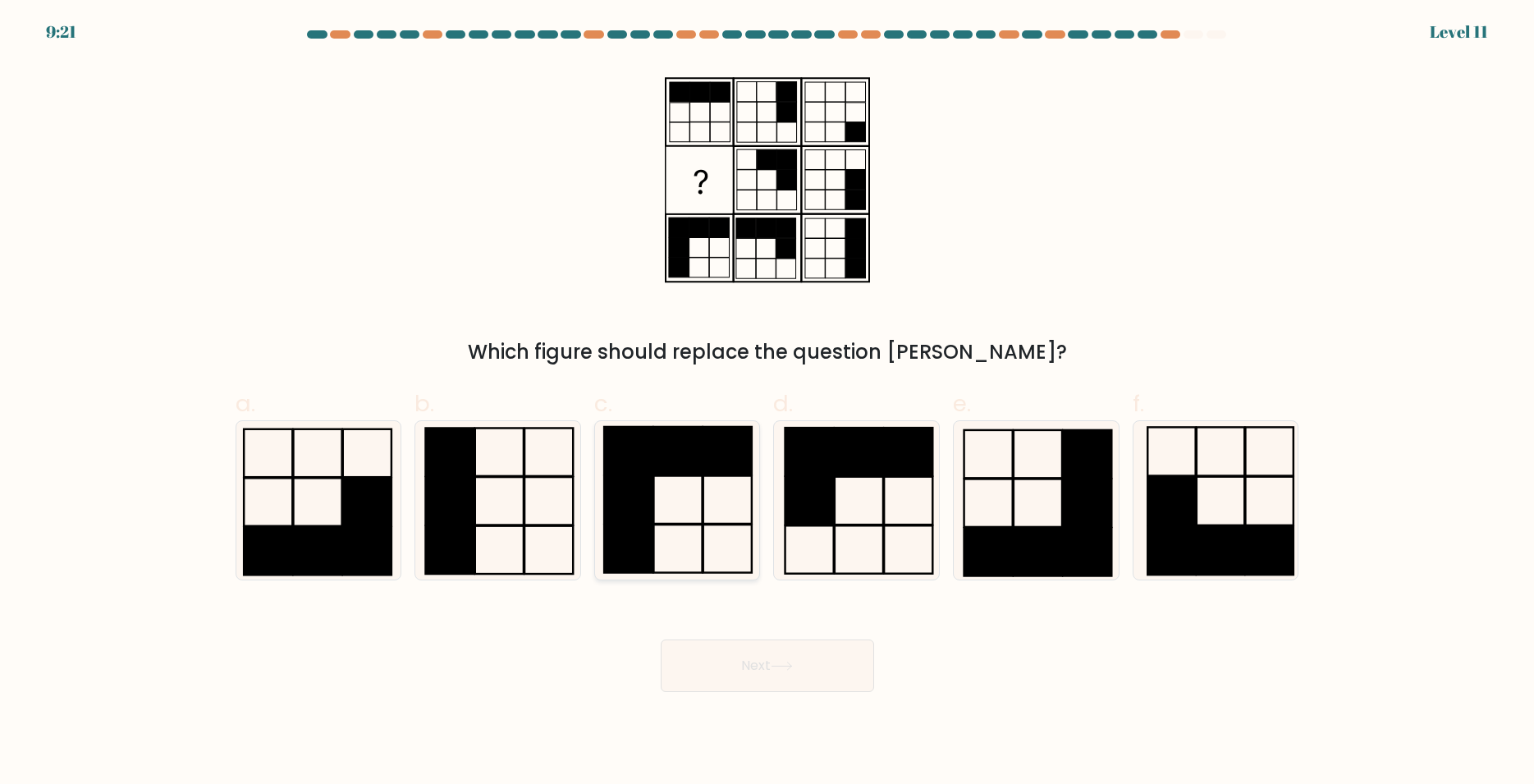
click at [697, 512] on icon at bounding box center [678, 499] width 158 height 158
click at [767, 403] on input "c." at bounding box center [767, 397] width 1 height 11
radio input "true"
click at [532, 518] on icon at bounding box center [498, 499] width 158 height 158
click at [767, 403] on input "b." at bounding box center [767, 397] width 1 height 11
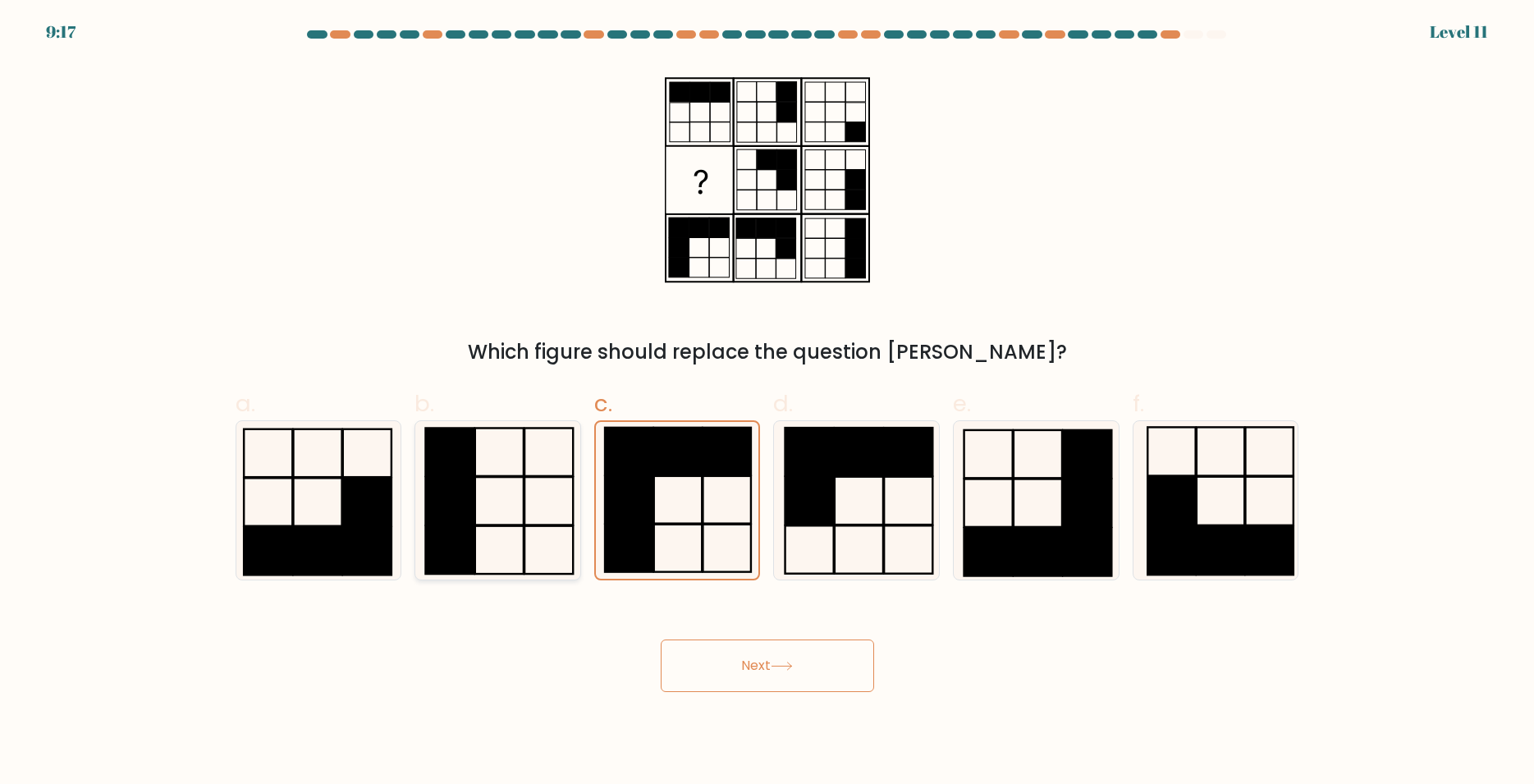
radio input "true"
click at [833, 666] on button "Next" at bounding box center [767, 665] width 213 height 53
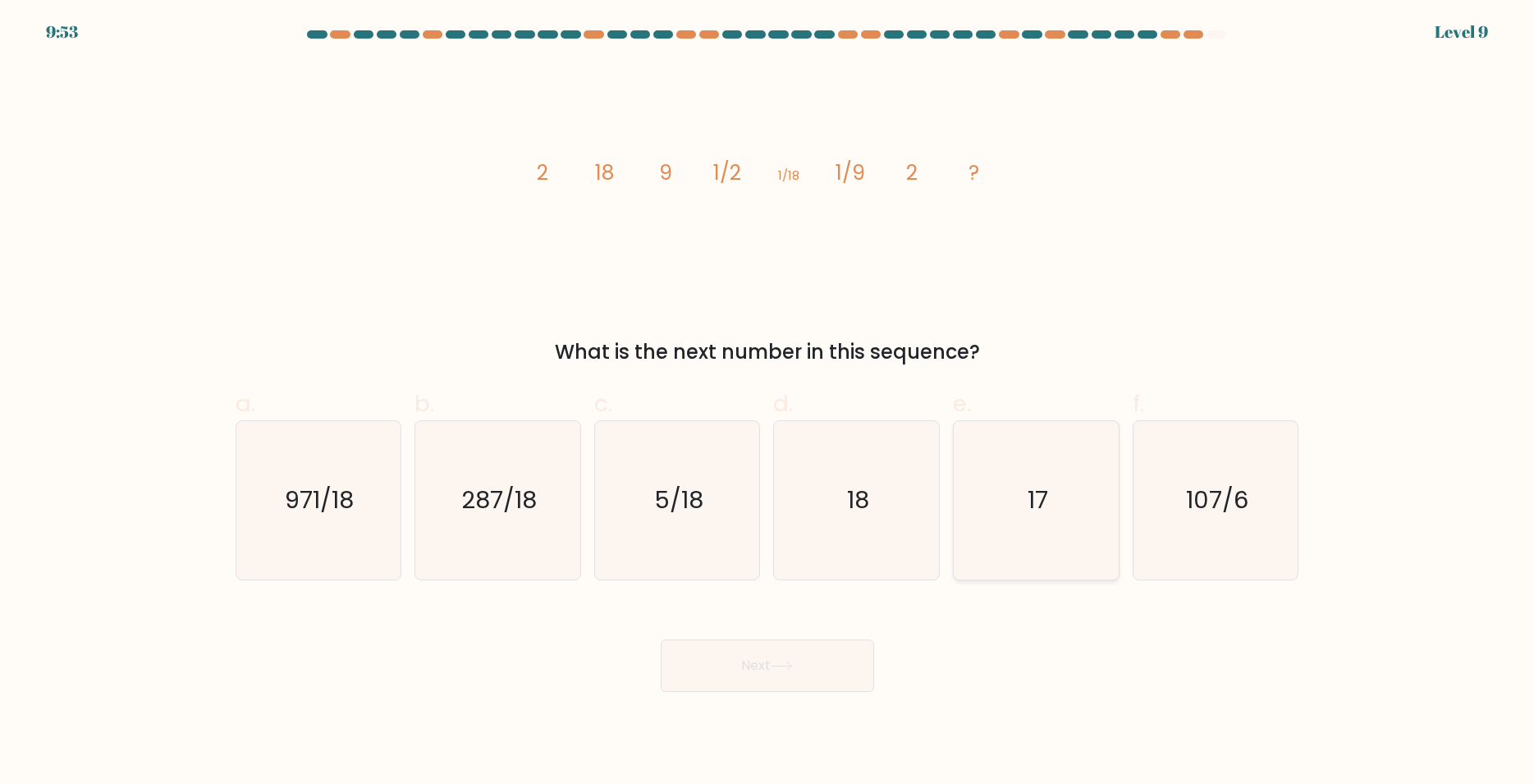
click at [1035, 505] on text "17" at bounding box center [1037, 499] width 21 height 33
click at [768, 403] on input "e. 17" at bounding box center [767, 397] width 1 height 11
radio input "true"
click at [873, 532] on icon "18" at bounding box center [856, 499] width 158 height 158
click at [768, 403] on input "d. 18" at bounding box center [767, 397] width 1 height 11
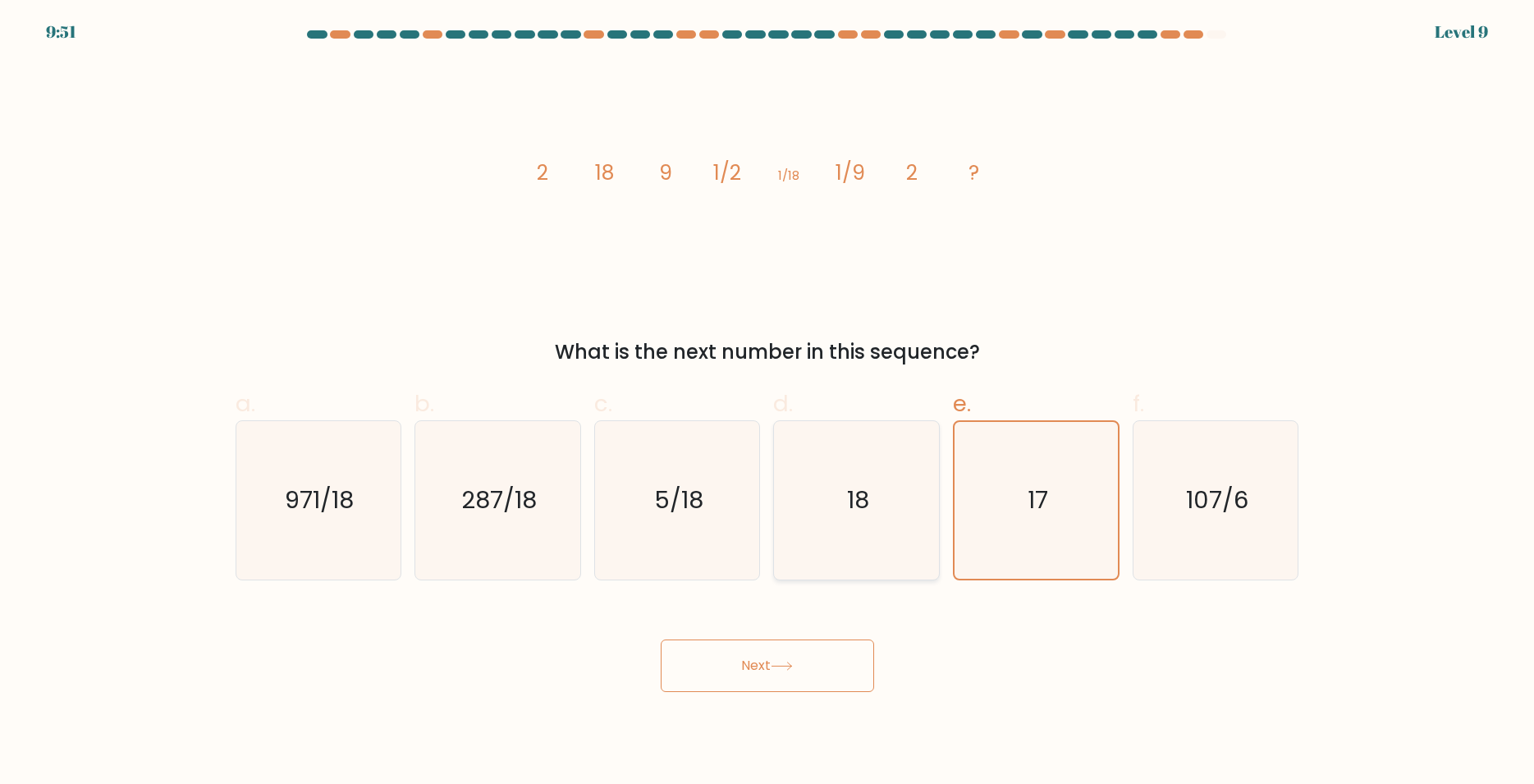
radio input "true"
click at [771, 667] on button "Next" at bounding box center [767, 665] width 213 height 53
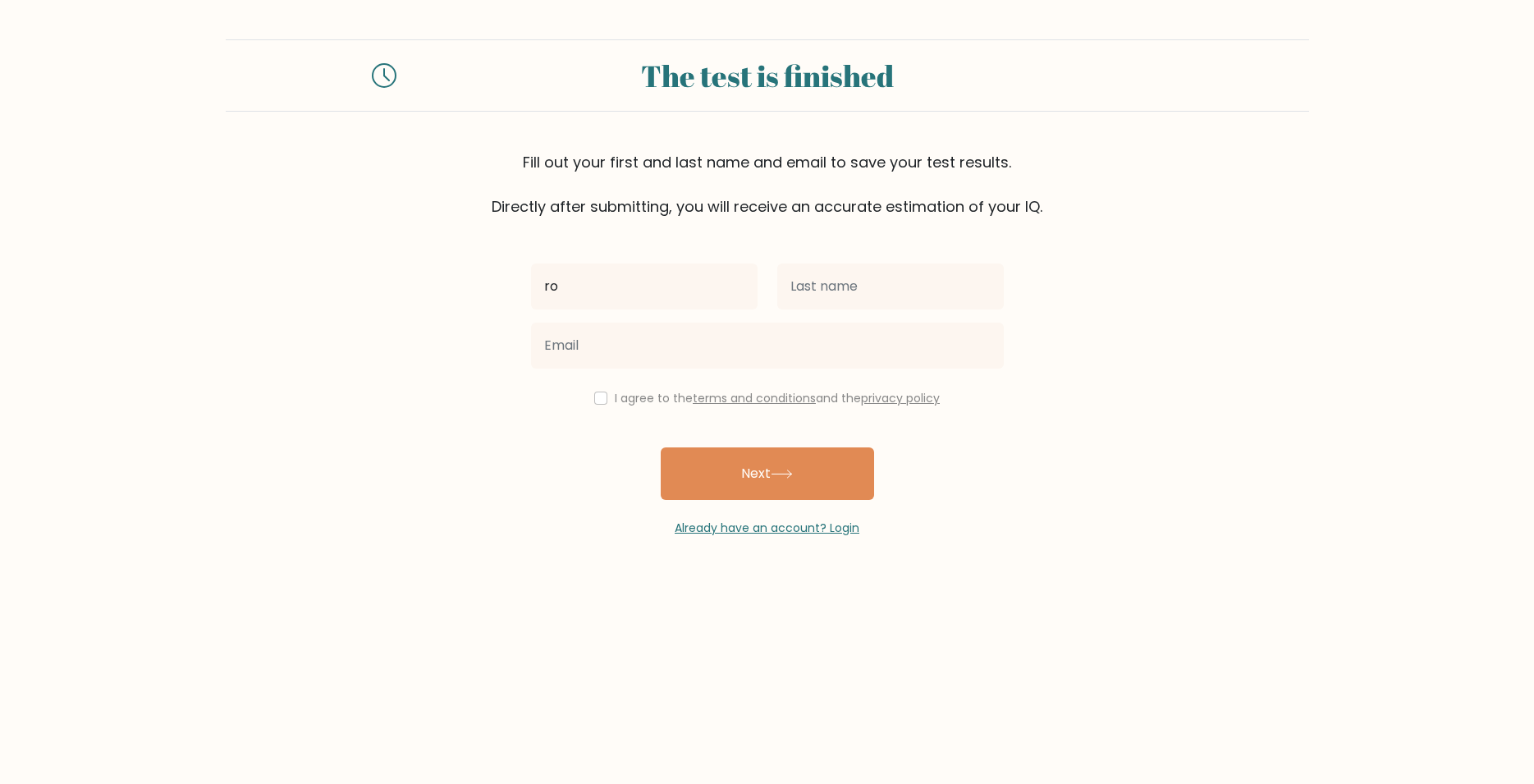
type input "r"
type input "Rodaline"
type input "Nacpil"
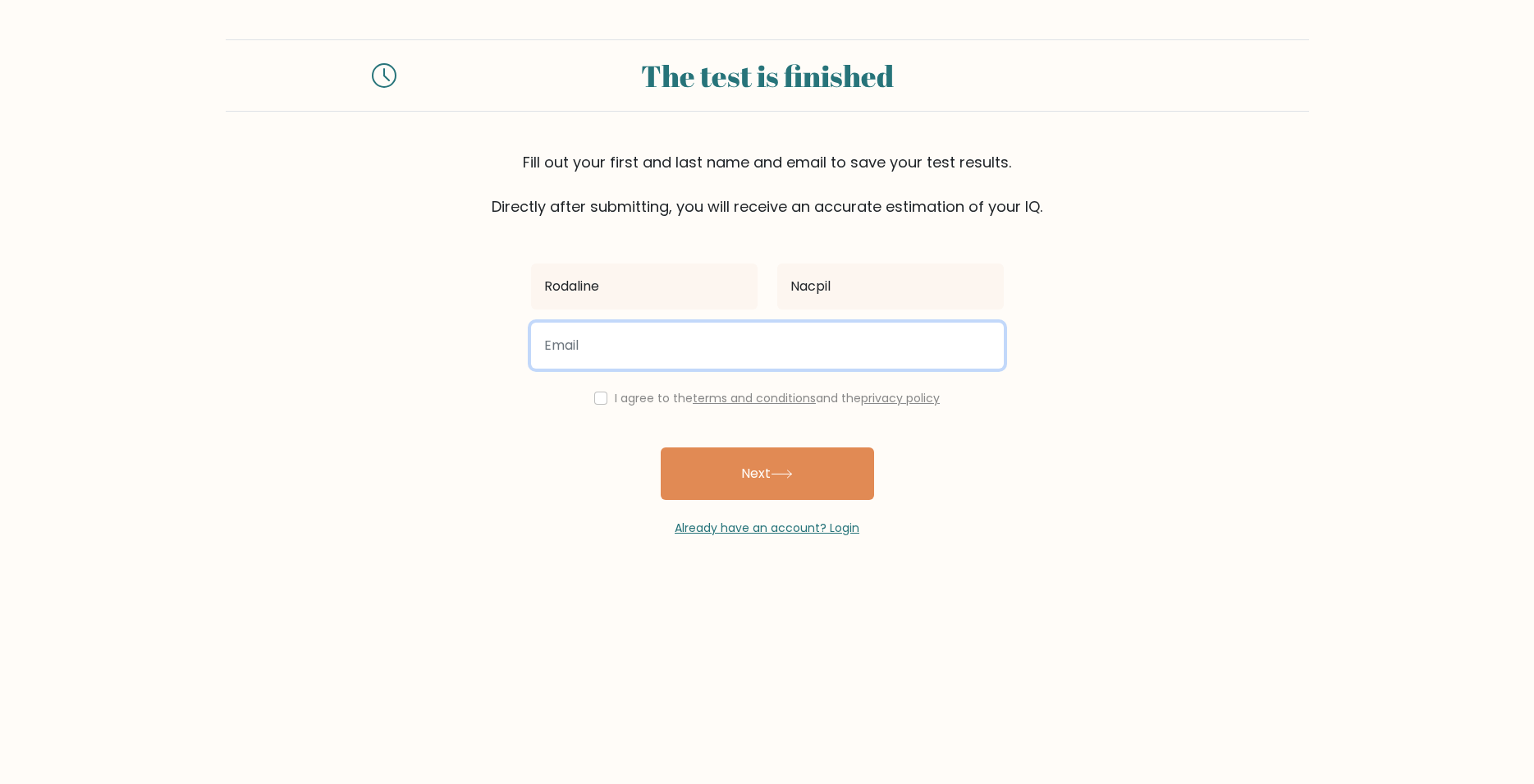
click at [611, 350] on input "email" at bounding box center [767, 345] width 473 height 46
type input "rodalinenacpil@gmail.com"
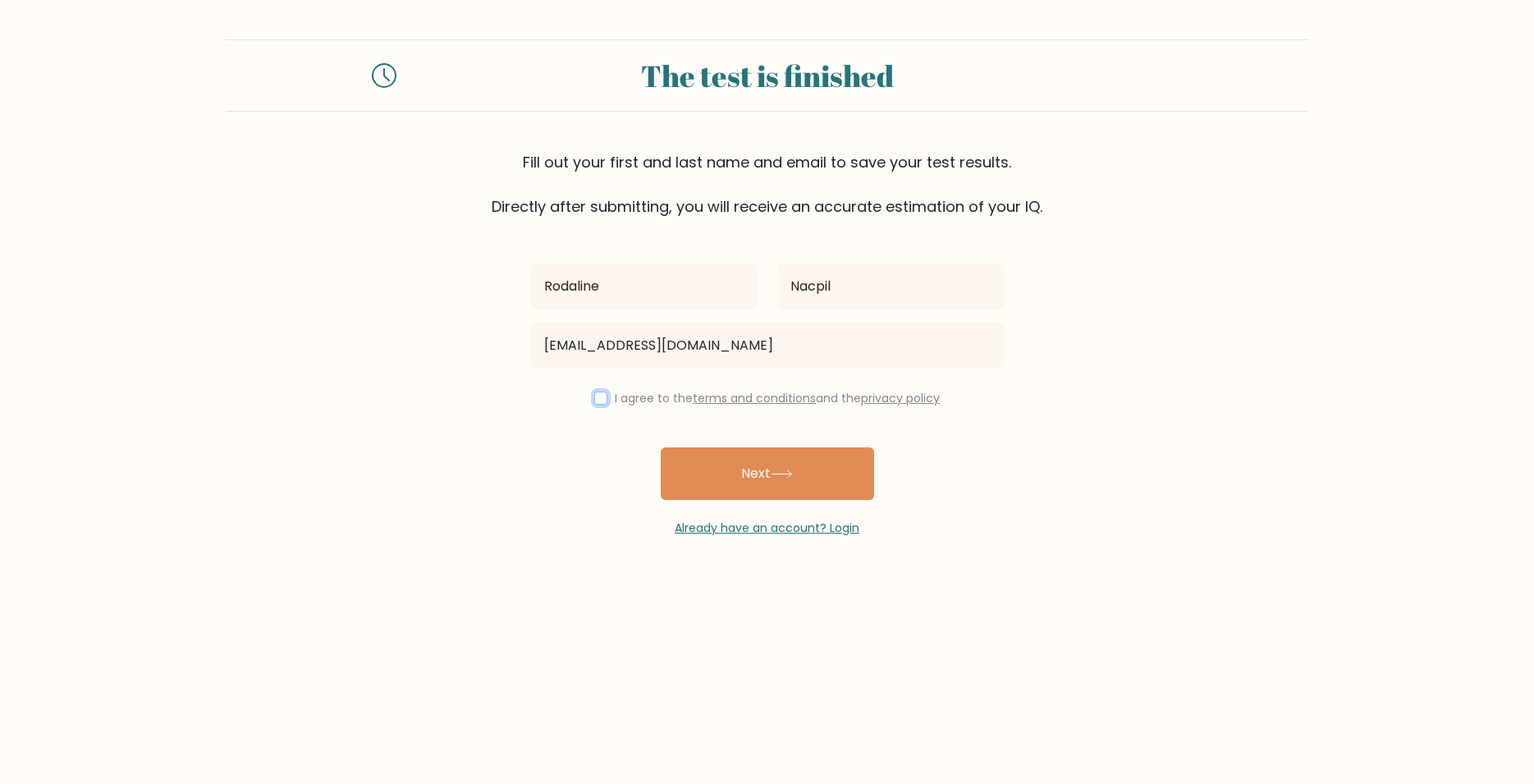
click at [601, 405] on input "checkbox" at bounding box center [601, 397] width 13 height 13
checkbox input "true"
click at [753, 476] on button "Next" at bounding box center [767, 473] width 213 height 53
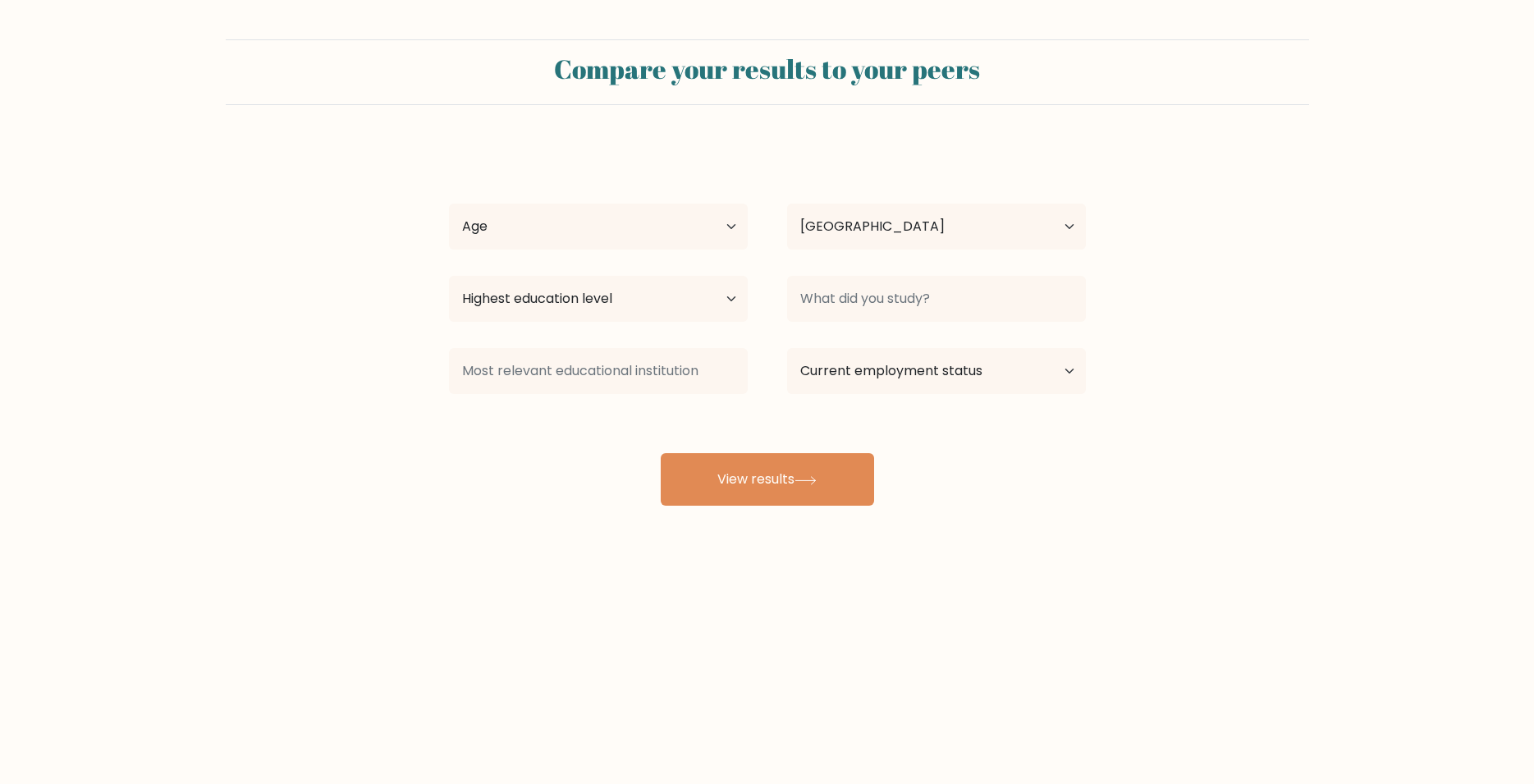
select select "PH"
select select "25_34"
click option "[DEMOGRAPHIC_DATA]" at bounding box center [0, 0] width 0 height 0
select select "bachelors_degree"
click option "Bachelor's degree" at bounding box center [0, 0] width 0 height 0
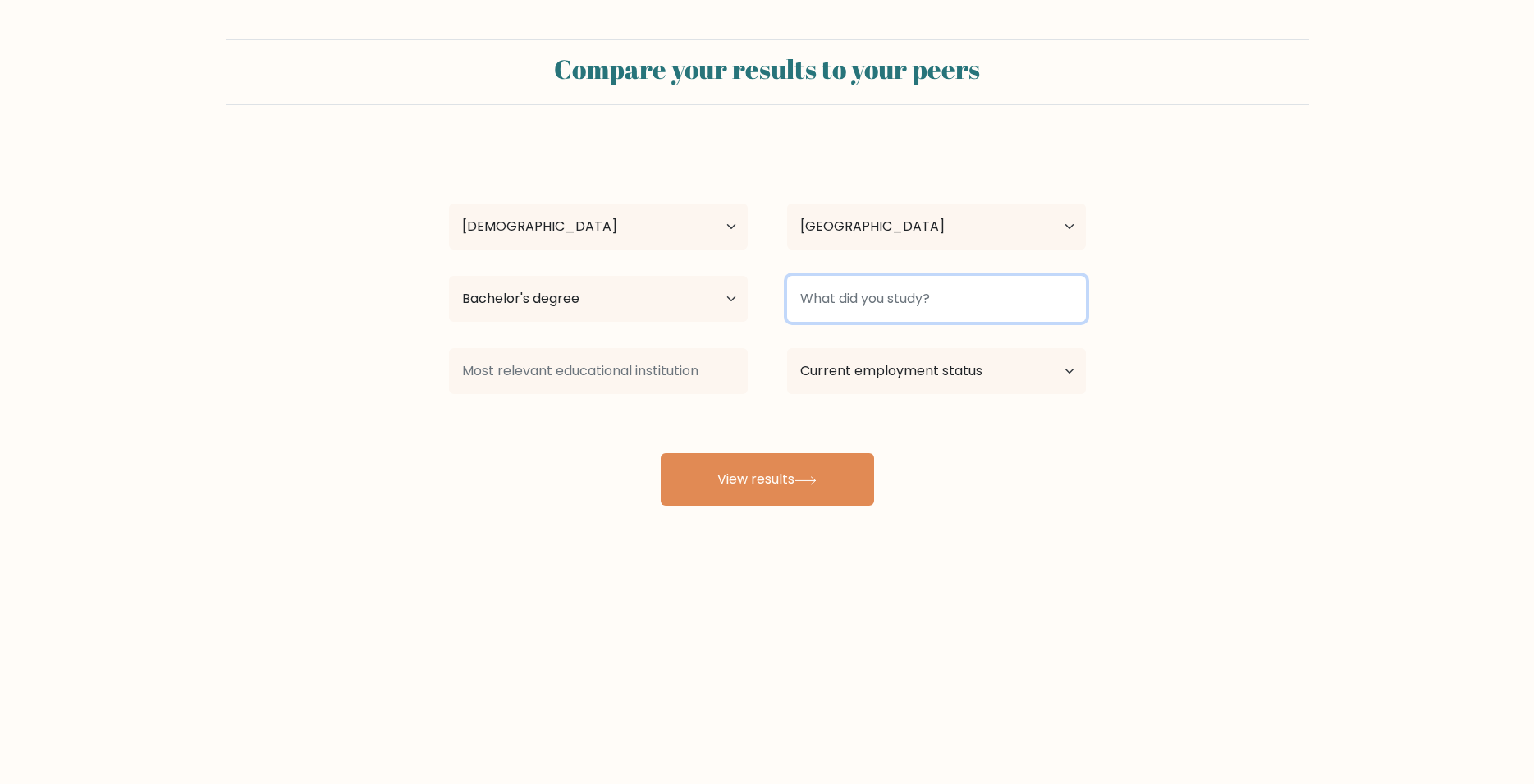
click at [843, 302] on input at bounding box center [936, 298] width 299 height 46
type input "b"
type input "B"
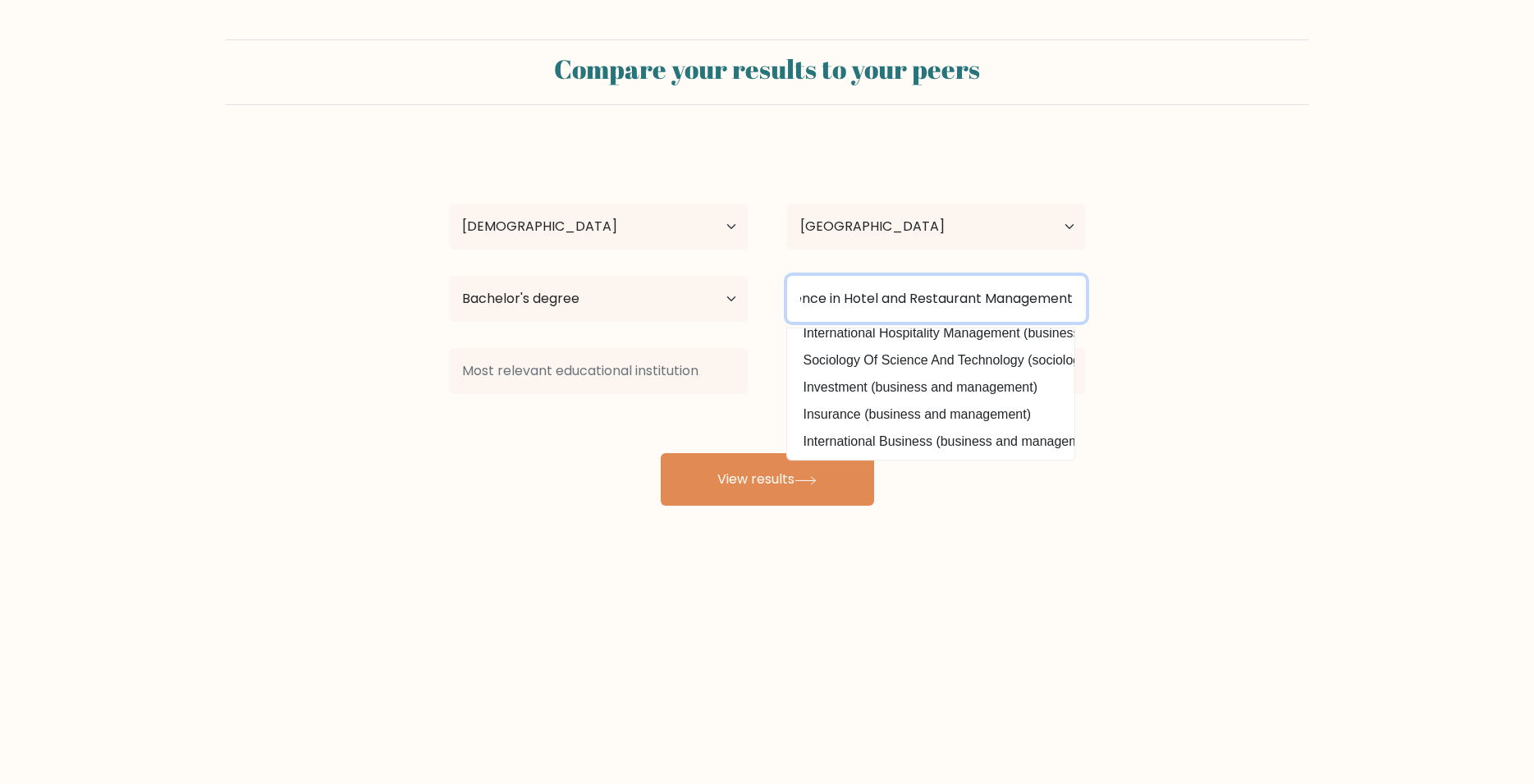
scroll to position [162, 0]
type input "Bachelor of Science in Hotel and Restaurant Management"
click at [932, 549] on div "Compare your results to your peers [PERSON_NAME] Age Under [DEMOGRAPHIC_DATA] […" at bounding box center [767, 311] width 1534 height 622
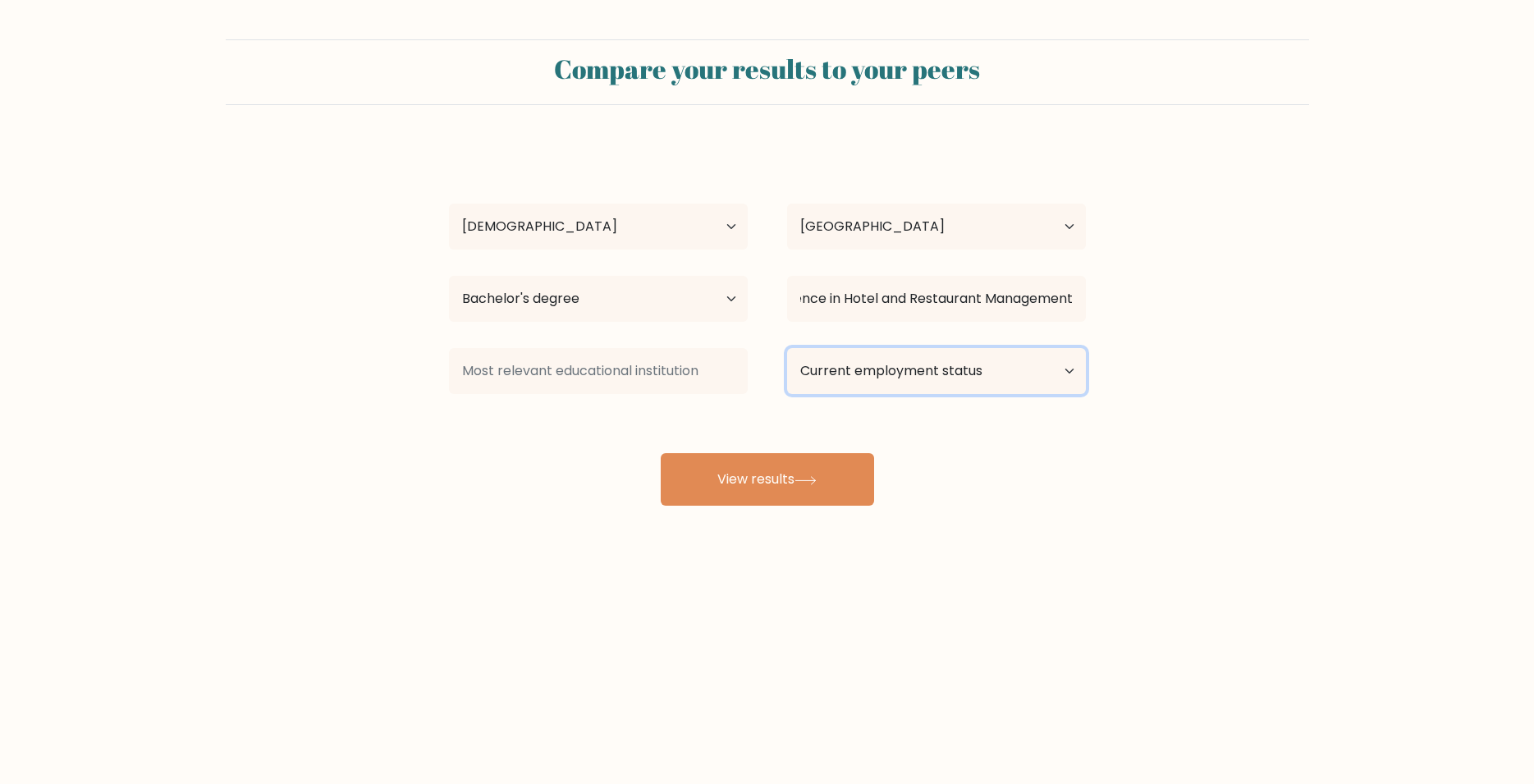
click at [787, 348] on select "Current employment status Employed Student Retired Other / prefer not to answer" at bounding box center [936, 371] width 299 height 46
select select "other"
click option "Other / prefer not to answer" at bounding box center [0, 0] width 0 height 0
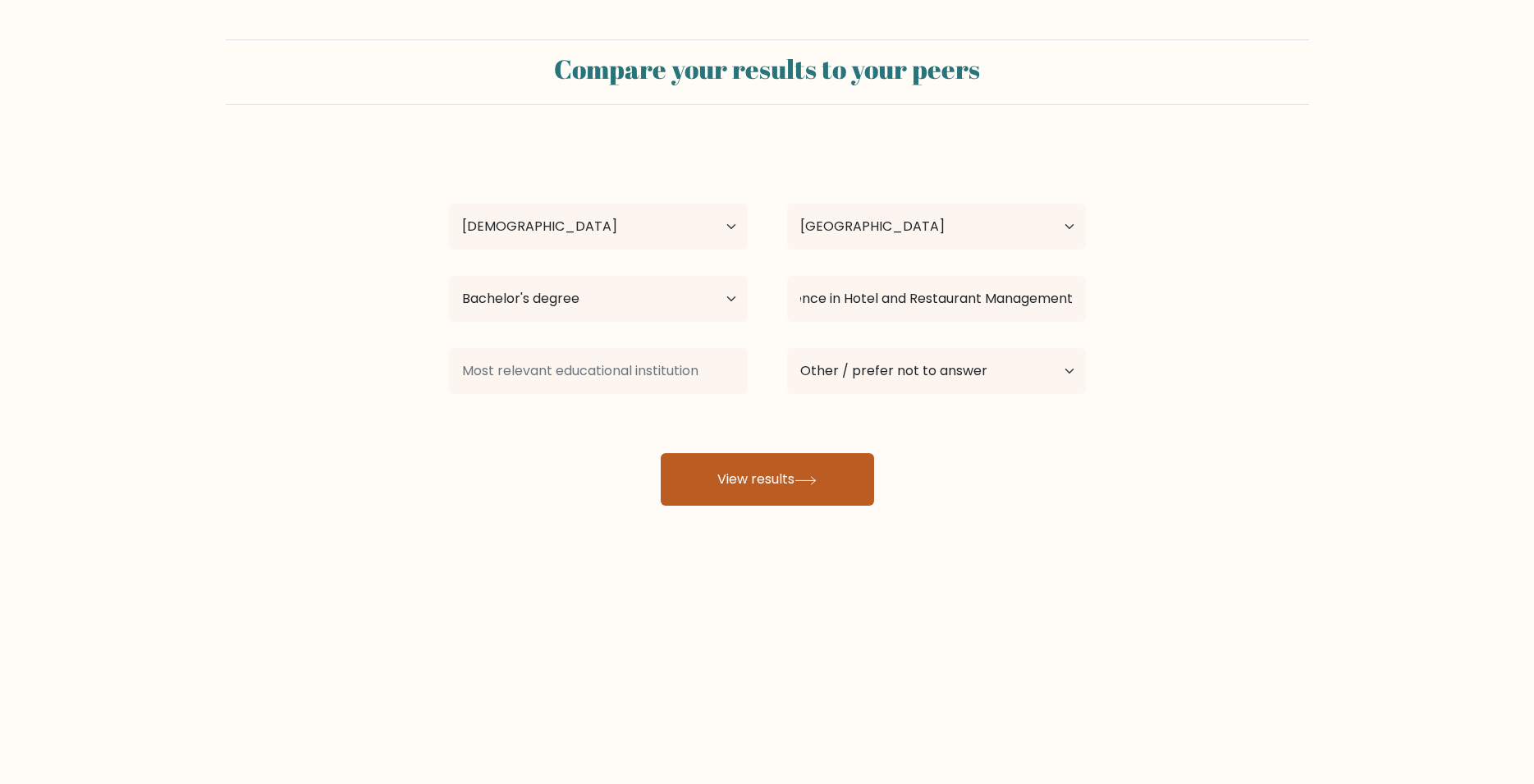
click at [844, 492] on button "View results" at bounding box center [767, 479] width 213 height 53
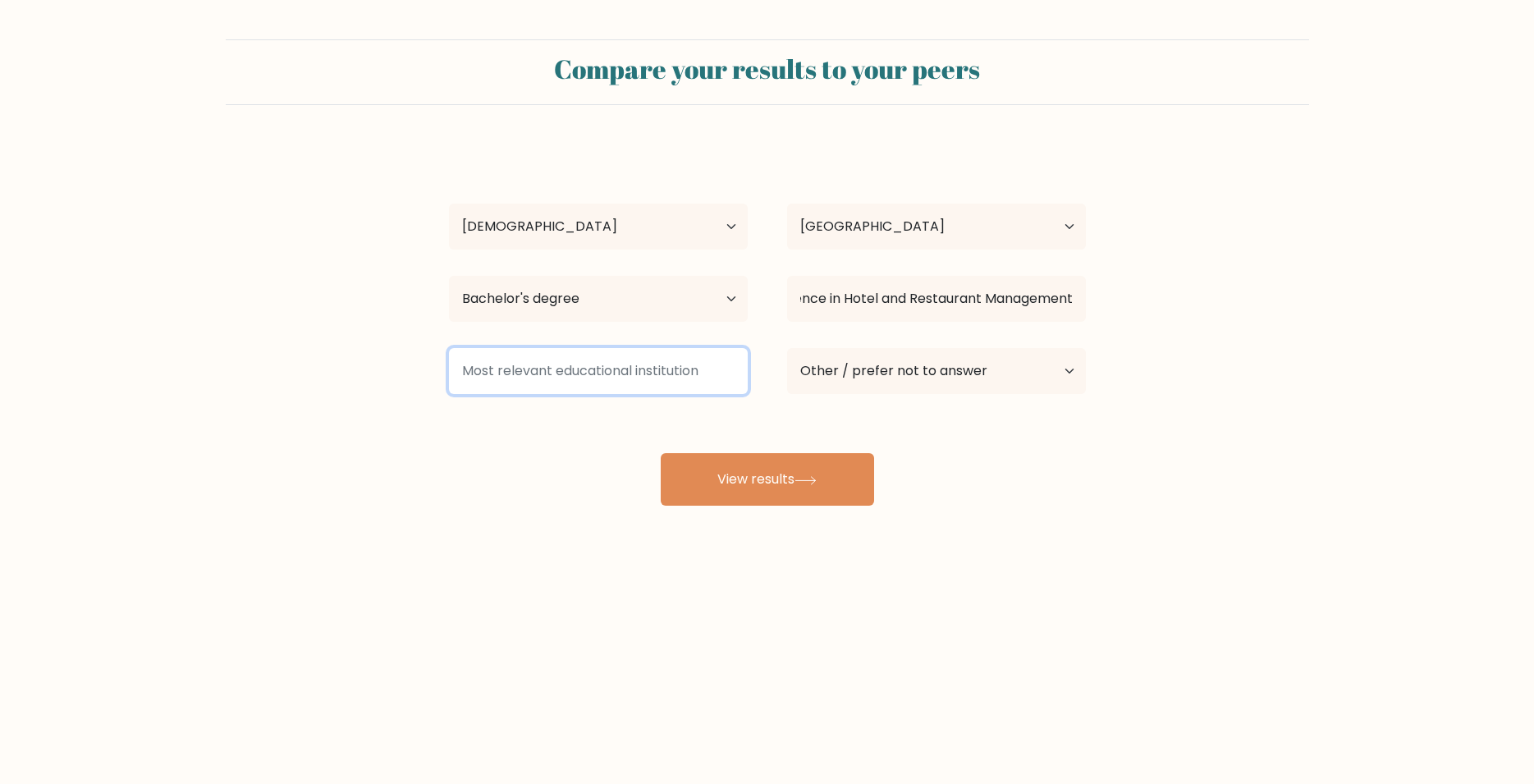
click at [592, 354] on input at bounding box center [599, 371] width 299 height 46
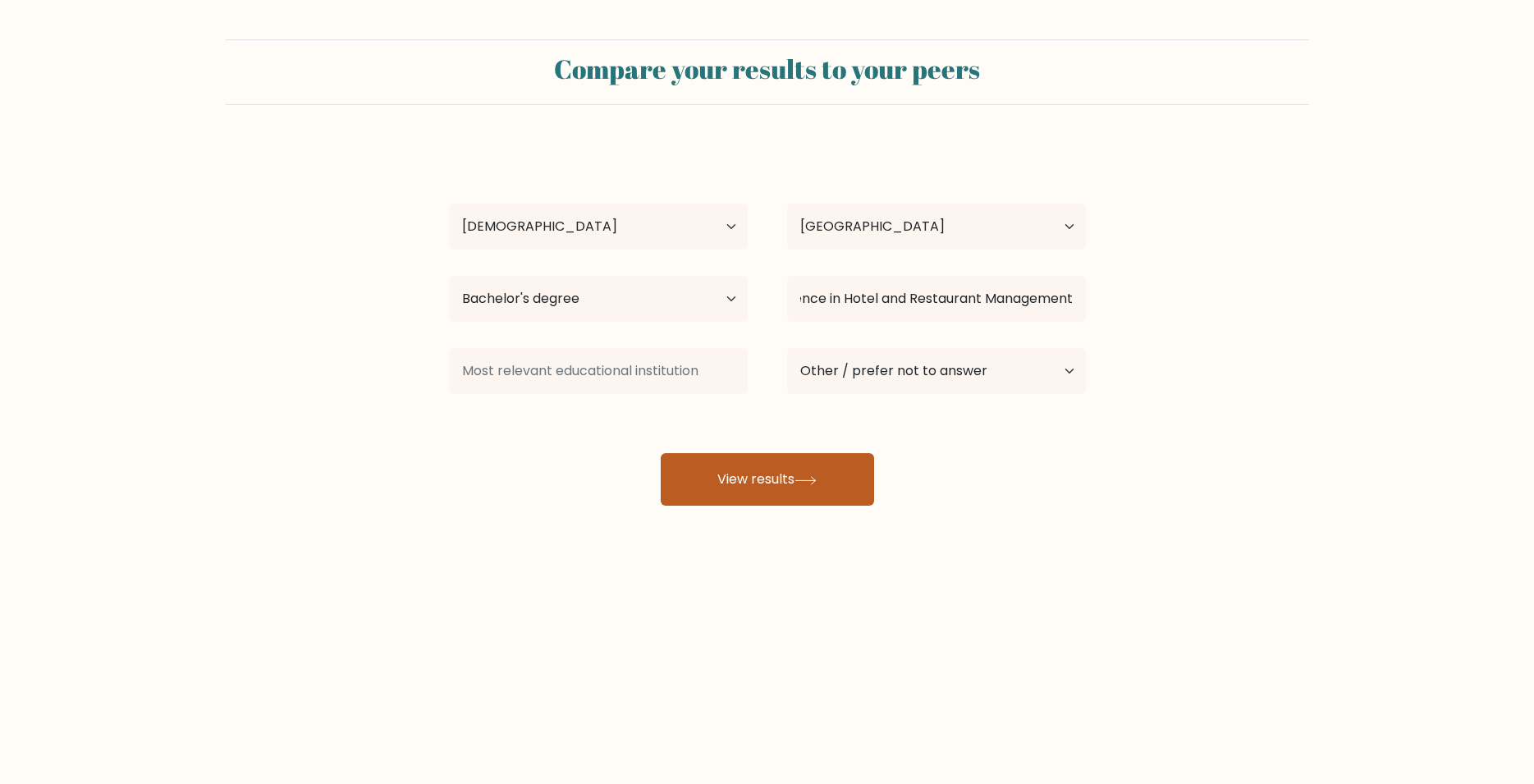
click at [780, 471] on button "View results" at bounding box center [767, 479] width 213 height 53
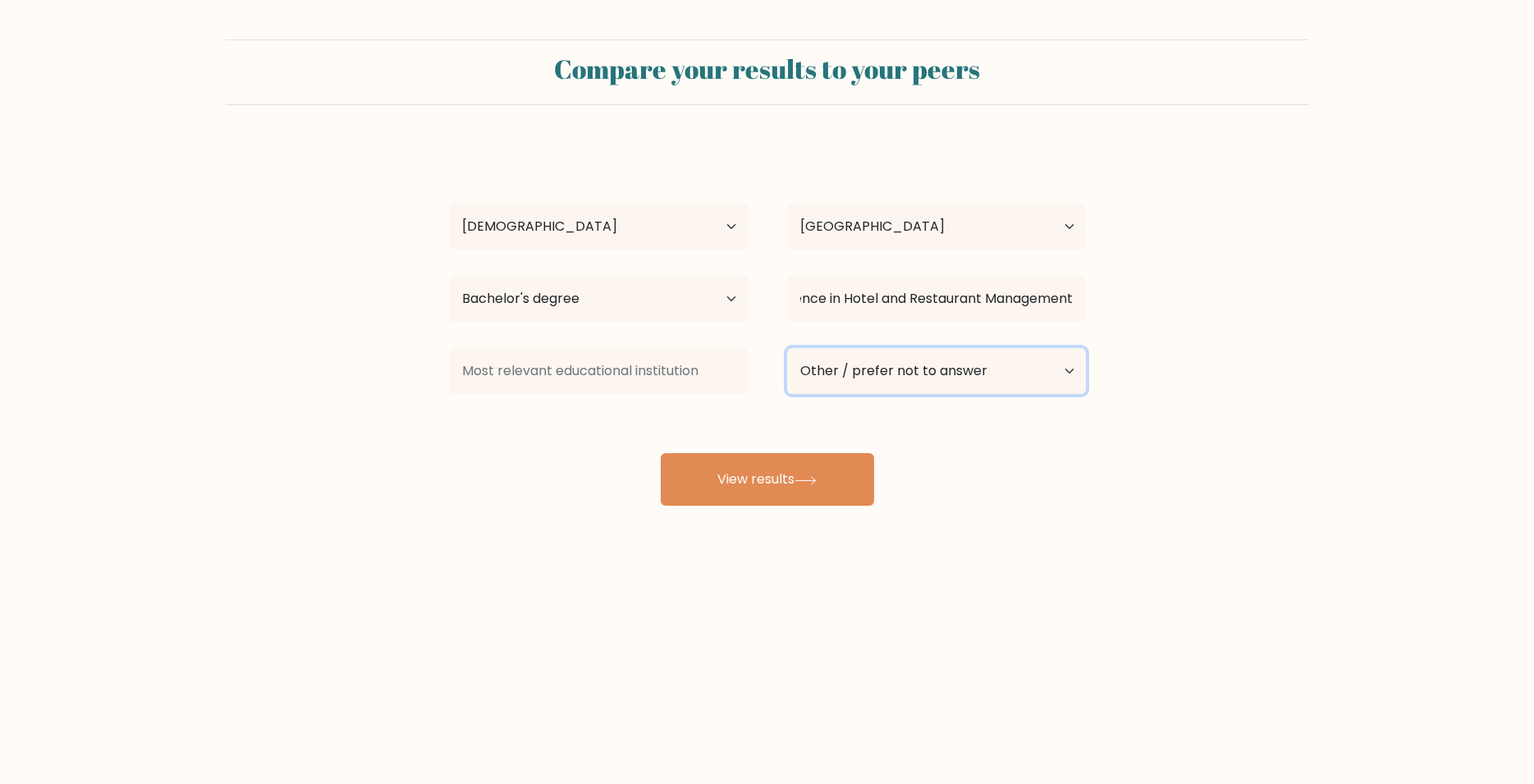
click at [787, 348] on select "Current employment status Employed Student Retired Other / prefer not to answer" at bounding box center [936, 371] width 299 height 46
click at [879, 387] on select "Current employment status Employed Student Retired Other / prefer not to answer" at bounding box center [936, 371] width 299 height 46
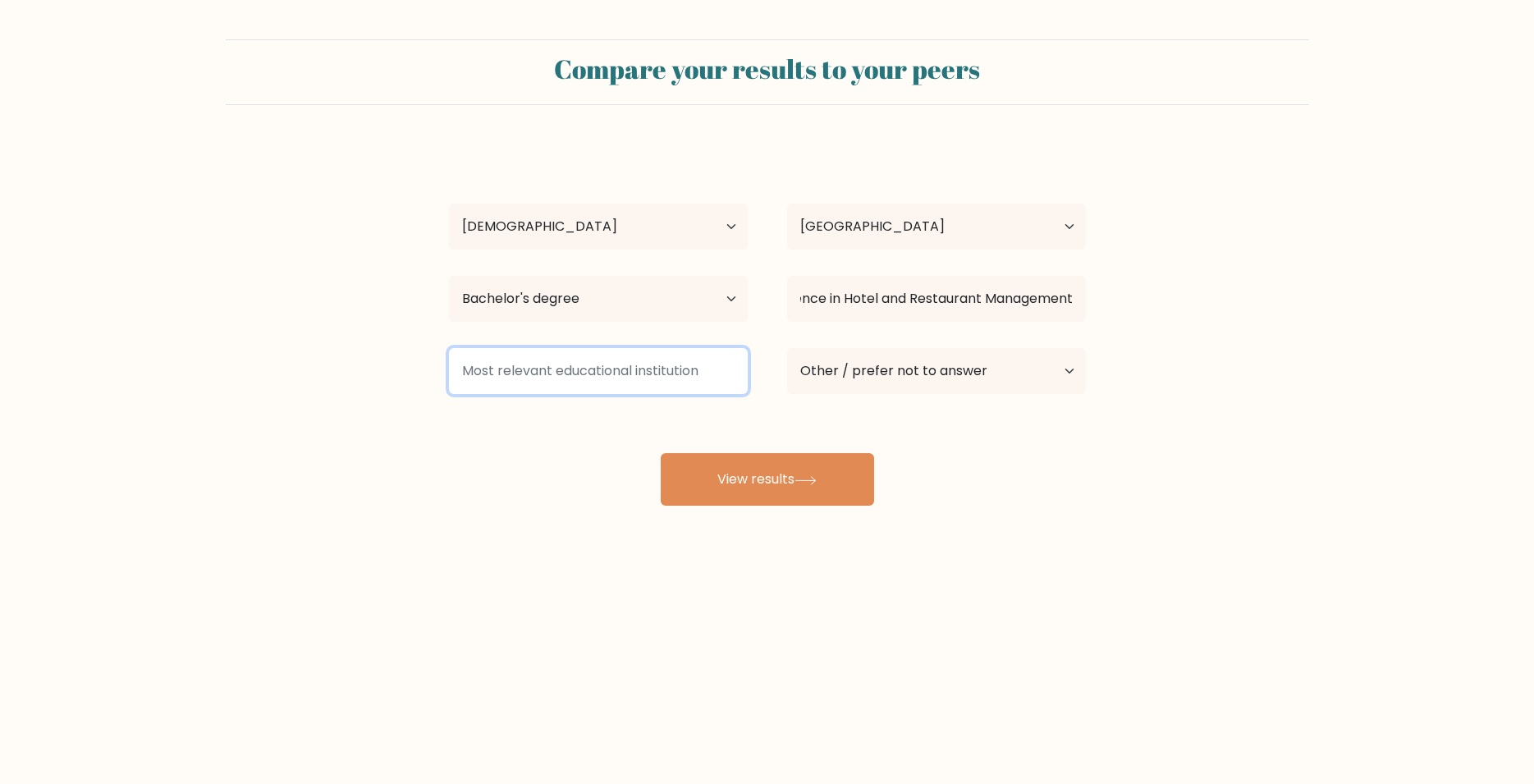
click at [662, 376] on input at bounding box center [599, 371] width 299 height 46
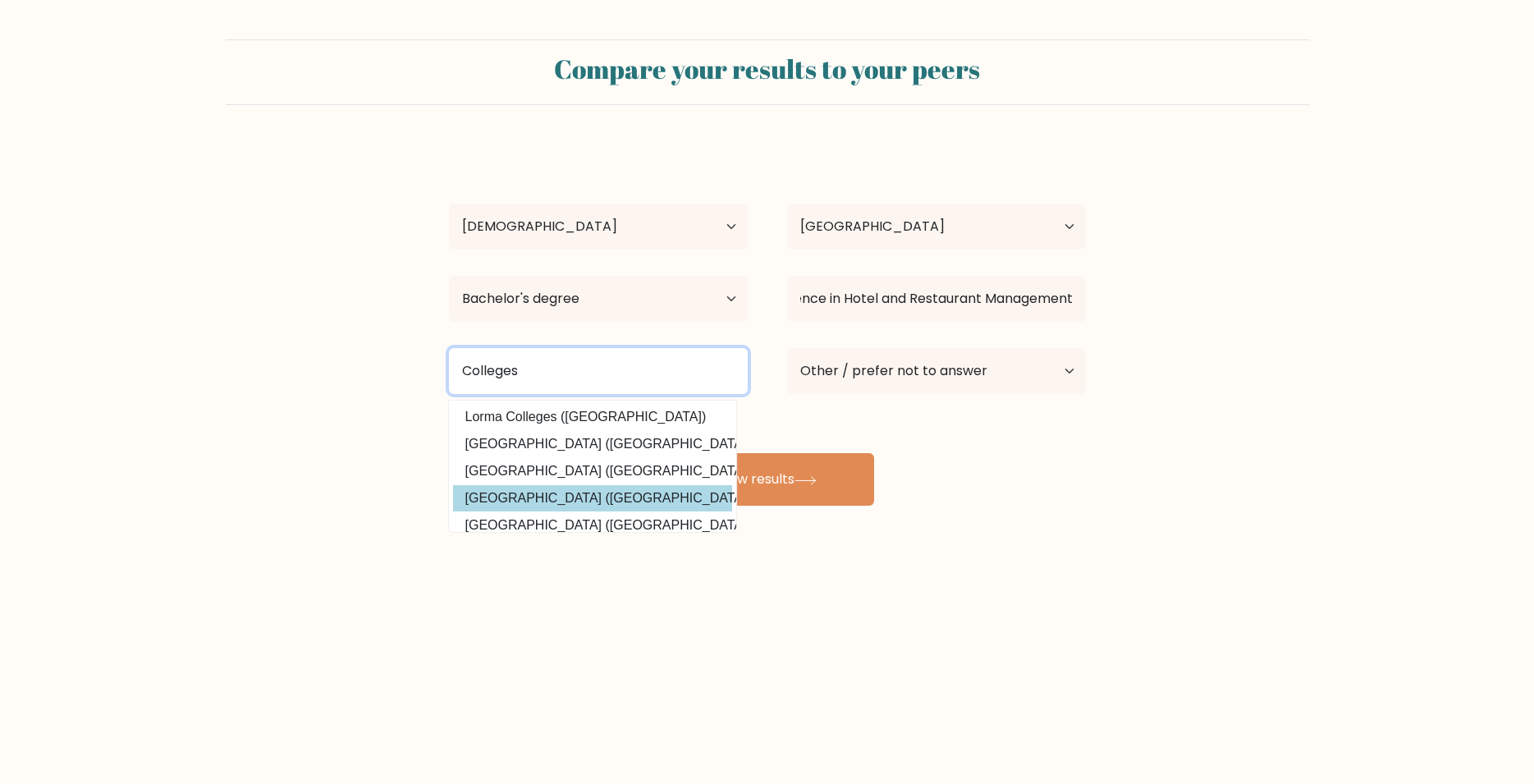
scroll to position [0, 0]
type input "Colleges"
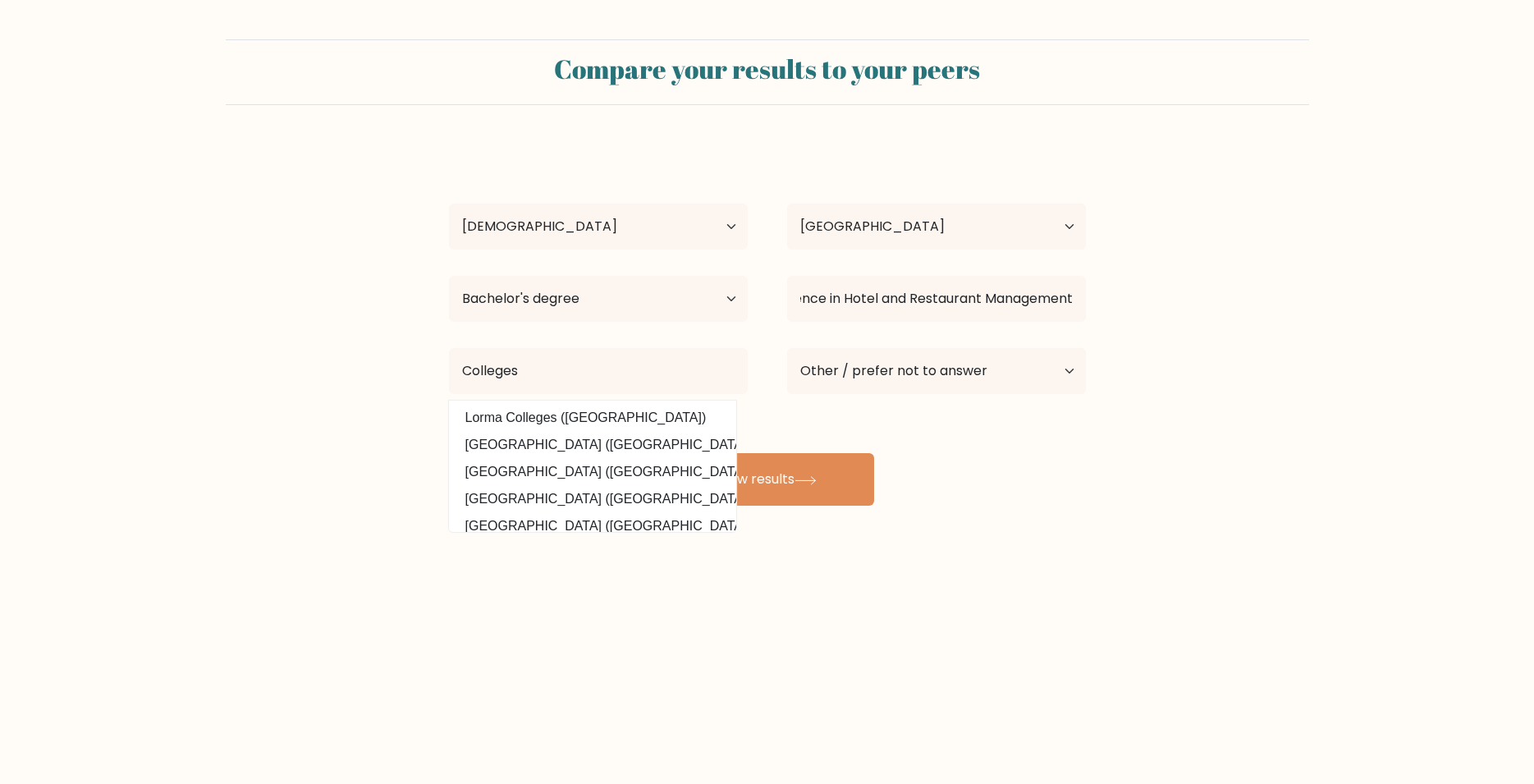
click at [836, 605] on div "Compare your results to your peers Rodaline Nacpil Age Under 18 years old 18-24…" at bounding box center [767, 311] width 1534 height 622
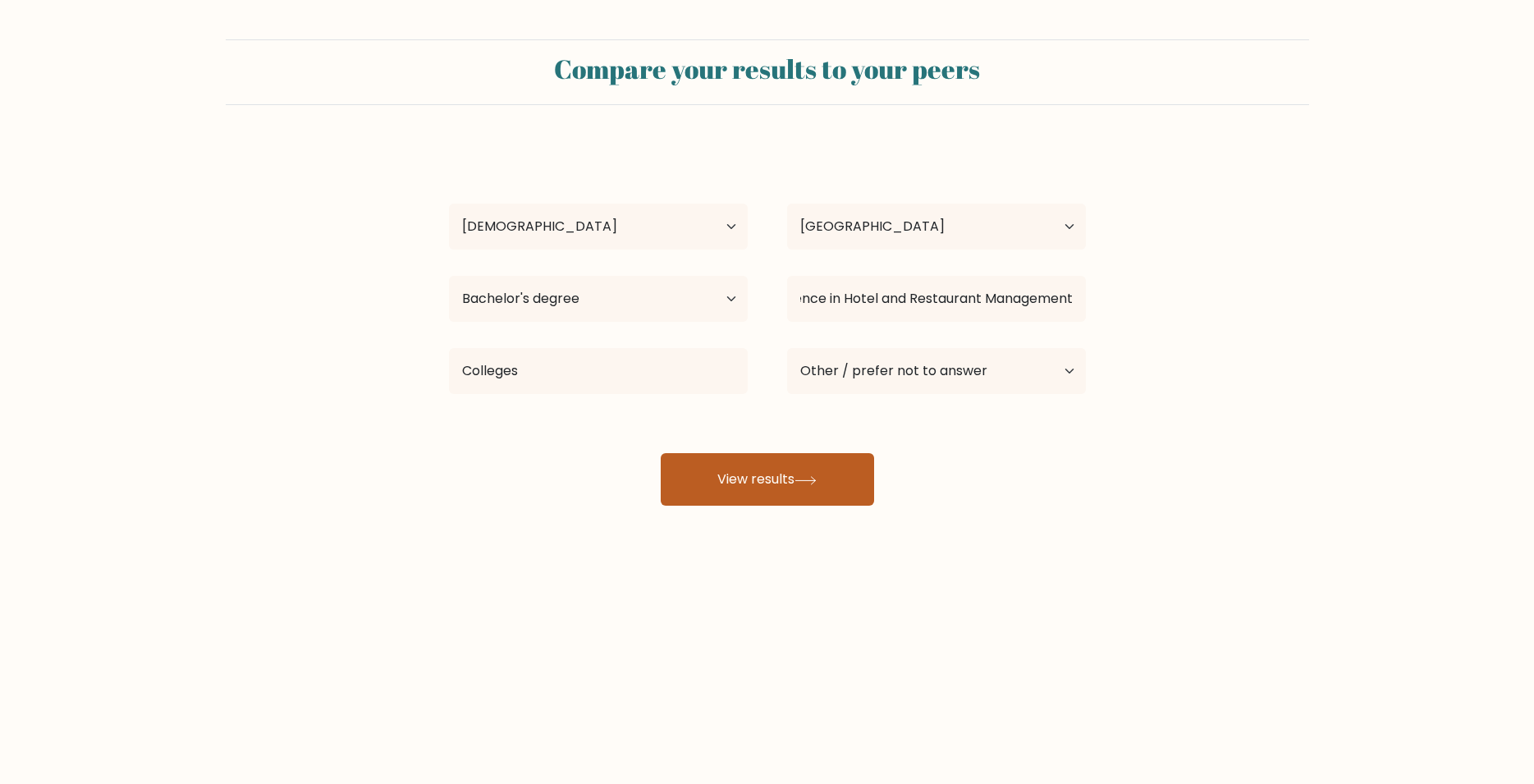
click at [827, 467] on button "View results" at bounding box center [767, 479] width 213 height 53
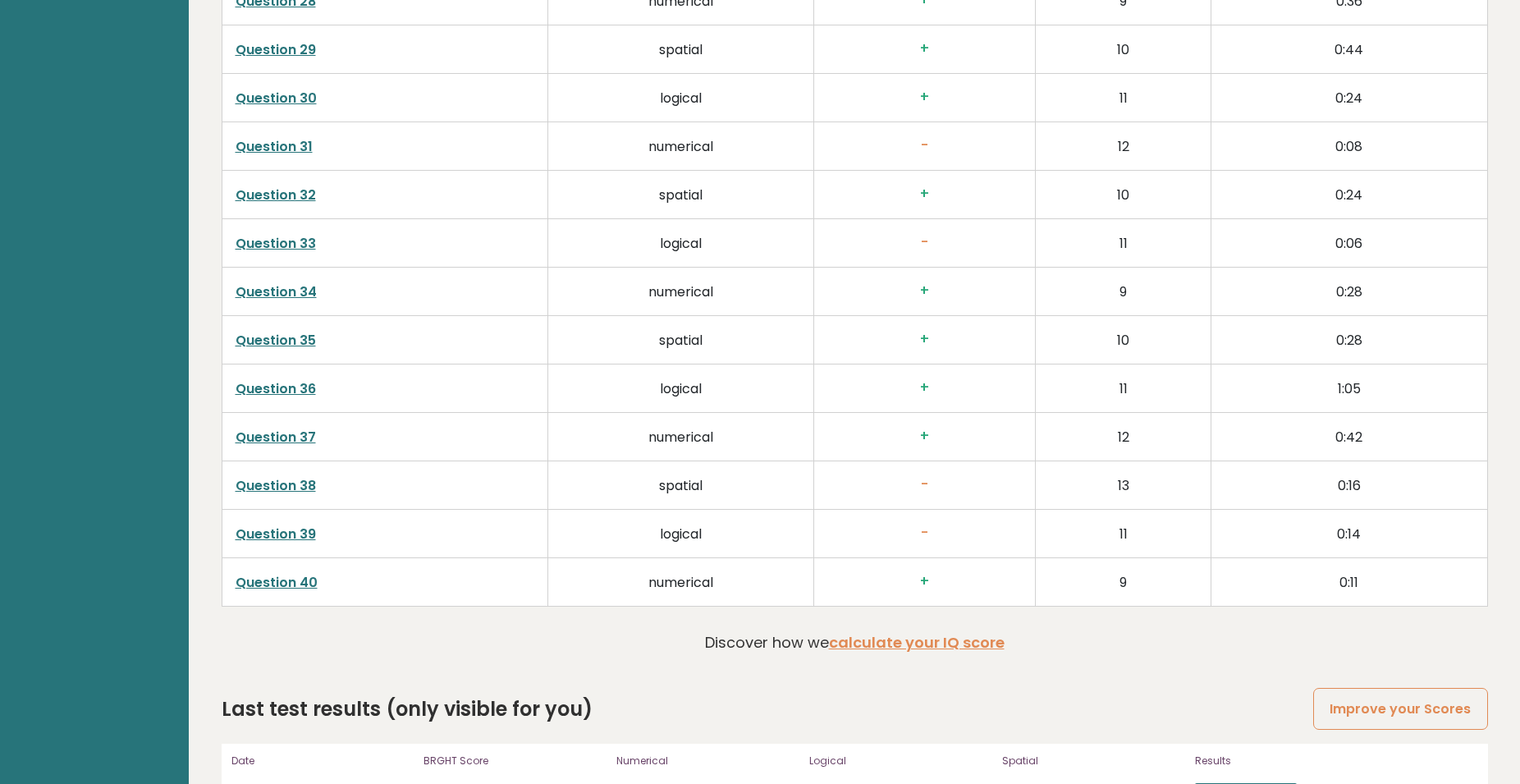
scroll to position [4066, 0]
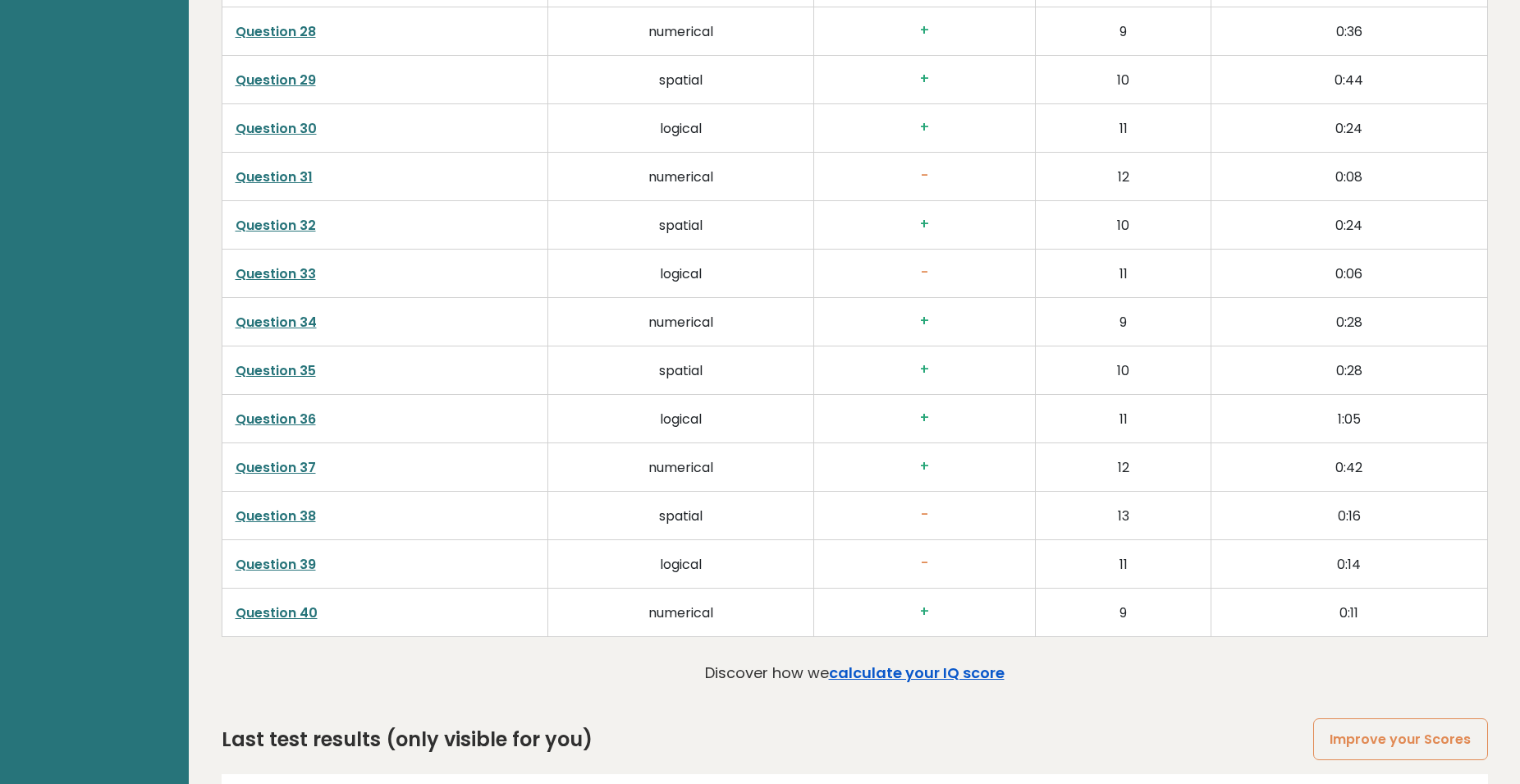
click at [905, 672] on link "calculate your IQ score" at bounding box center [917, 672] width 175 height 21
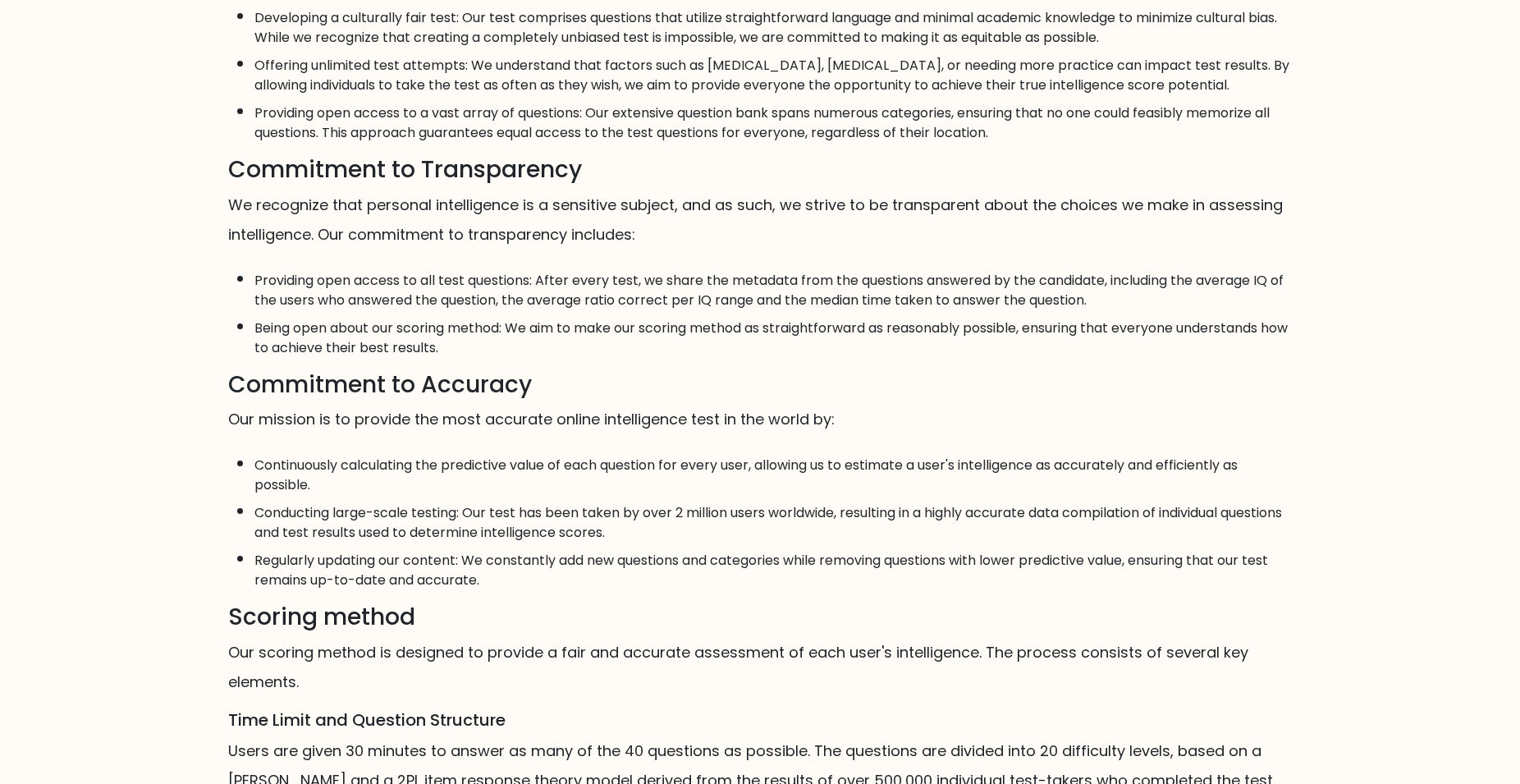
scroll to position [249, 0]
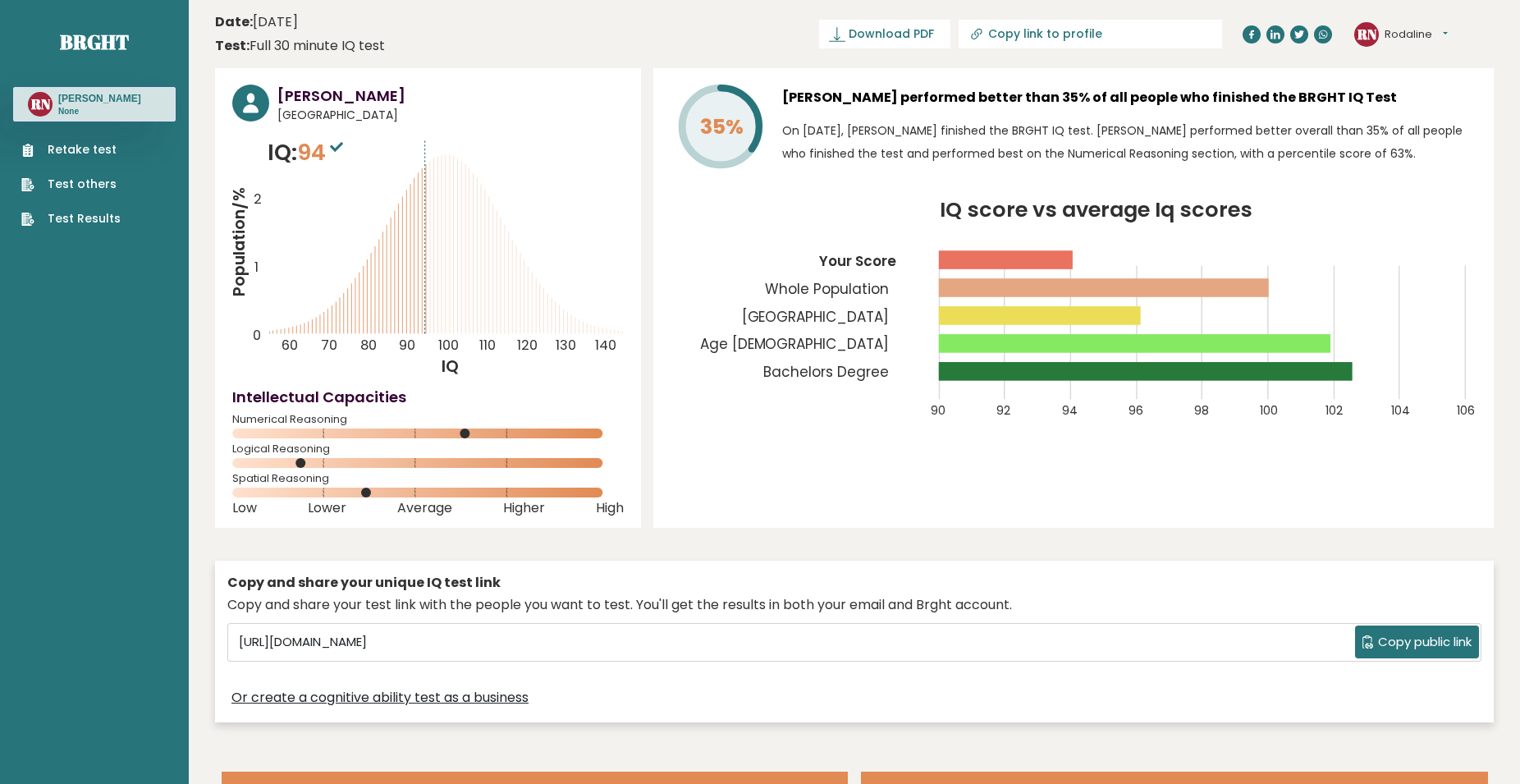
click at [1024, 260] on rect at bounding box center [1006, 260] width 133 height 19
click at [1024, 294] on rect at bounding box center [1105, 287] width 330 height 19
click at [1025, 314] on rect at bounding box center [1041, 315] width 202 height 19
